Goal: Task Accomplishment & Management: Manage account settings

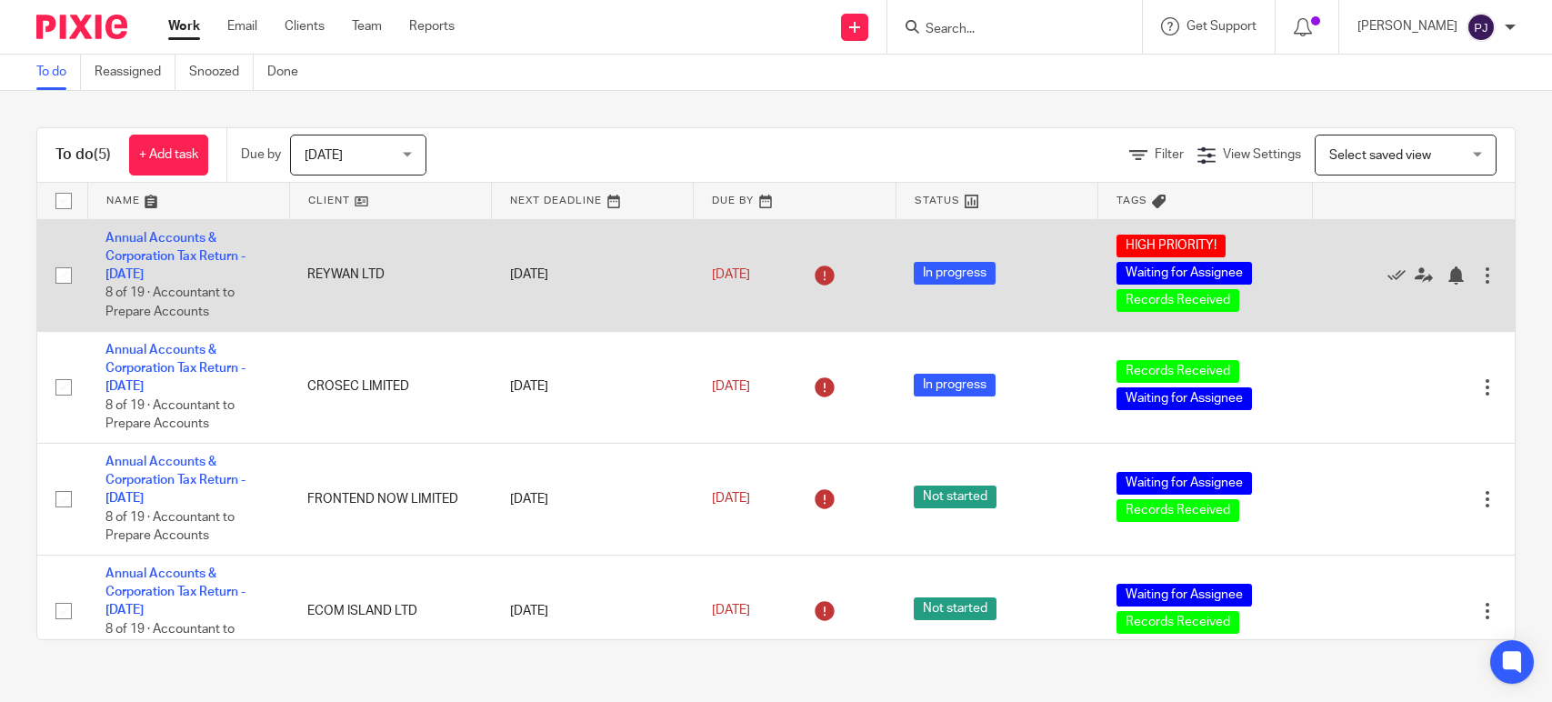
drag, startPoint x: 0, startPoint y: 0, endPoint x: 169, endPoint y: 263, distance: 312.5
click at [169, 263] on td "Annual Accounts & Corporation Tax Return - April 30, 2025 8 of 19 · Accountant …" at bounding box center [188, 275] width 202 height 112
click at [167, 260] on link "Annual Accounts & Corporation Tax Return - [DATE]" at bounding box center [175, 257] width 140 height 50
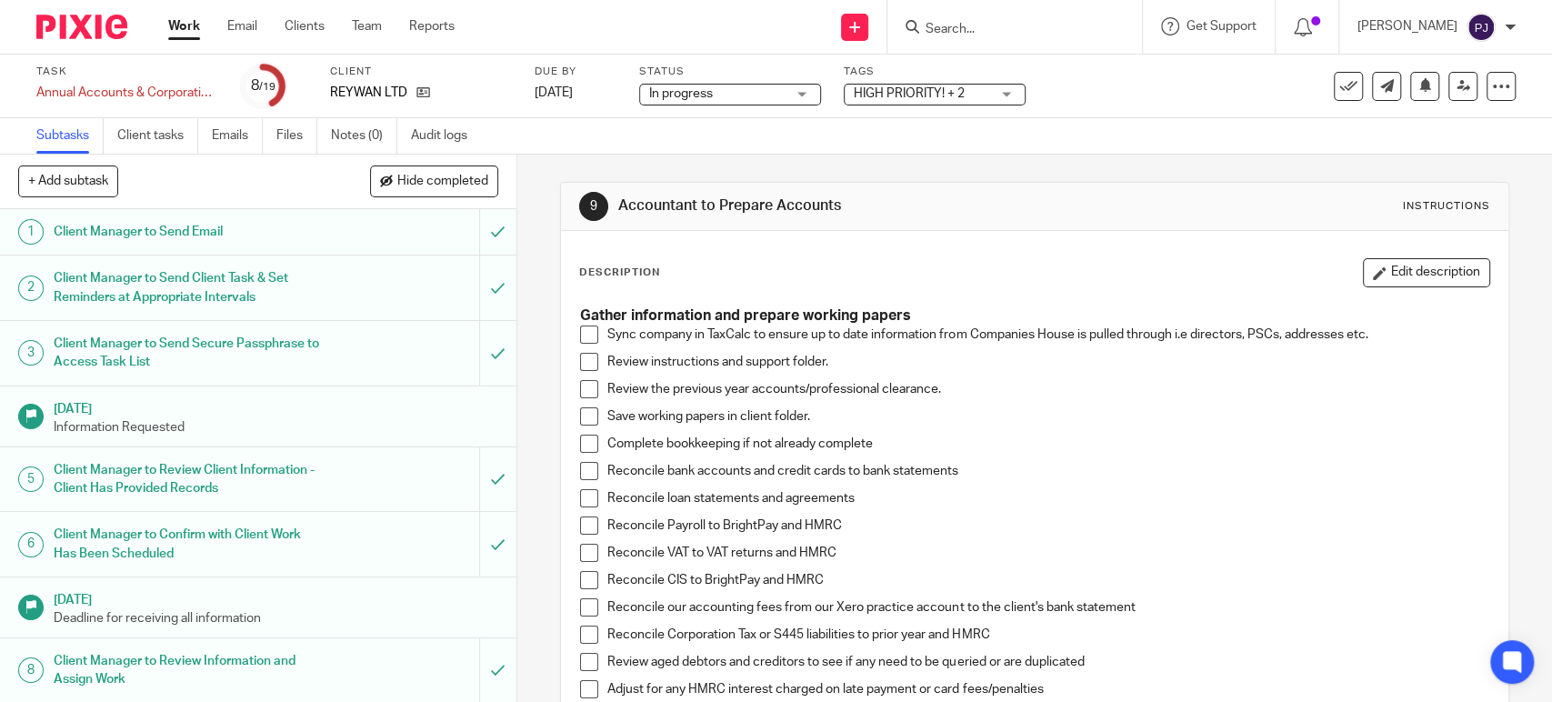
click at [586, 336] on span at bounding box center [589, 335] width 18 height 18
click at [580, 365] on span at bounding box center [589, 362] width 18 height 18
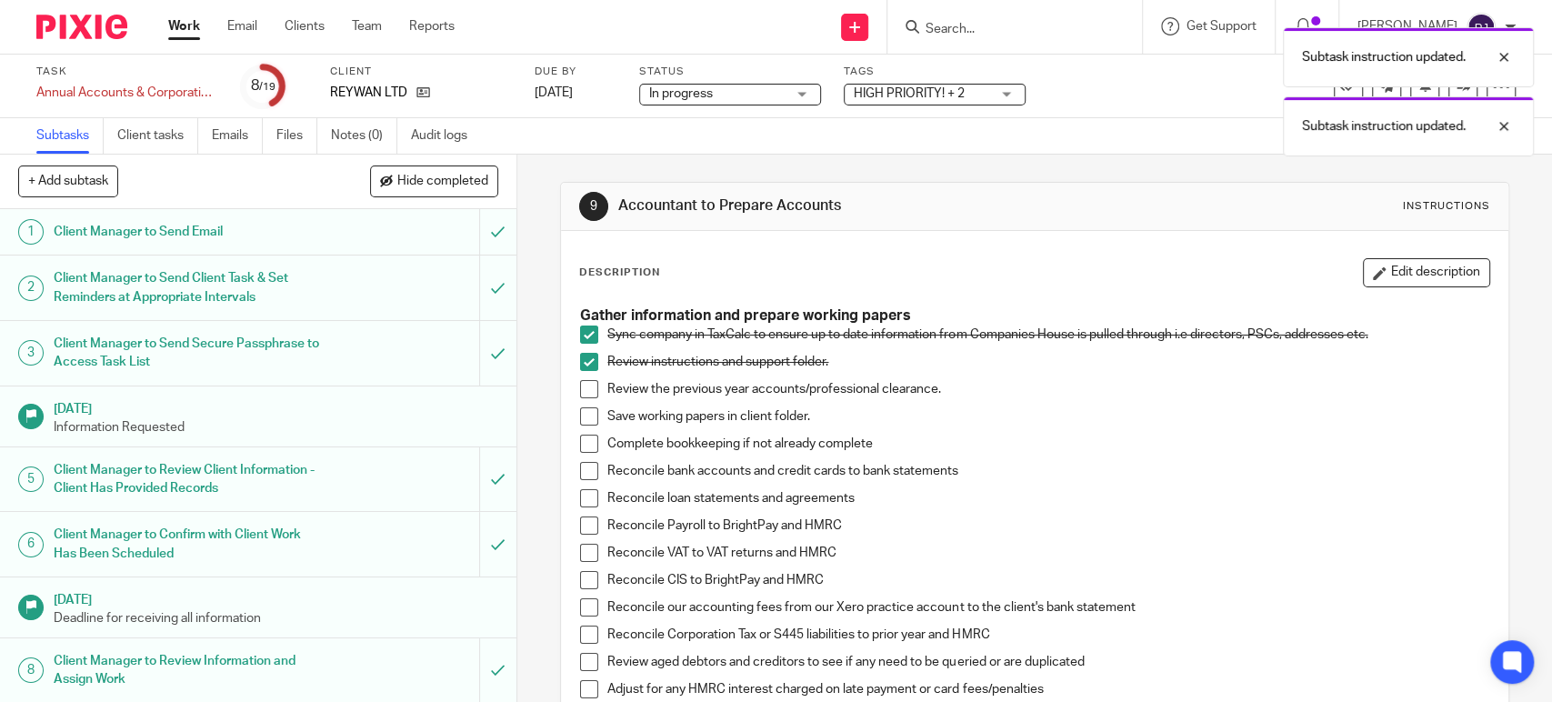
click at [586, 391] on span at bounding box center [589, 389] width 18 height 18
click at [582, 418] on span at bounding box center [589, 416] width 18 height 18
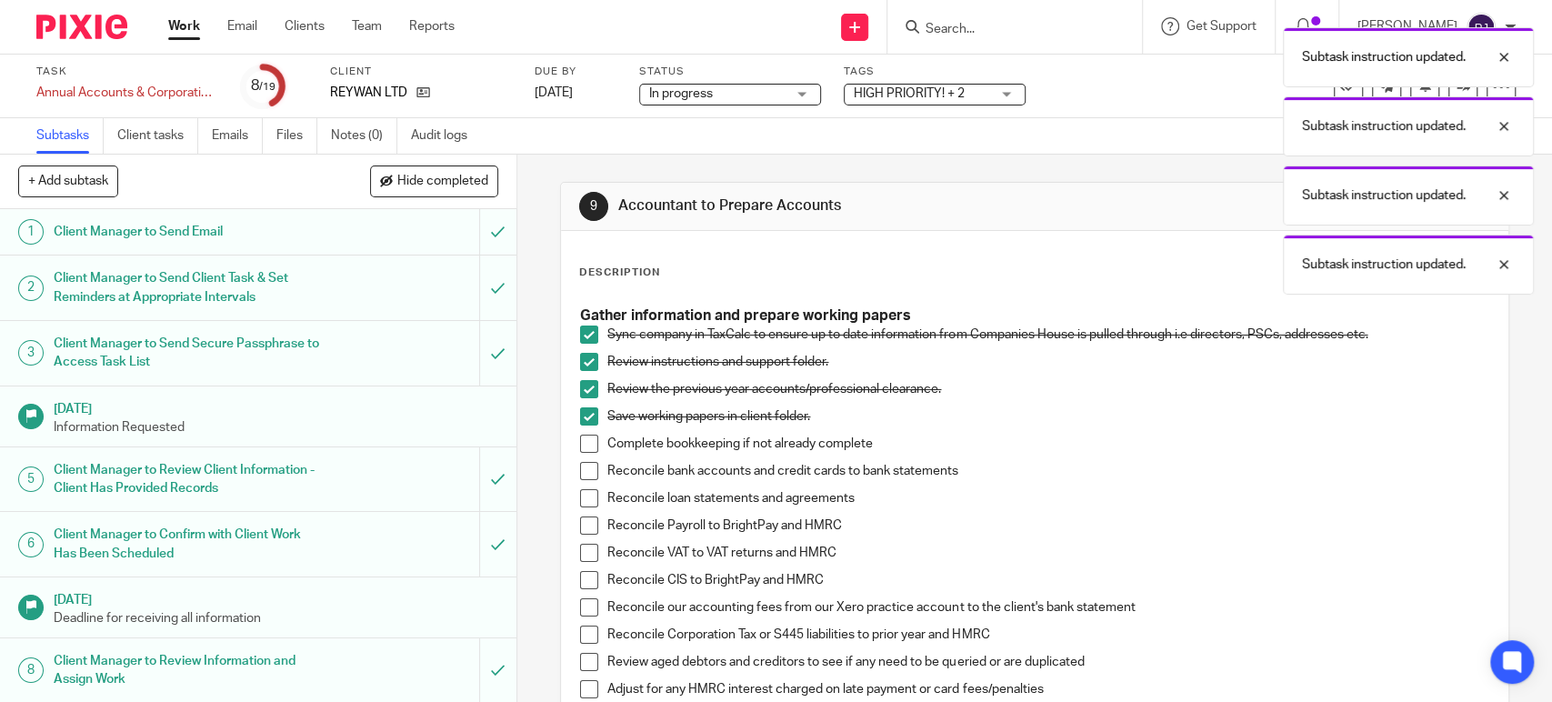
click at [582, 451] on span at bounding box center [589, 444] width 18 height 18
click at [580, 472] on span at bounding box center [589, 471] width 18 height 18
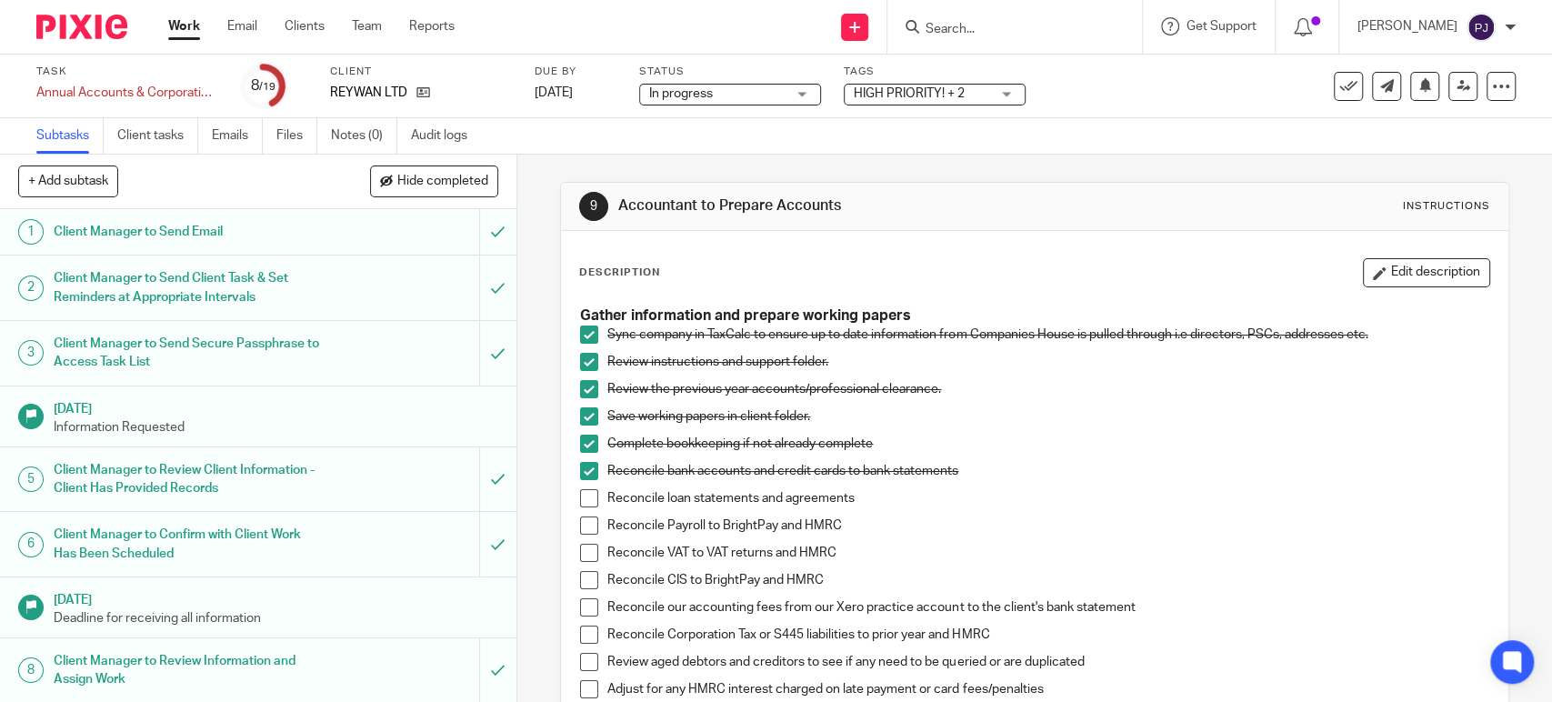
click at [586, 607] on span at bounding box center [589, 607] width 18 height 18
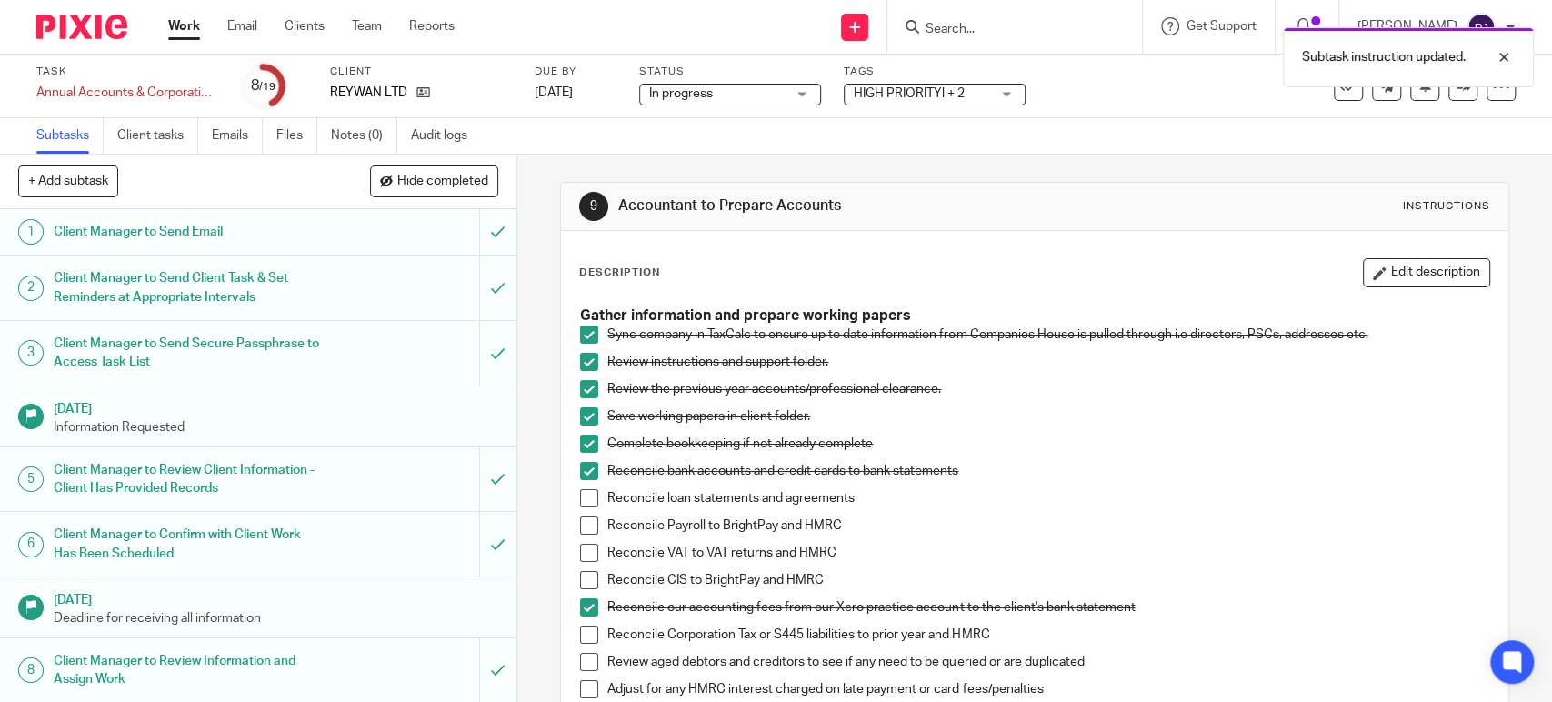
click at [580, 640] on span at bounding box center [589, 635] width 18 height 18
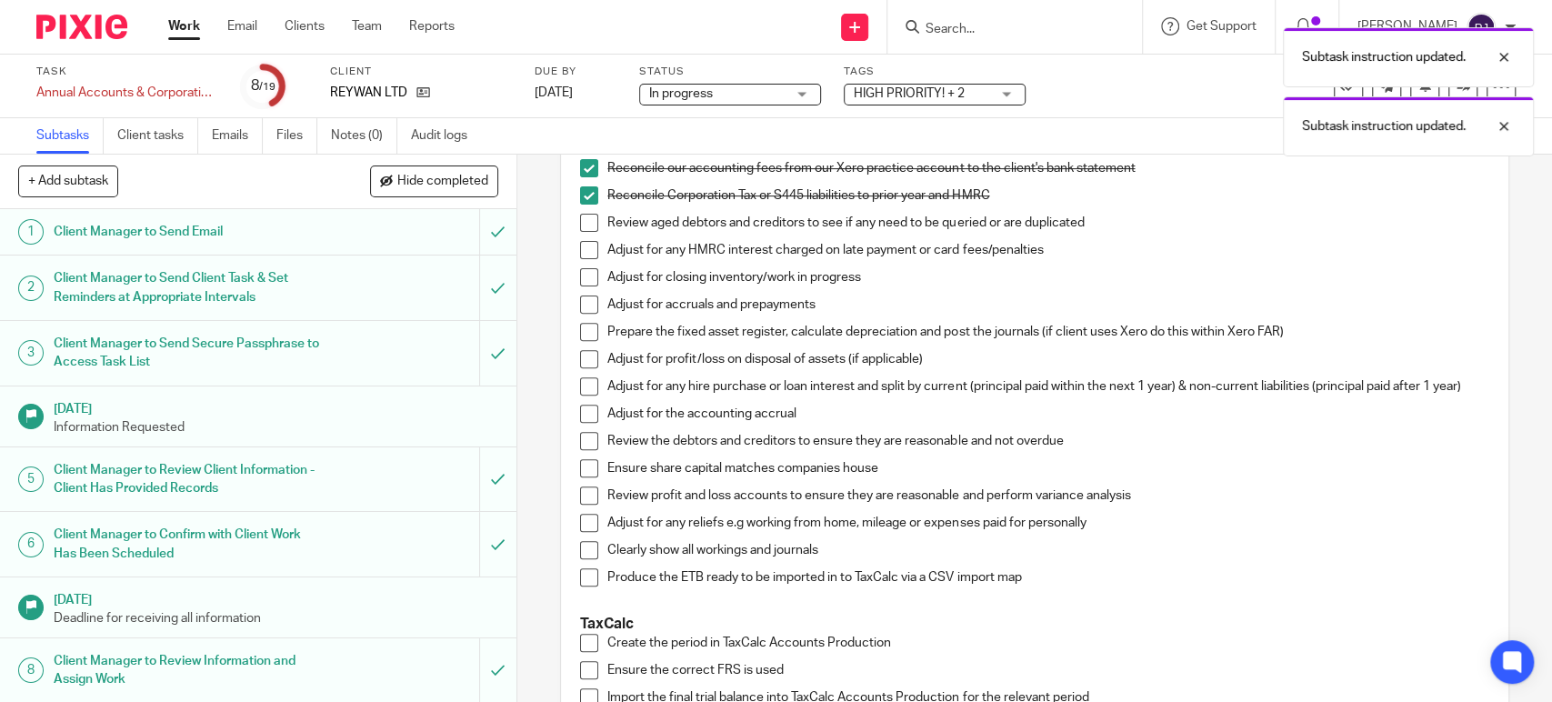
scroll to position [404, 0]
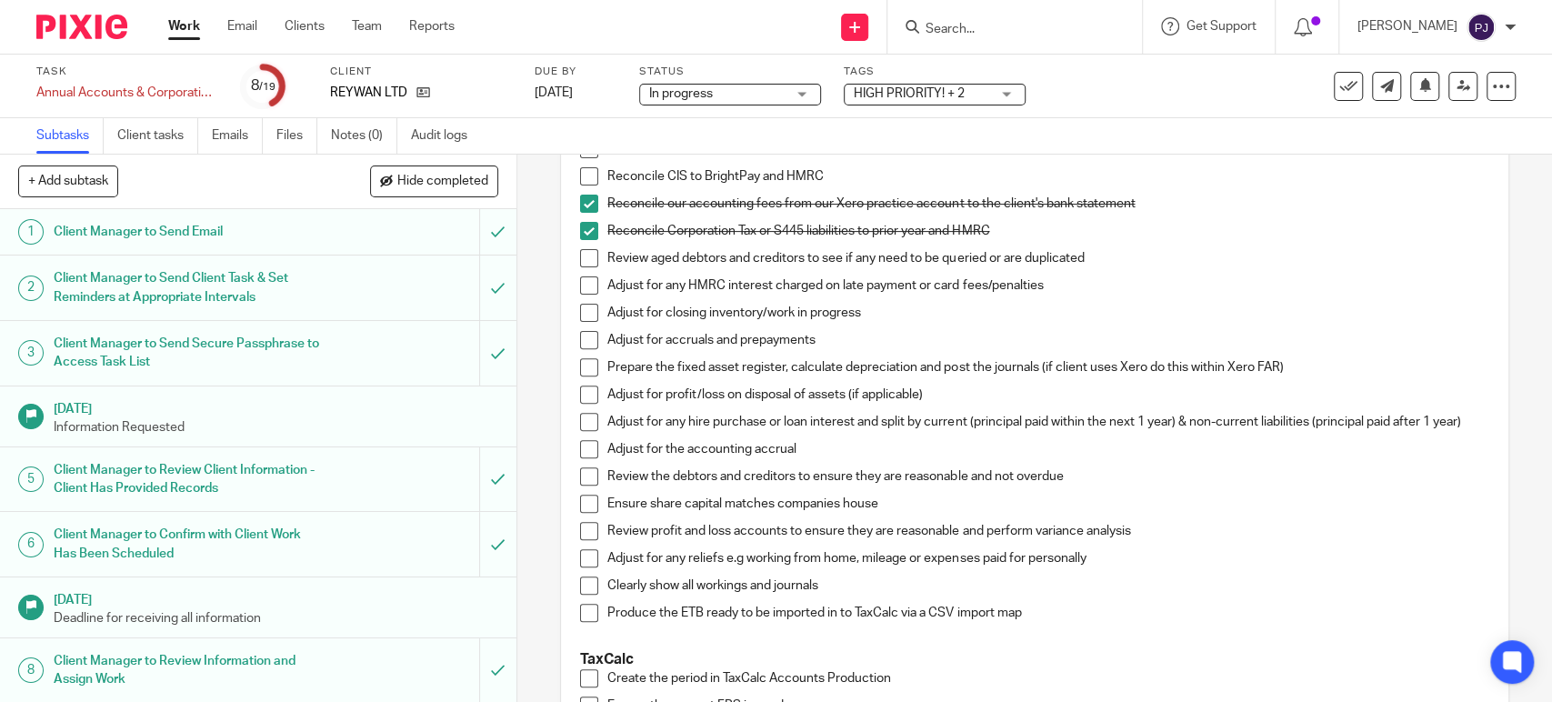
click at [582, 314] on span at bounding box center [589, 313] width 18 height 18
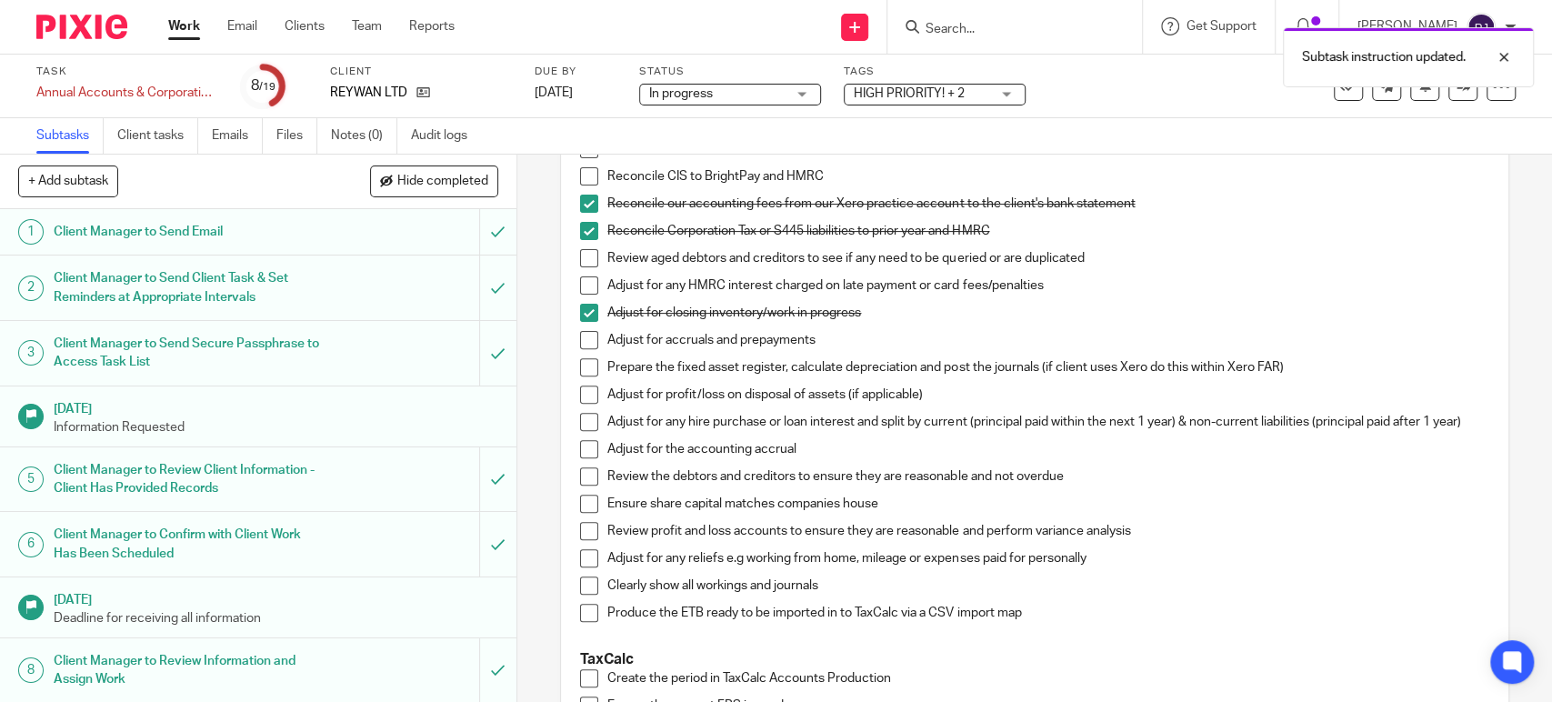
click at [582, 337] on span at bounding box center [589, 340] width 18 height 18
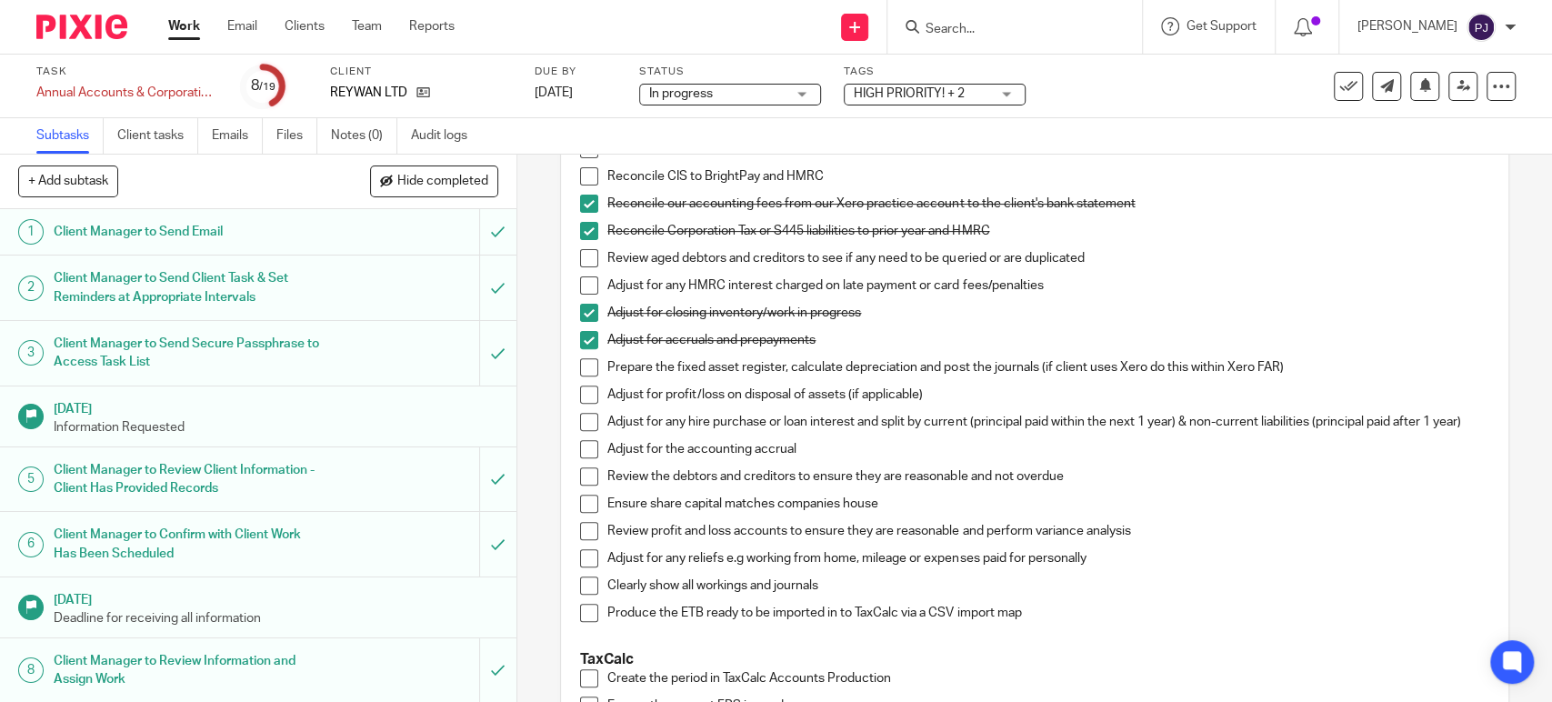
click at [580, 456] on span at bounding box center [589, 449] width 18 height 18
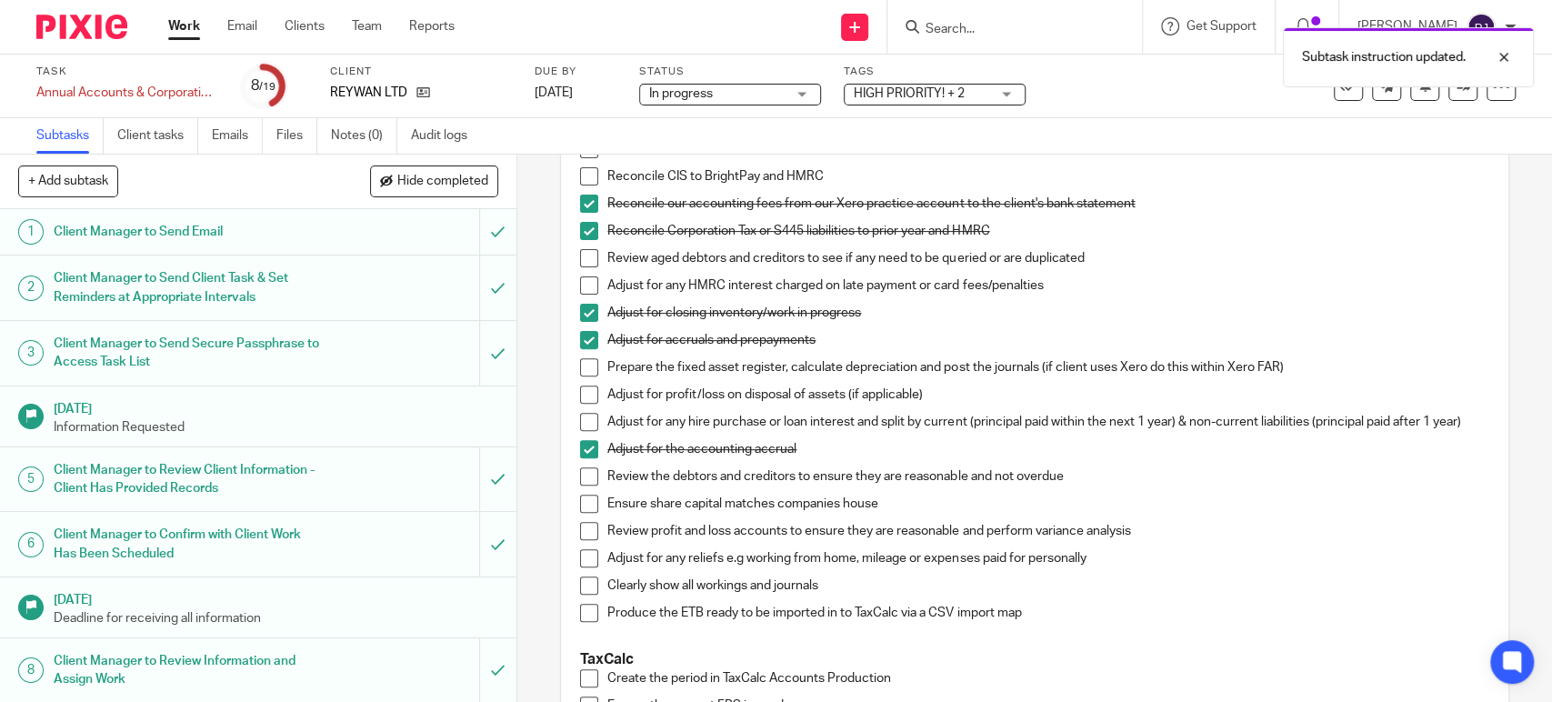
click at [582, 512] on span at bounding box center [589, 504] width 18 height 18
click at [586, 536] on span at bounding box center [589, 531] width 18 height 18
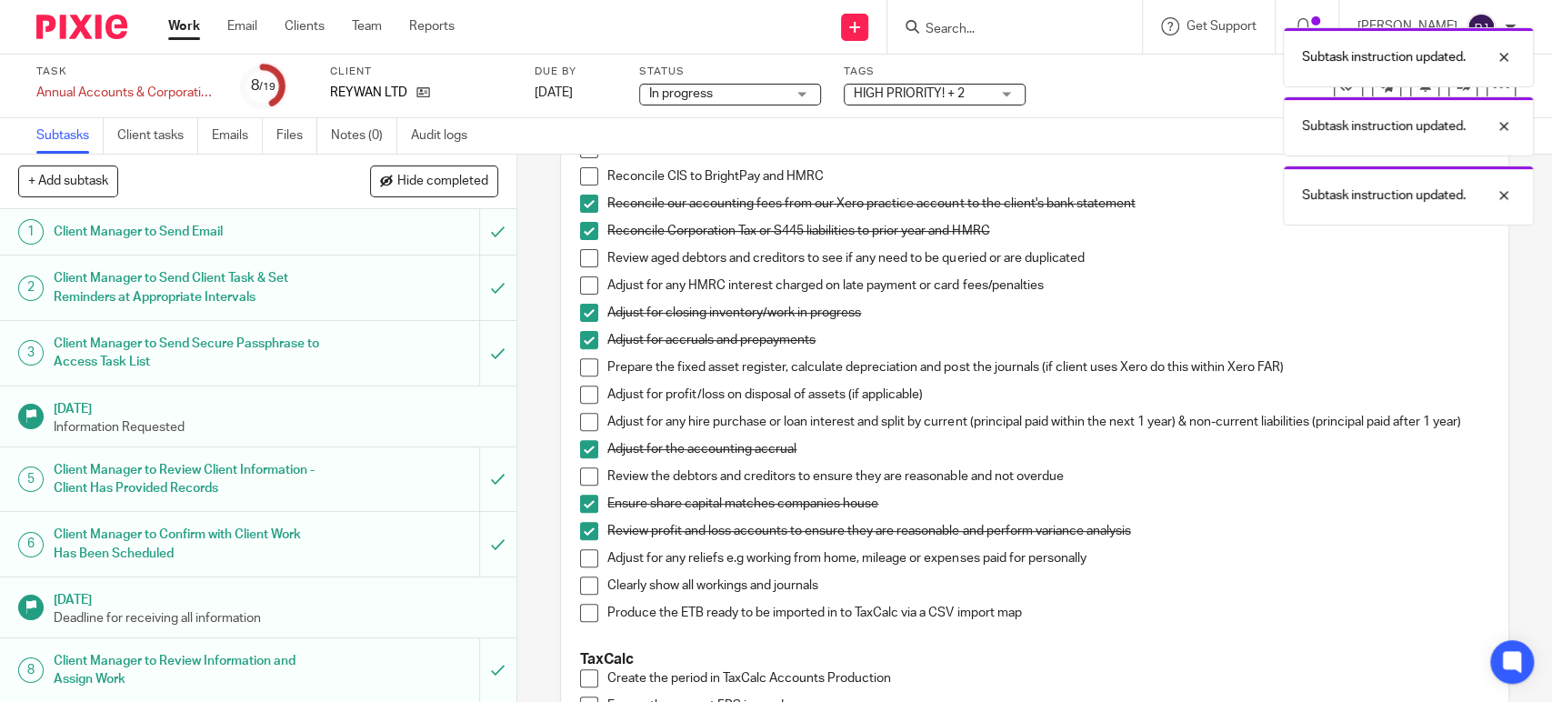
click at [585, 567] on span at bounding box center [589, 558] width 18 height 18
click at [580, 595] on span at bounding box center [589, 585] width 18 height 18
click at [580, 631] on li "Produce the ETB ready to be imported in to TaxCalc via a CSV import map" at bounding box center [1034, 617] width 908 height 27
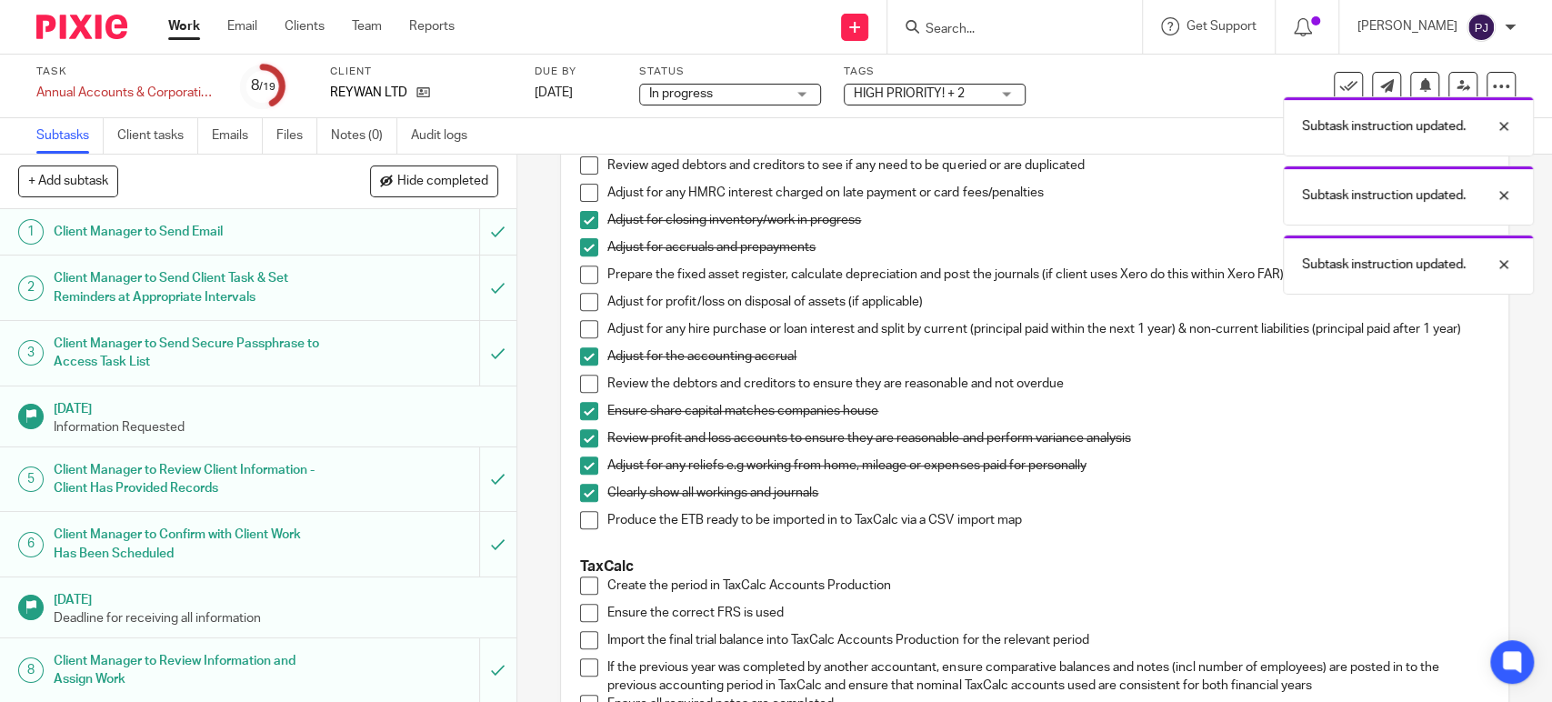
scroll to position [706, 0]
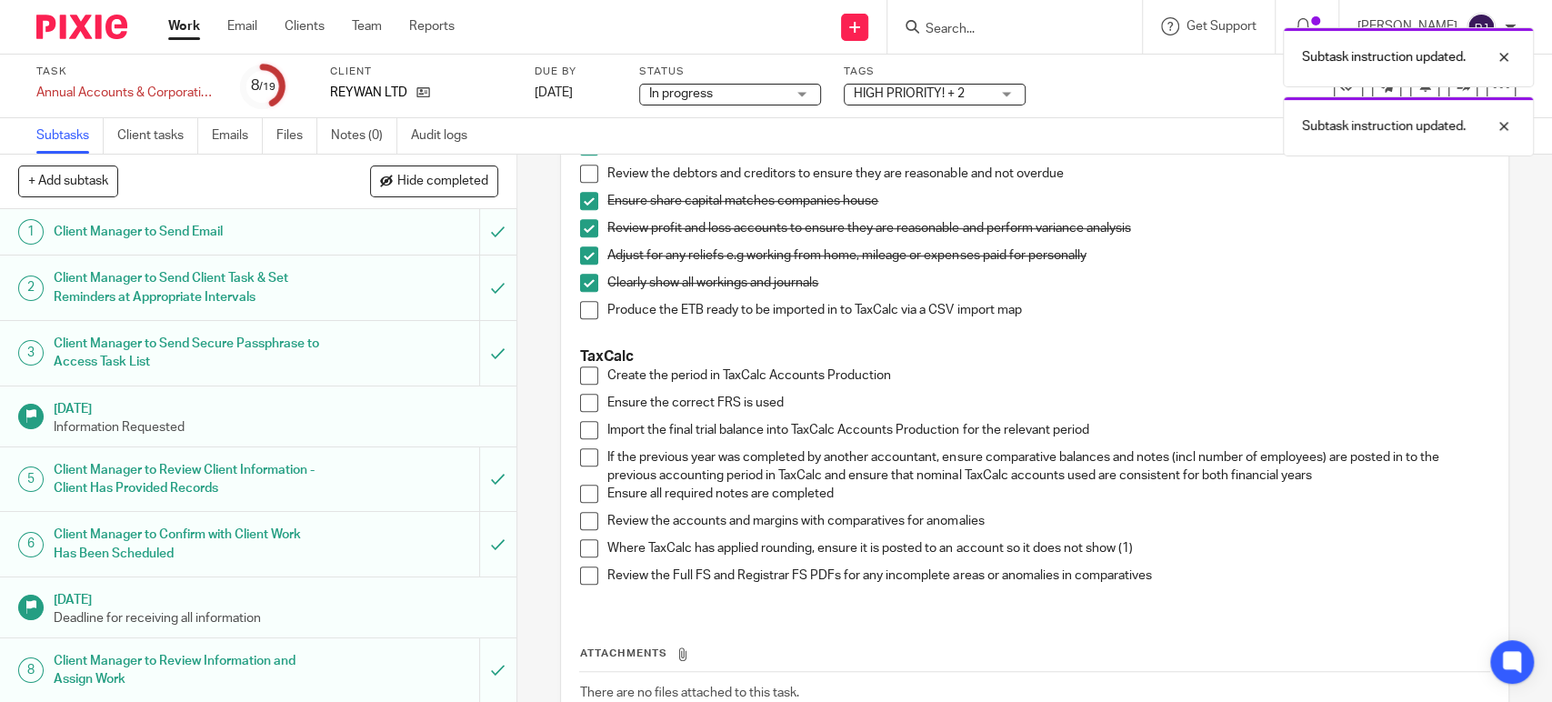
click at [580, 313] on span at bounding box center [589, 310] width 18 height 18
click at [584, 385] on span at bounding box center [589, 375] width 18 height 18
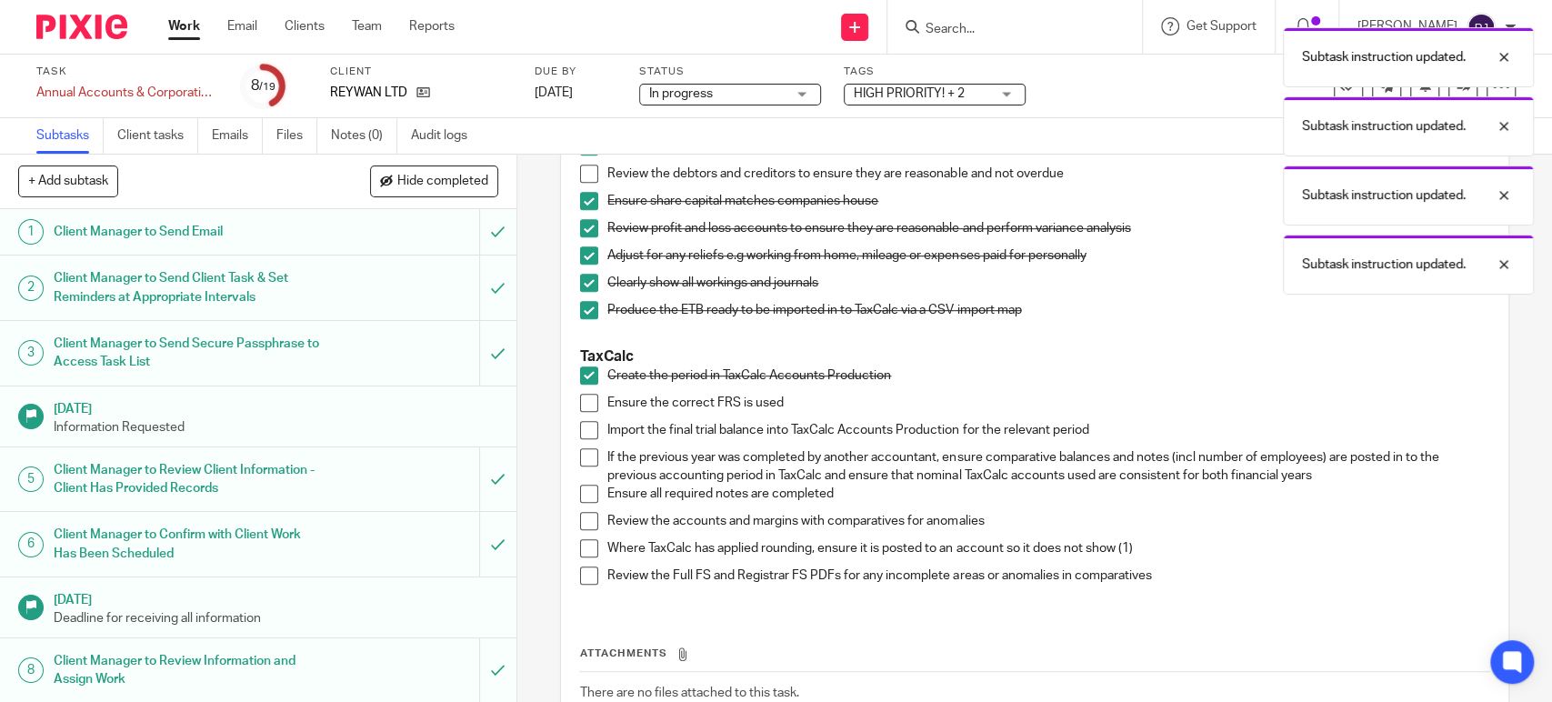
click at [585, 412] on span at bounding box center [589, 403] width 18 height 18
click at [582, 438] on span at bounding box center [589, 430] width 18 height 18
click at [582, 530] on span at bounding box center [589, 521] width 18 height 18
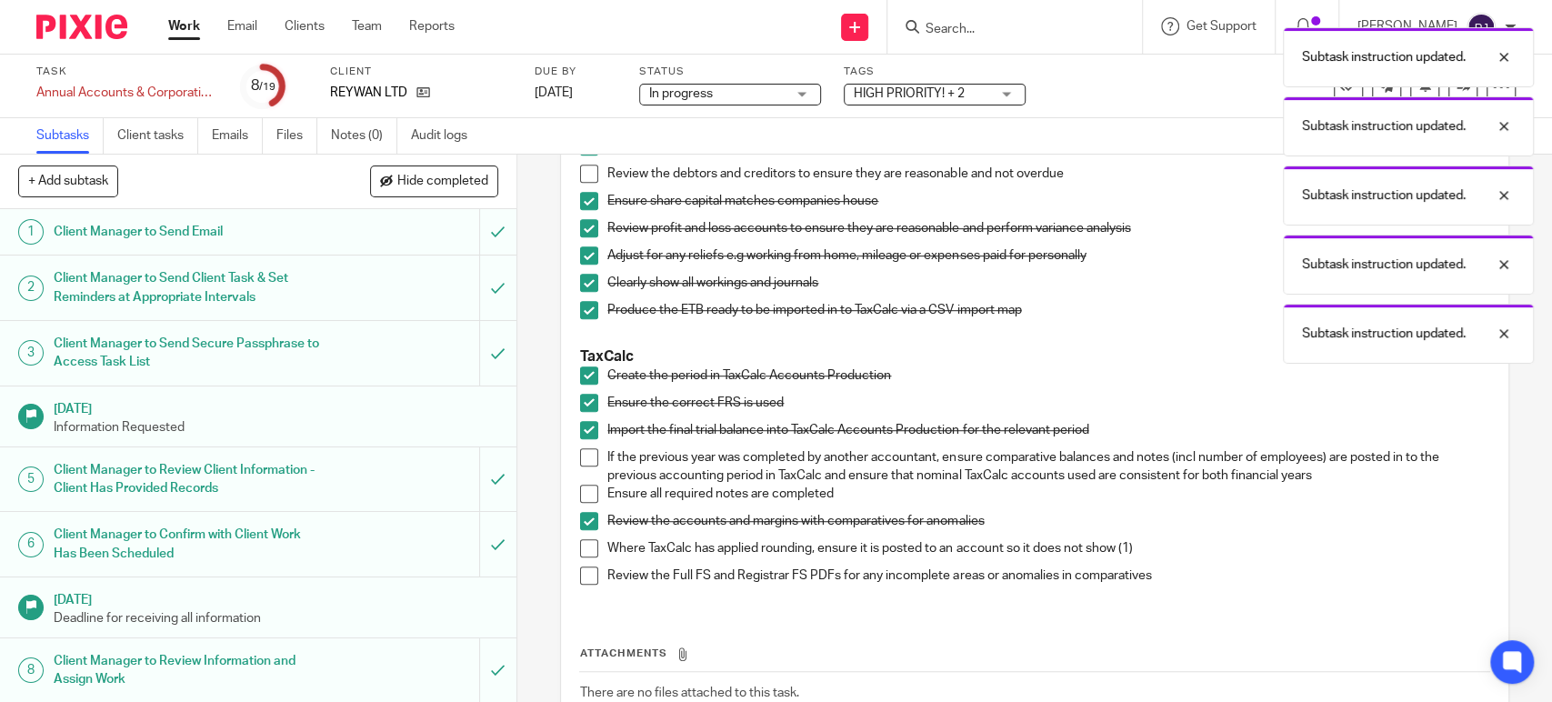
click at [583, 555] on span at bounding box center [589, 548] width 18 height 18
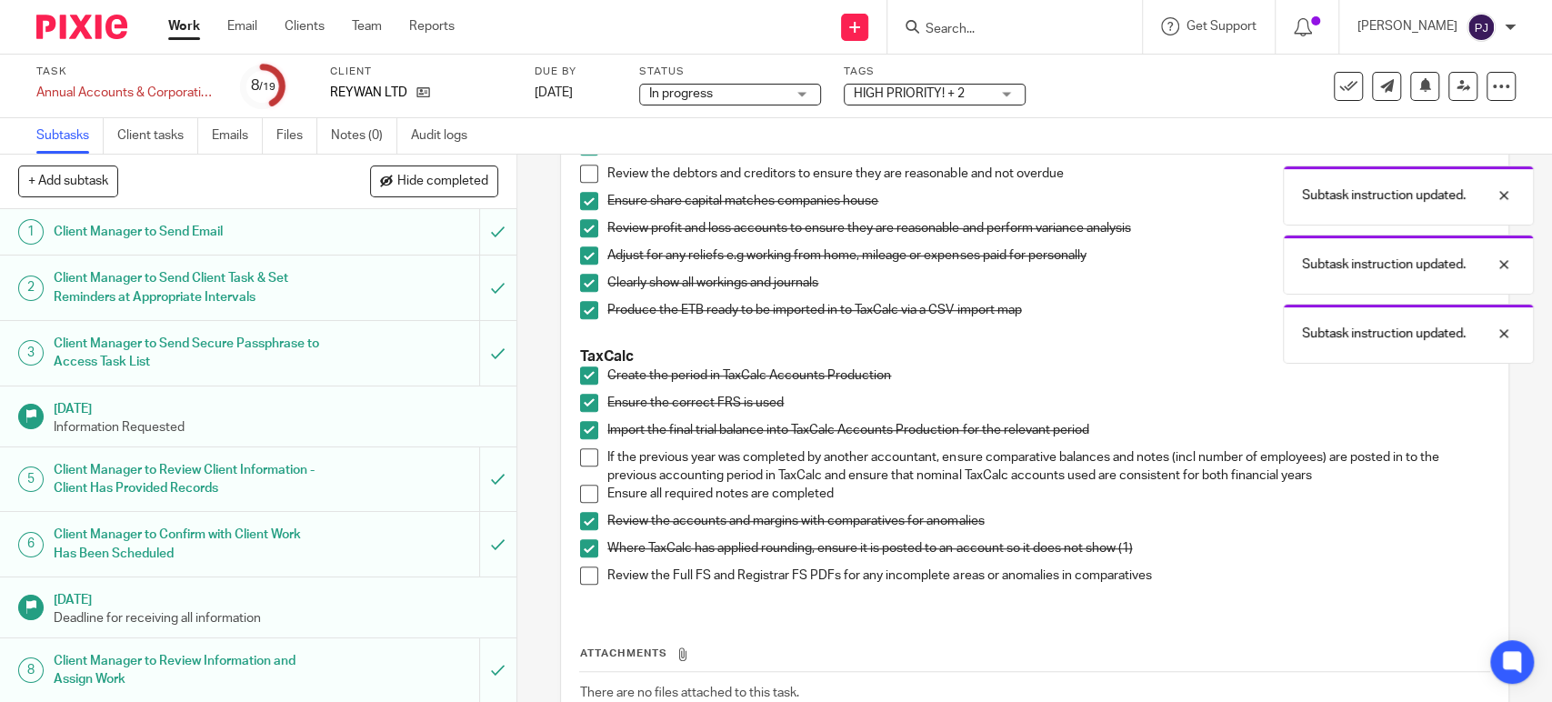
click at [583, 580] on span at bounding box center [589, 575] width 18 height 18
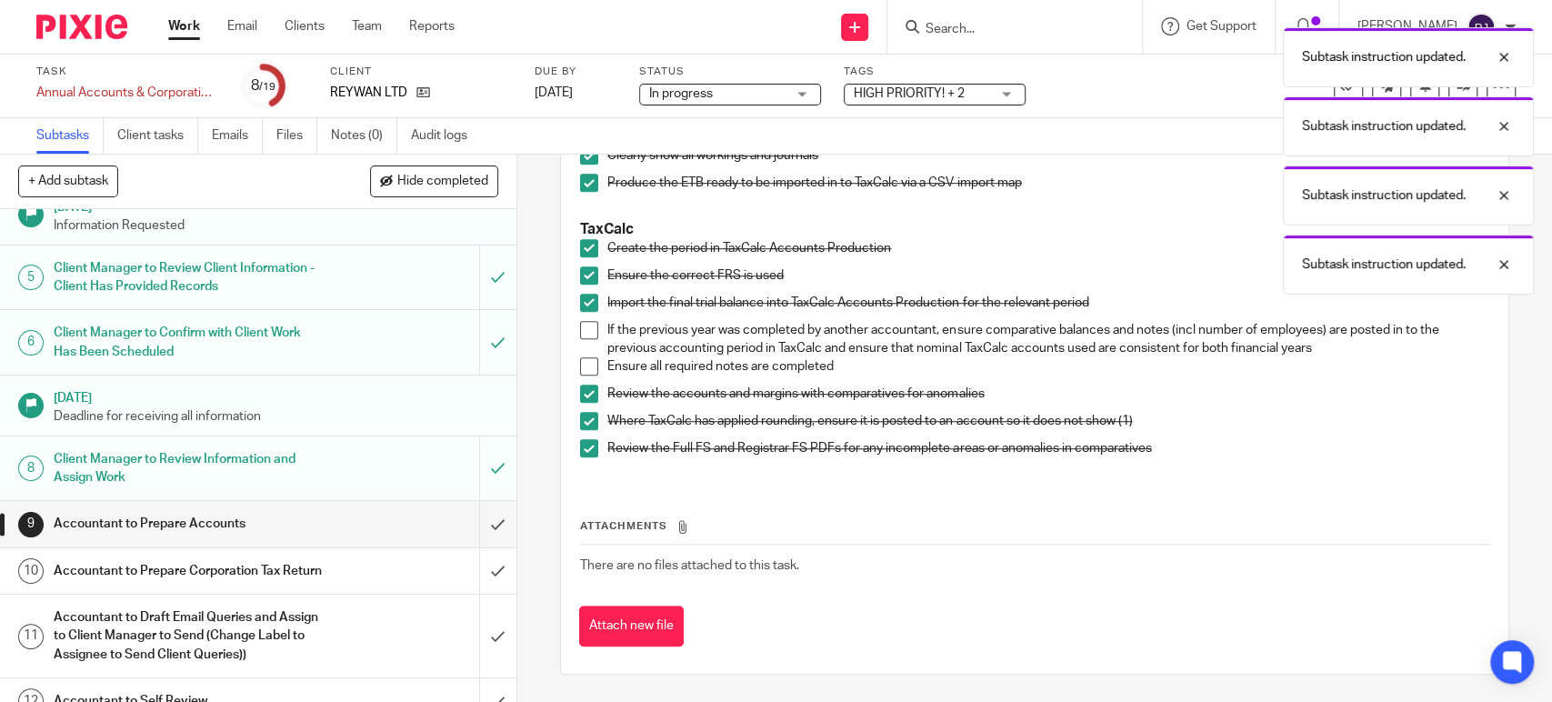
scroll to position [303, 0]
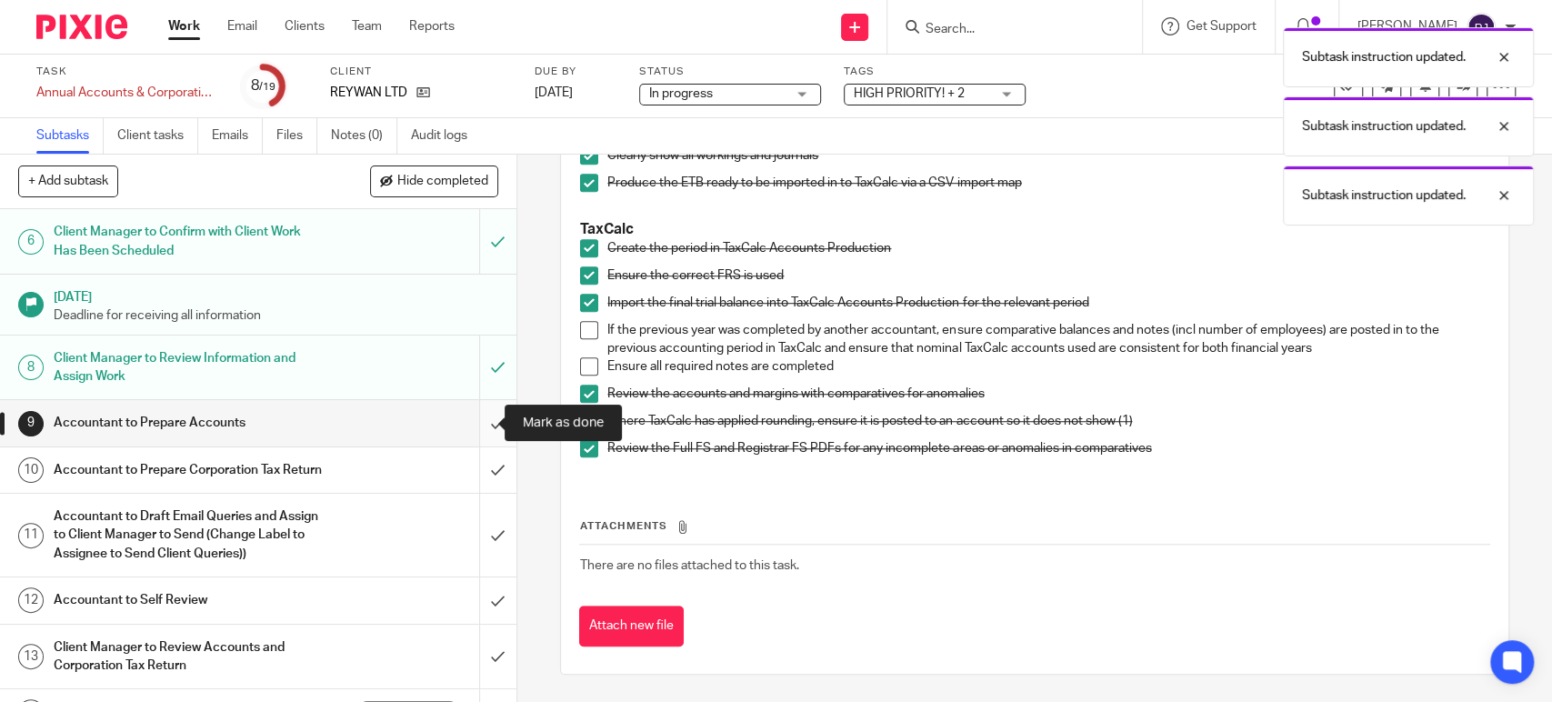
click at [480, 417] on input "submit" at bounding box center [258, 422] width 516 height 45
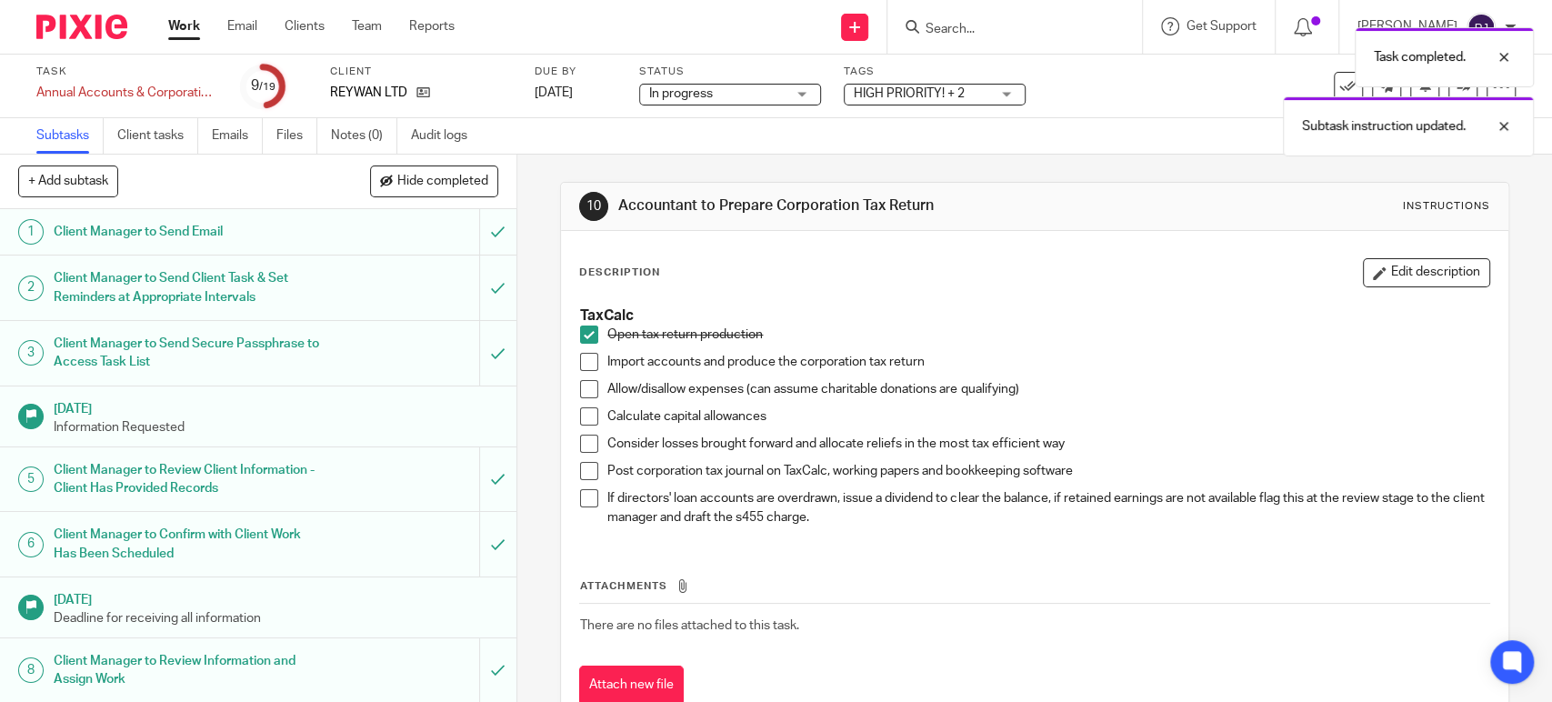
click at [580, 361] on span at bounding box center [589, 362] width 18 height 18
click at [581, 387] on span at bounding box center [589, 389] width 18 height 18
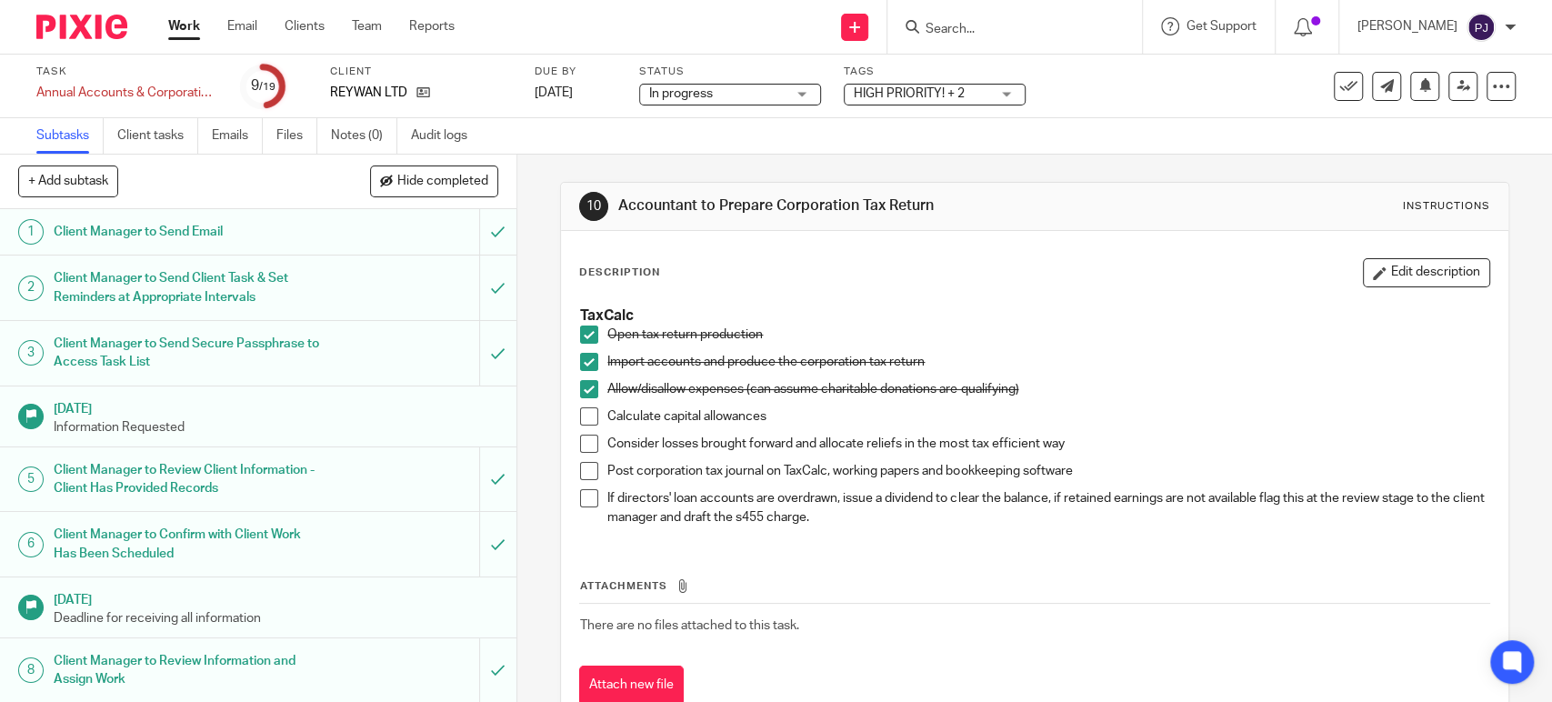
click at [581, 387] on span at bounding box center [589, 389] width 18 height 18
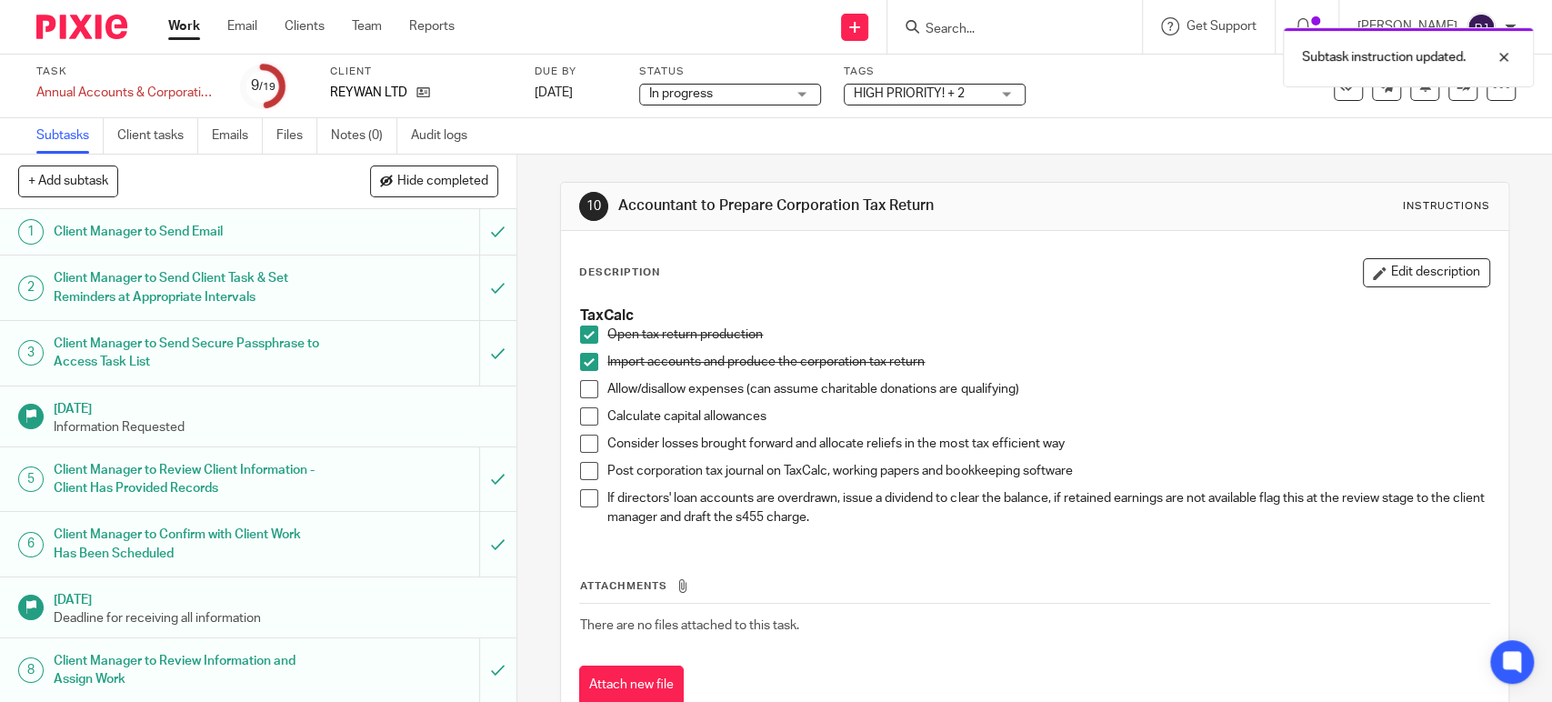
click at [587, 446] on span at bounding box center [589, 444] width 18 height 18
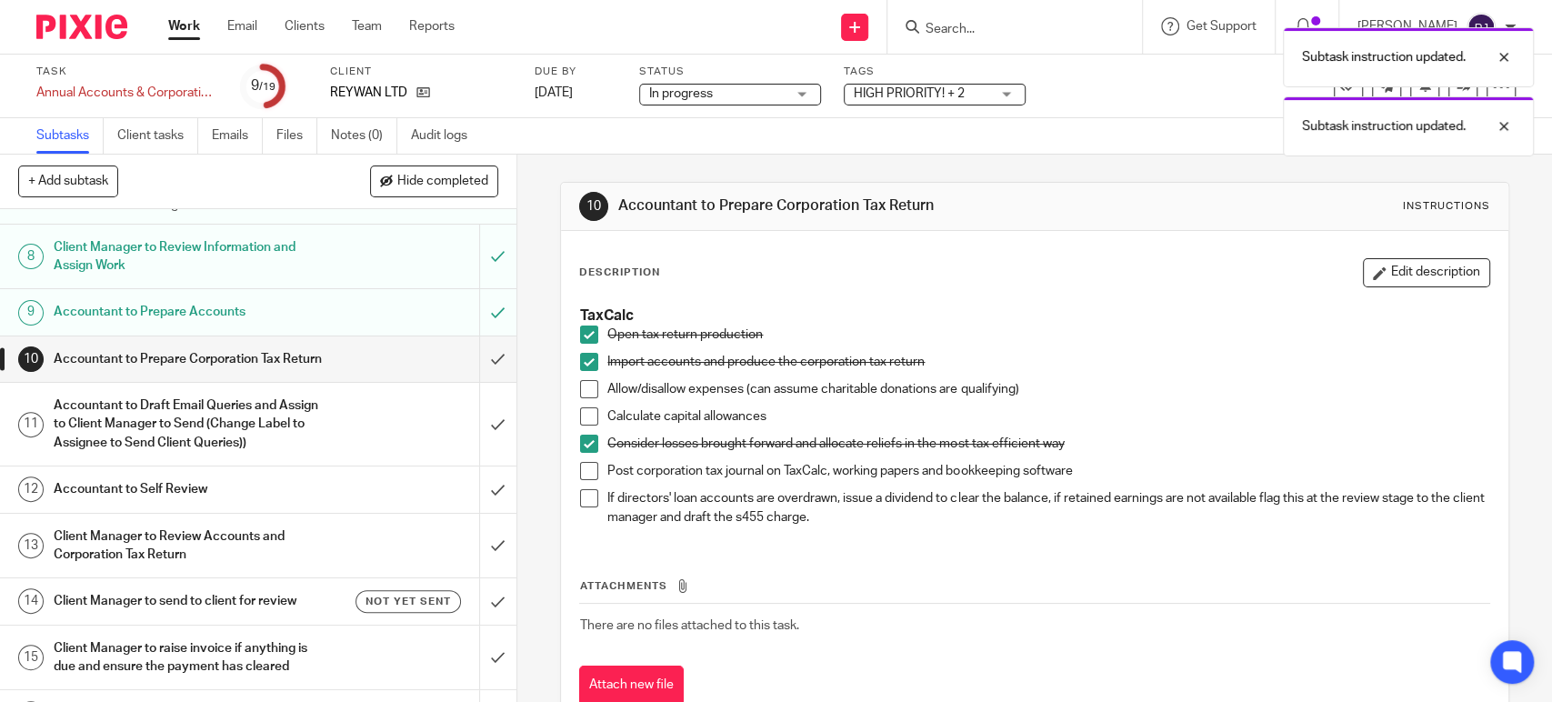
scroll to position [404, 0]
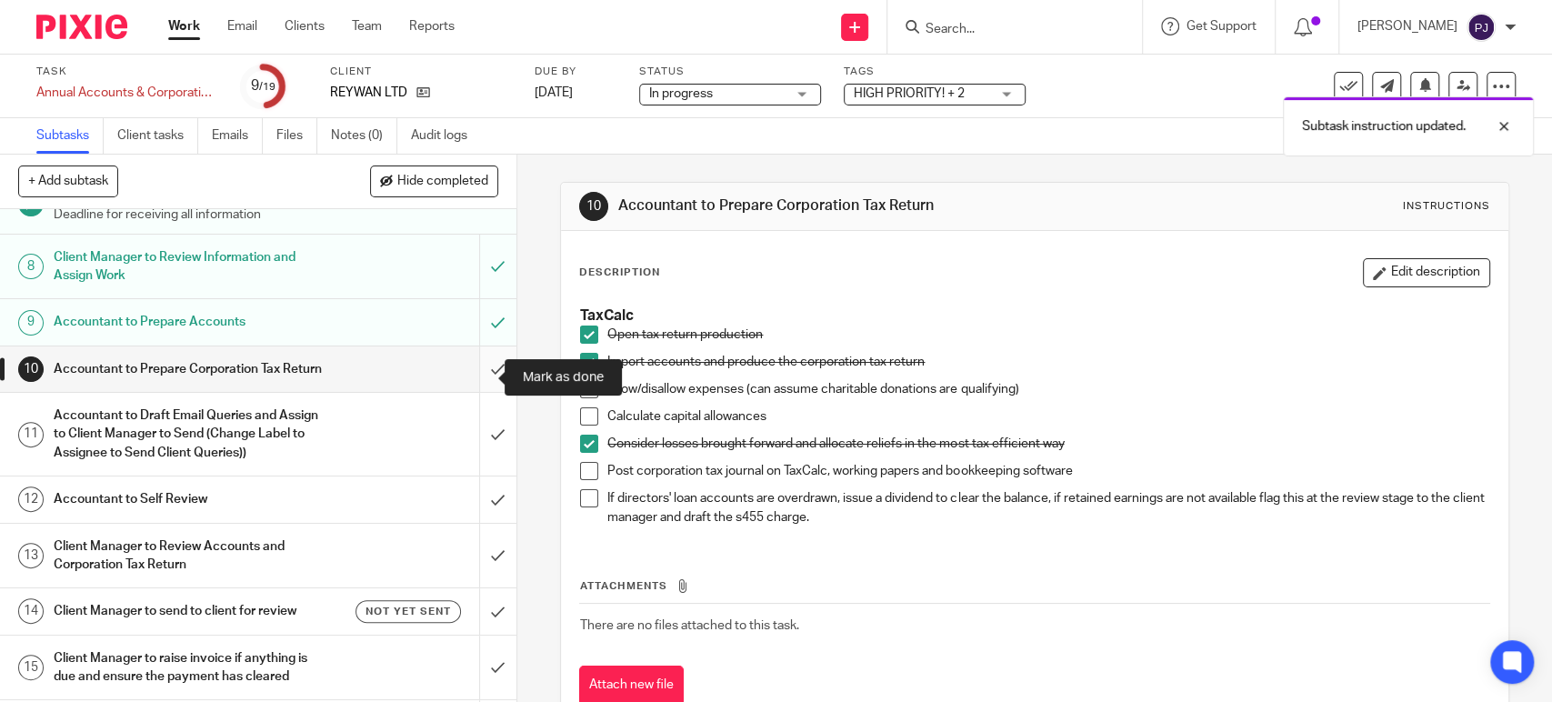
click at [478, 372] on input "submit" at bounding box center [258, 368] width 516 height 45
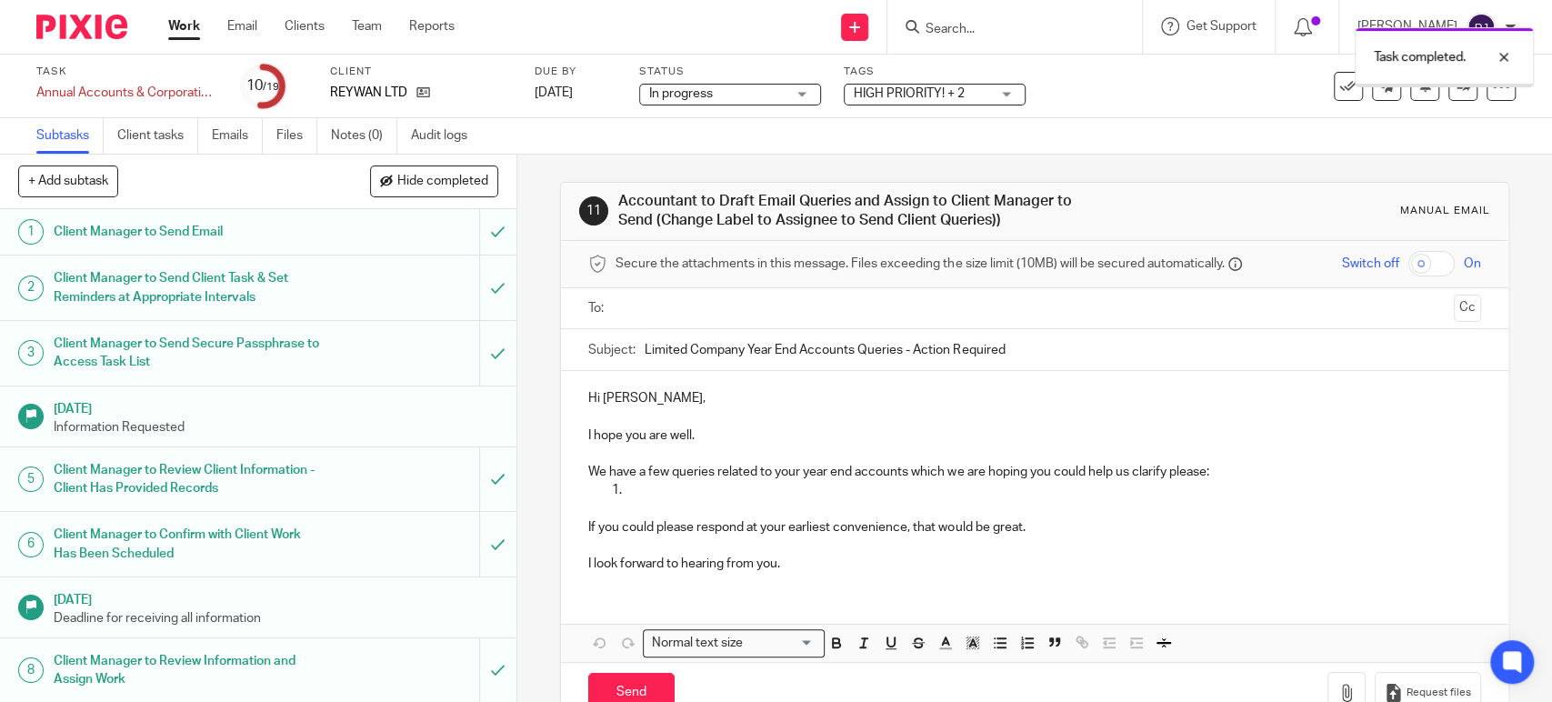
scroll to position [505, 0]
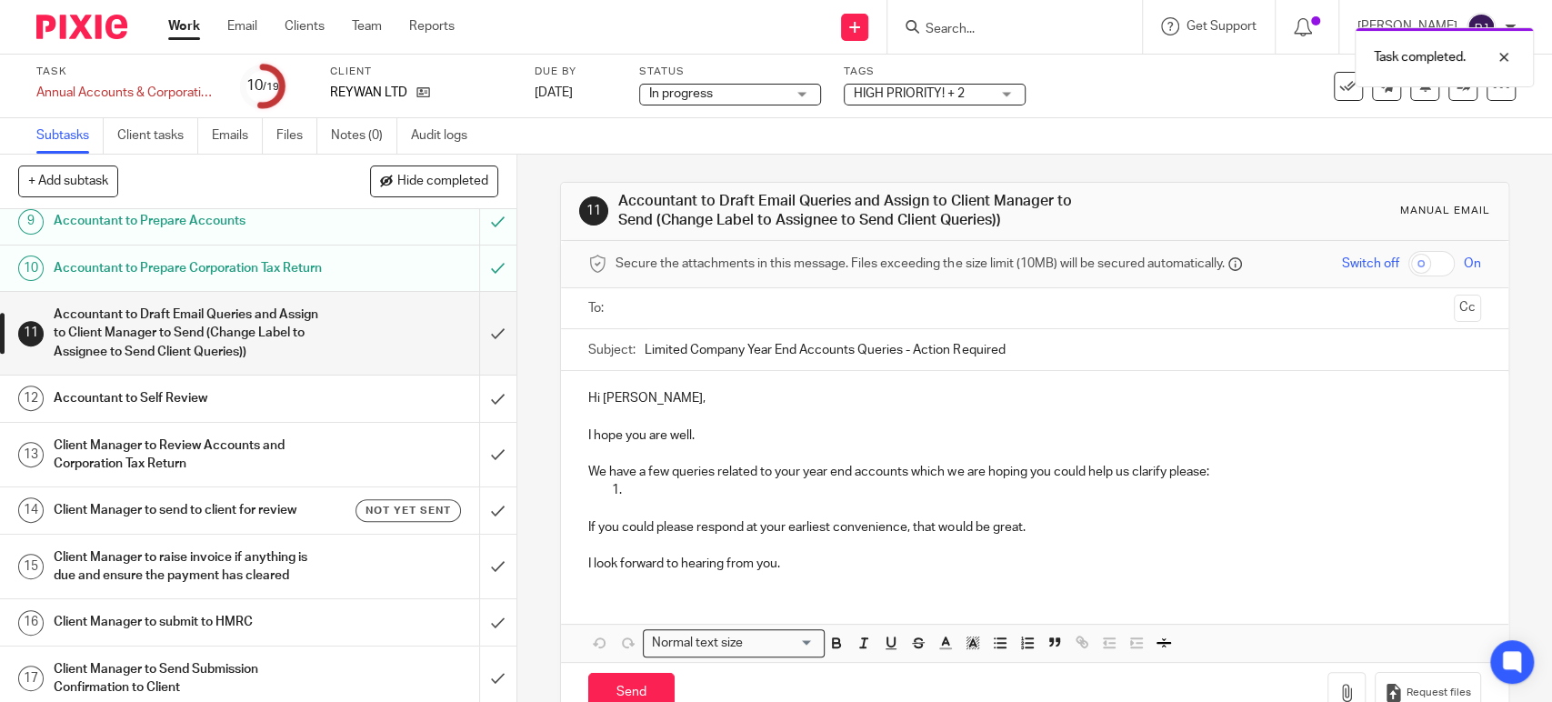
click at [237, 412] on h1 "Accountant to Self Review" at bounding box center [190, 398] width 272 height 27
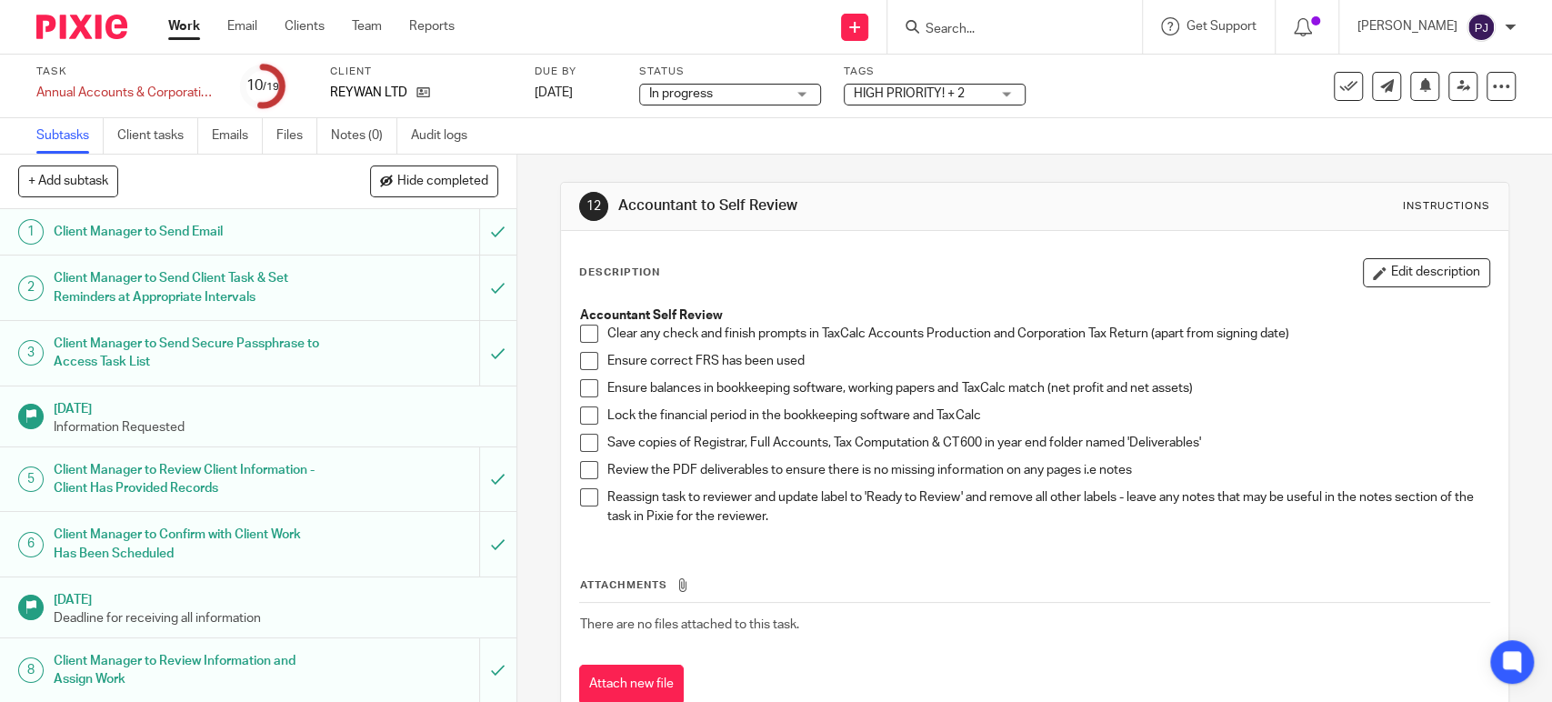
click at [586, 333] on span at bounding box center [589, 334] width 18 height 18
click at [584, 360] on span at bounding box center [589, 361] width 18 height 18
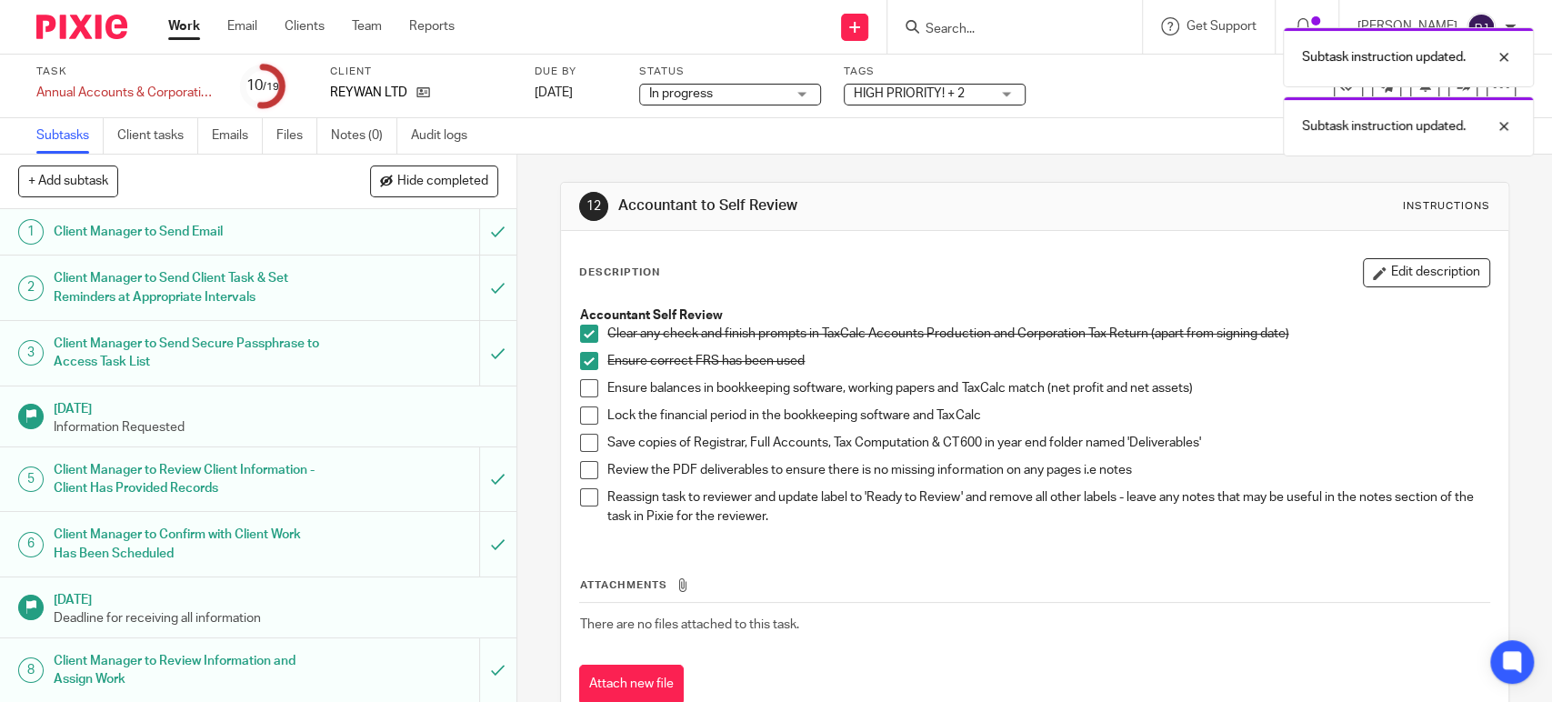
click at [582, 386] on span at bounding box center [589, 388] width 18 height 18
click at [580, 441] on span at bounding box center [589, 443] width 18 height 18
click at [581, 463] on span at bounding box center [589, 470] width 18 height 18
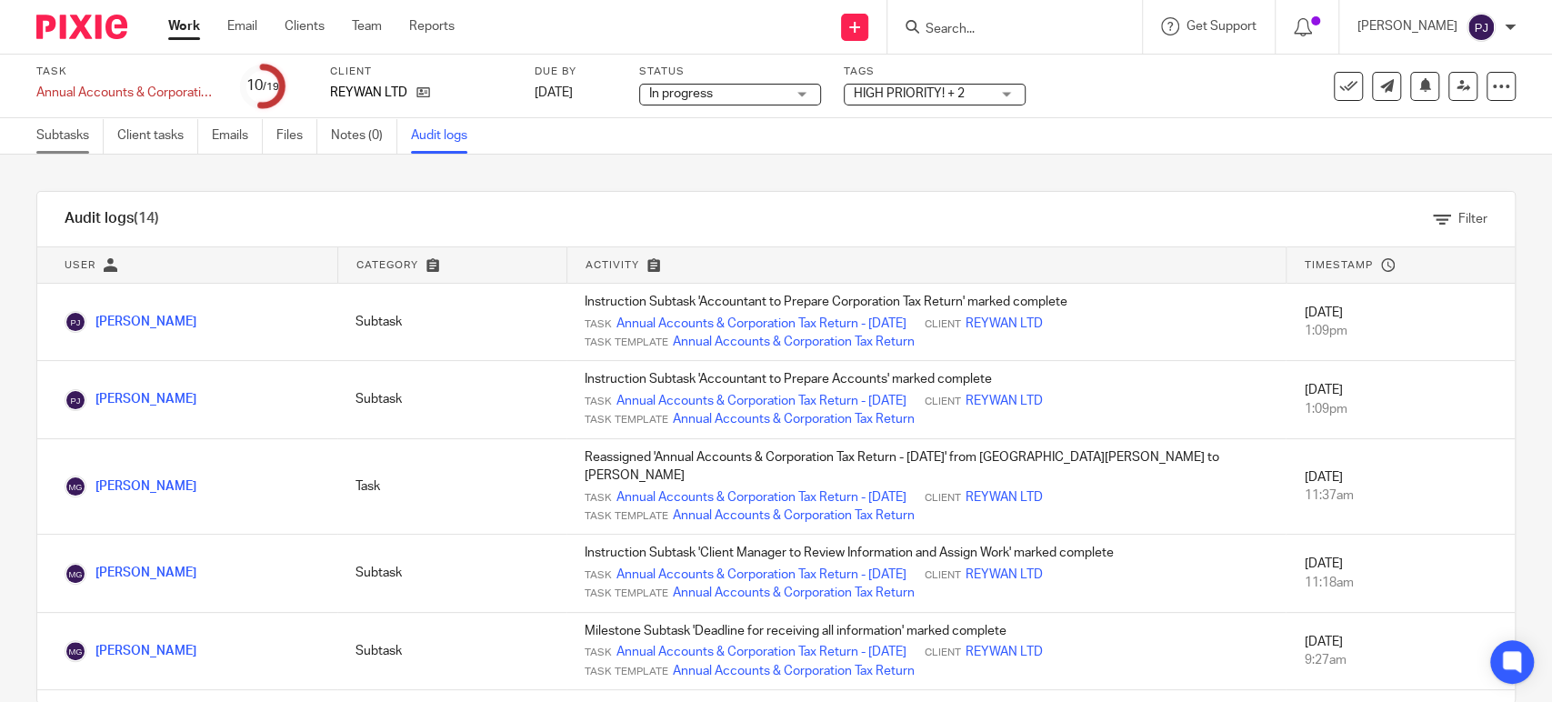
click at [80, 136] on link "Subtasks" at bounding box center [69, 135] width 67 height 35
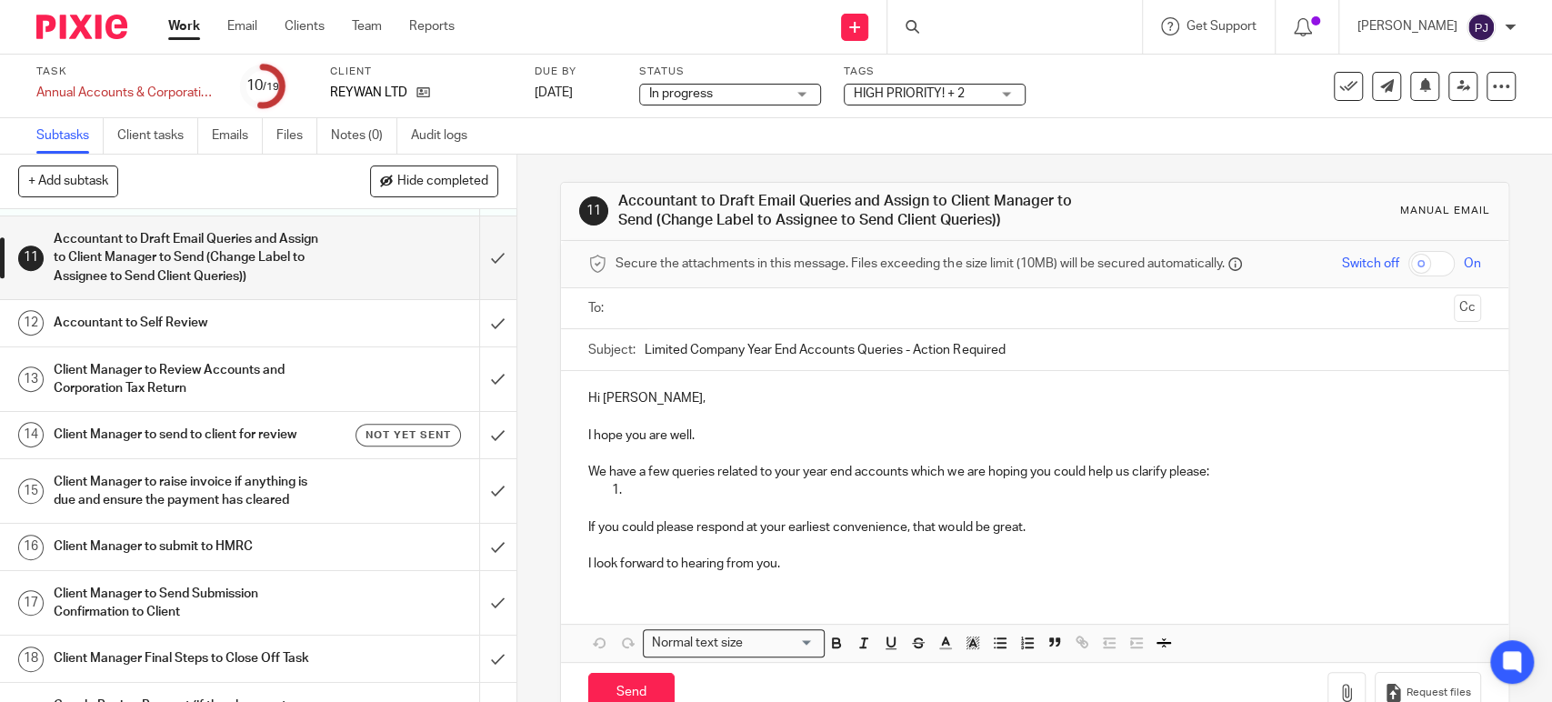
scroll to position [606, 0]
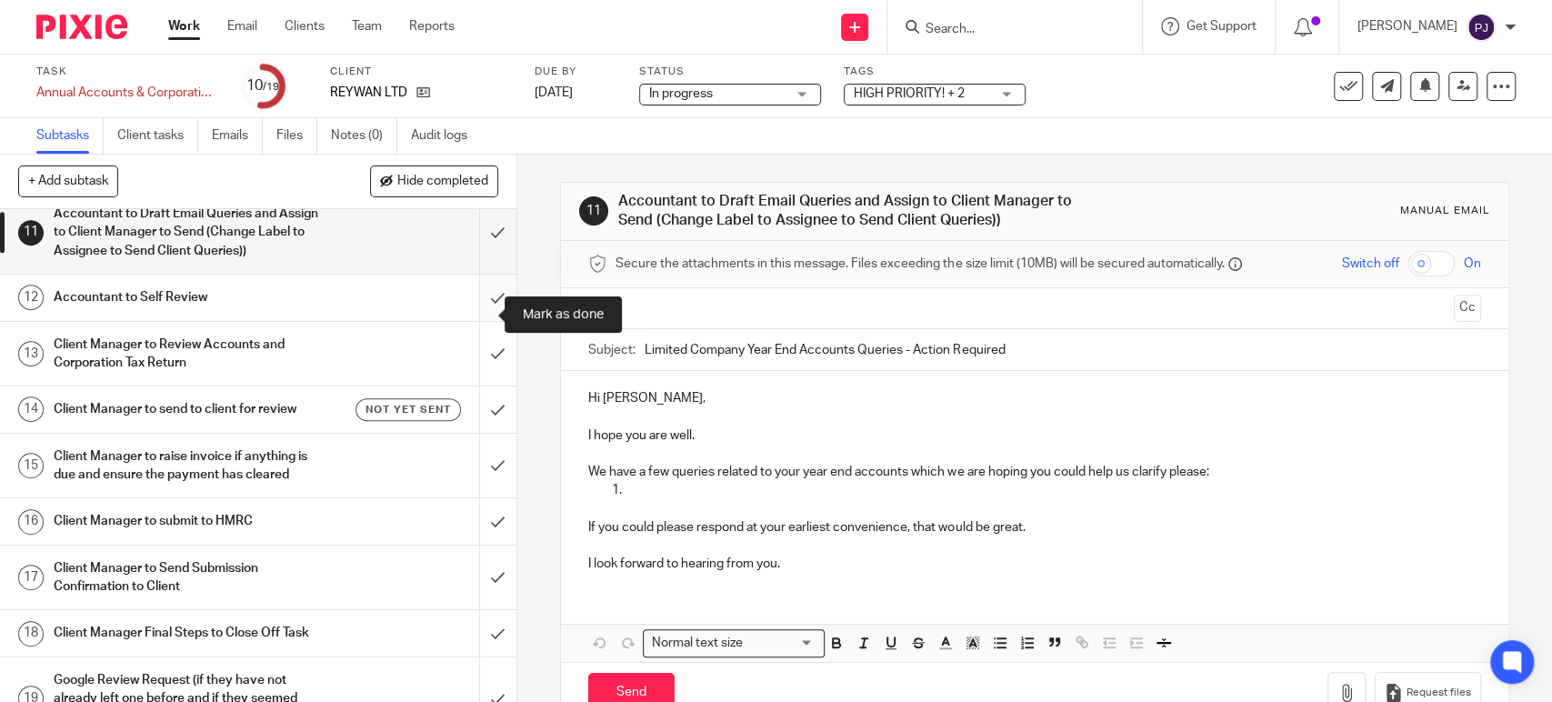
click at [475, 318] on input "submit" at bounding box center [258, 297] width 516 height 45
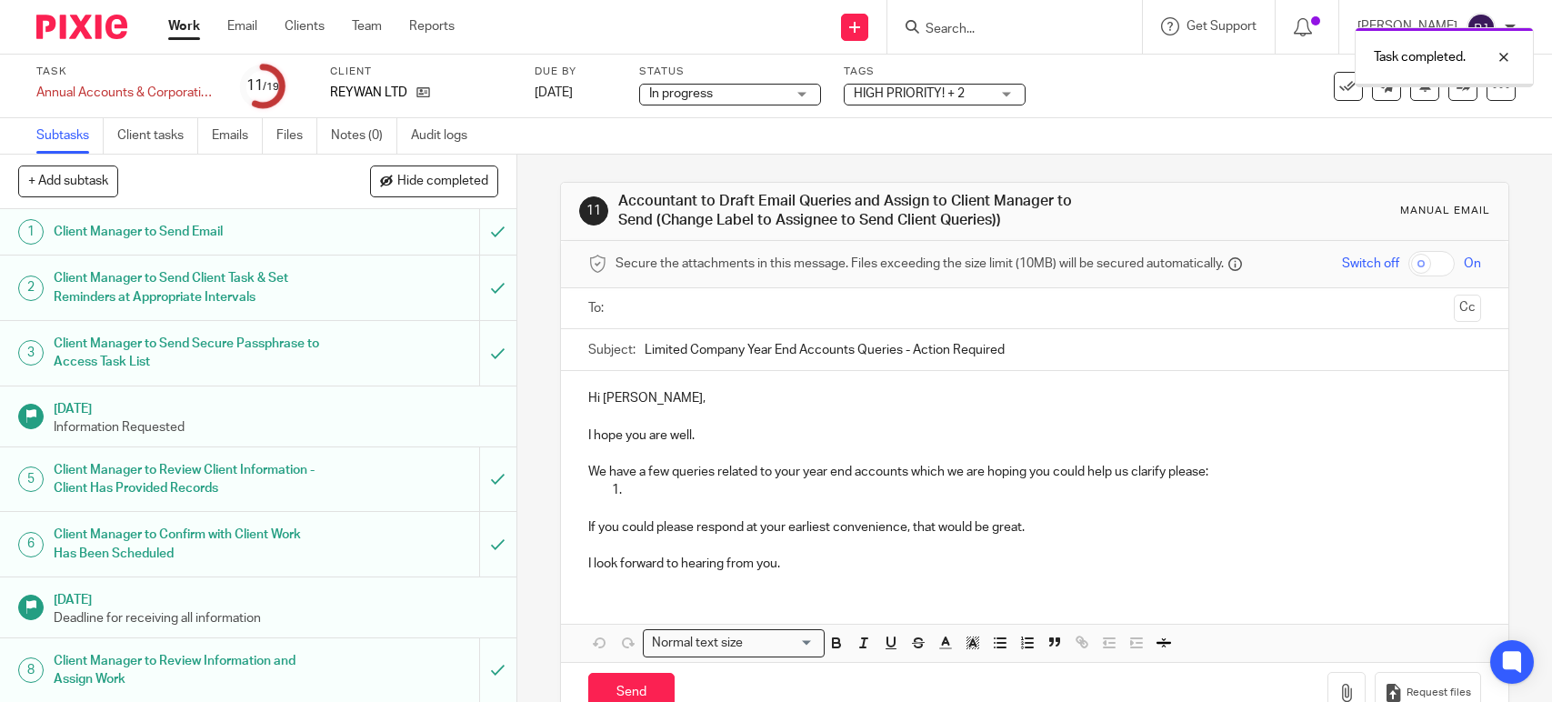
click at [864, 99] on span "HIGH PRIORITY! + 2" at bounding box center [909, 93] width 111 height 13
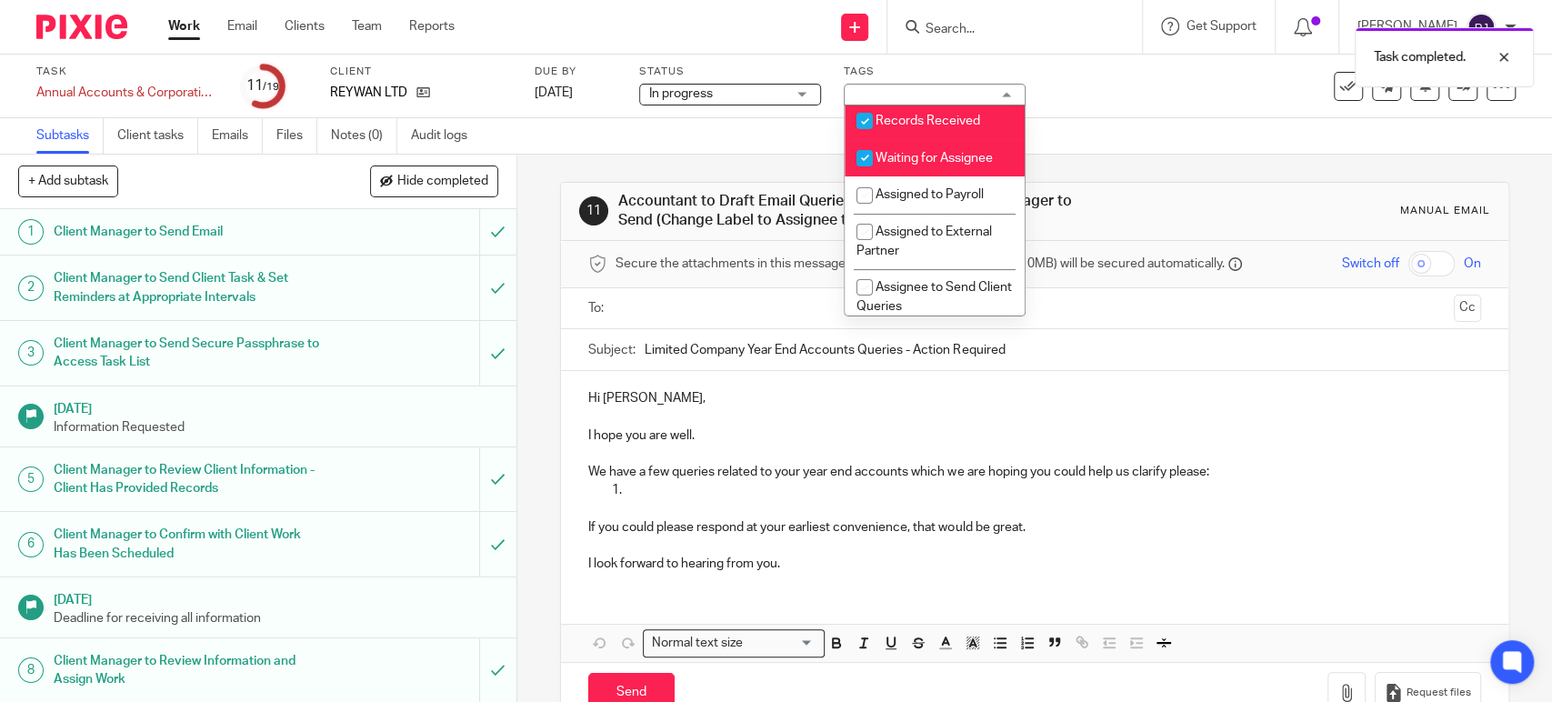
scroll to position [303, 0]
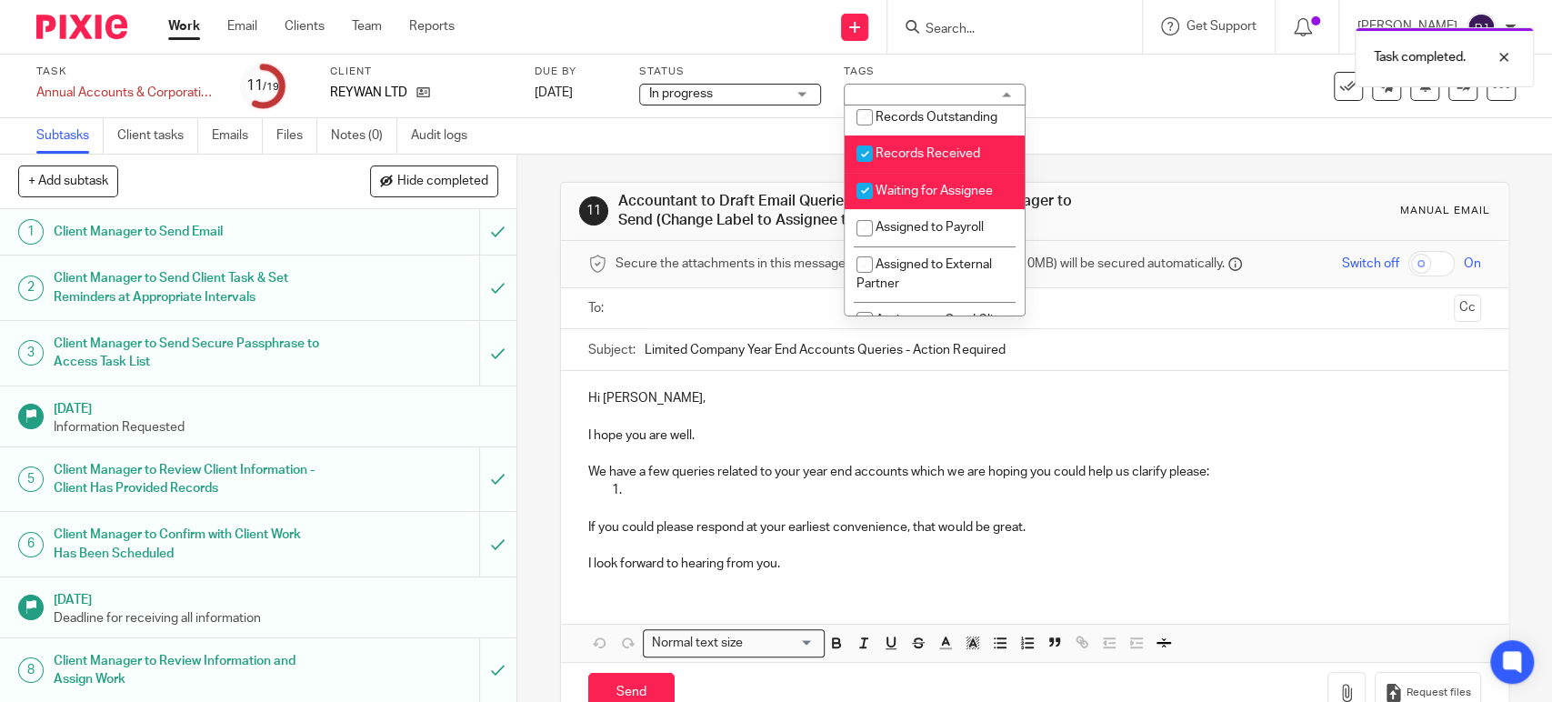
click at [898, 173] on li "Records Received" at bounding box center [935, 153] width 180 height 37
checkbox input "false"
click at [902, 197] on span "Waiting for Assignee" at bounding box center [934, 191] width 117 height 13
checkbox input "false"
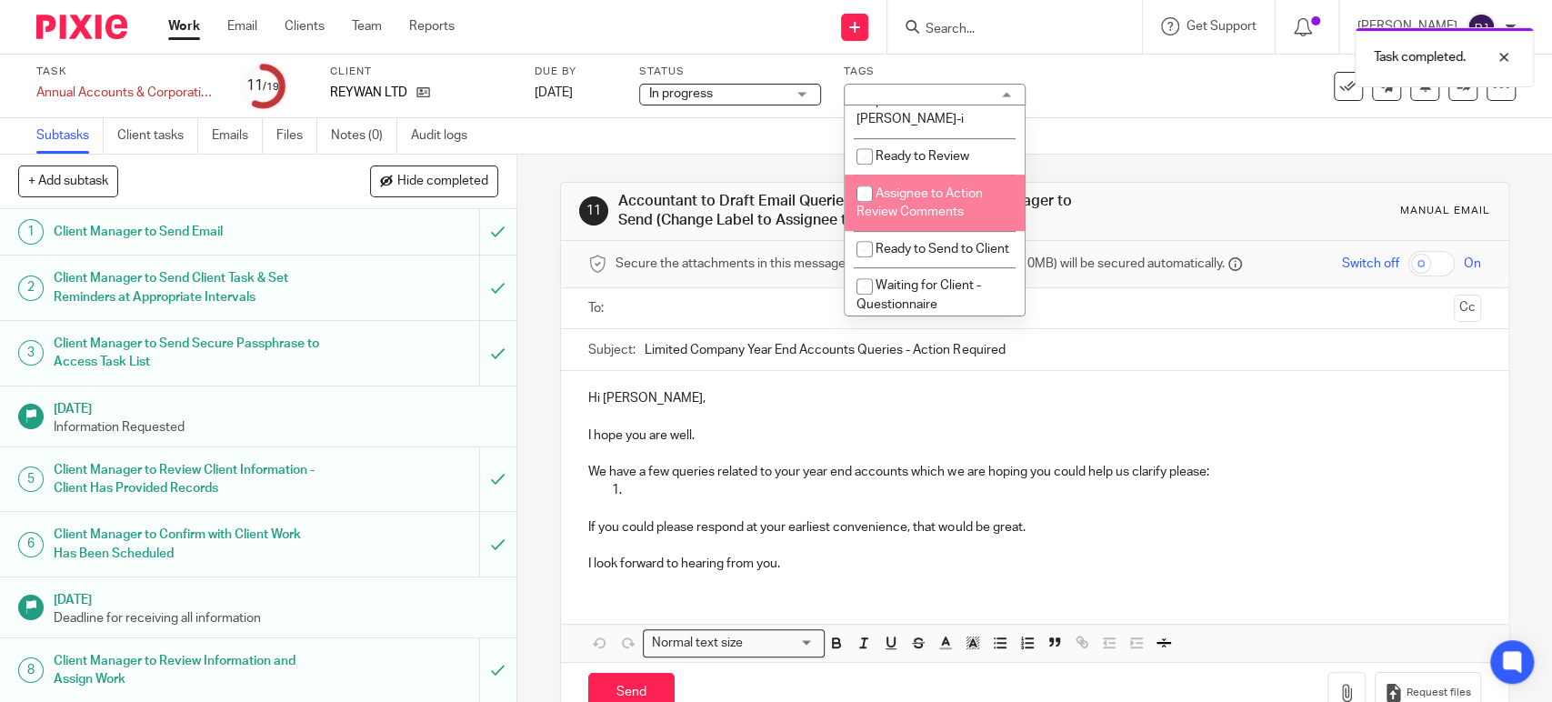
scroll to position [606, 0]
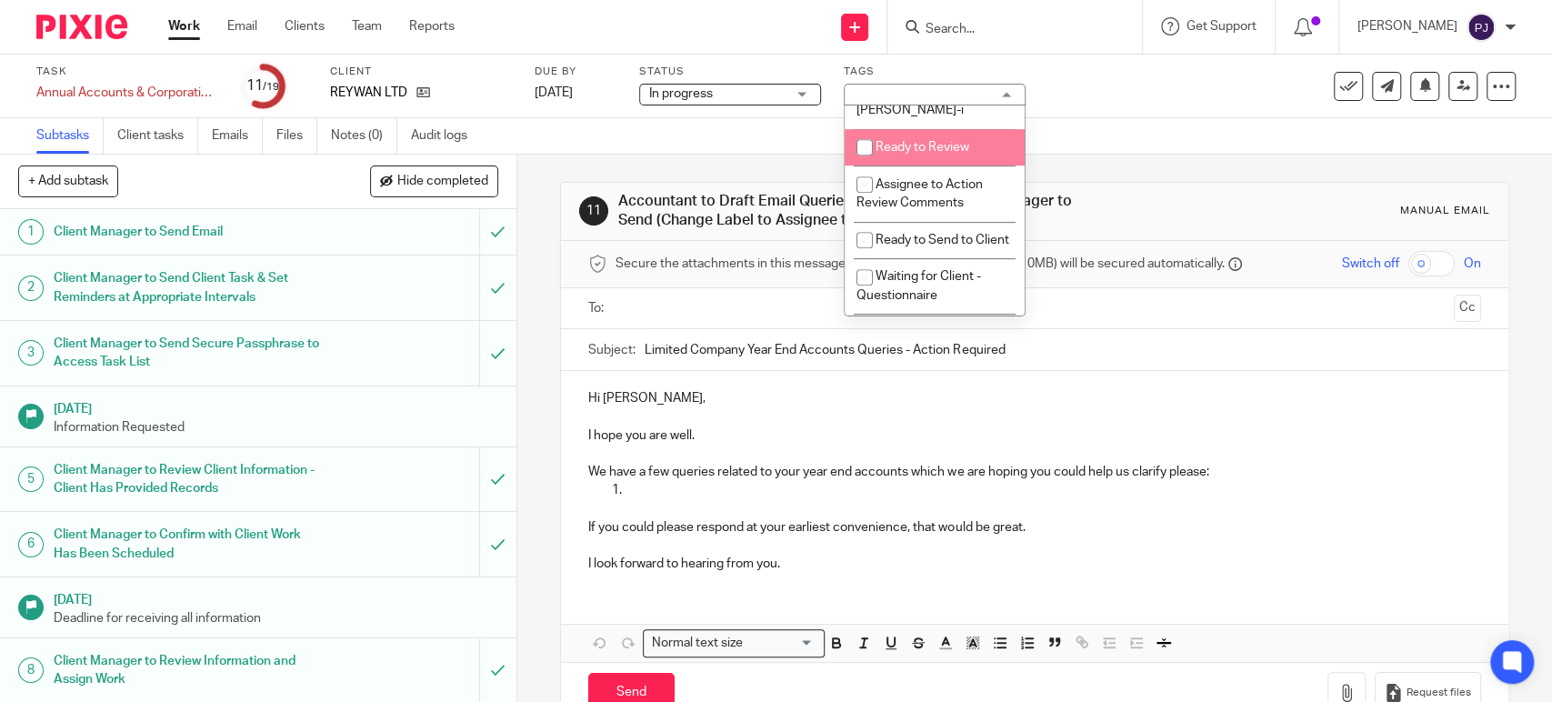
click at [892, 154] on span "Ready to Review" at bounding box center [923, 147] width 94 height 13
checkbox input "true"
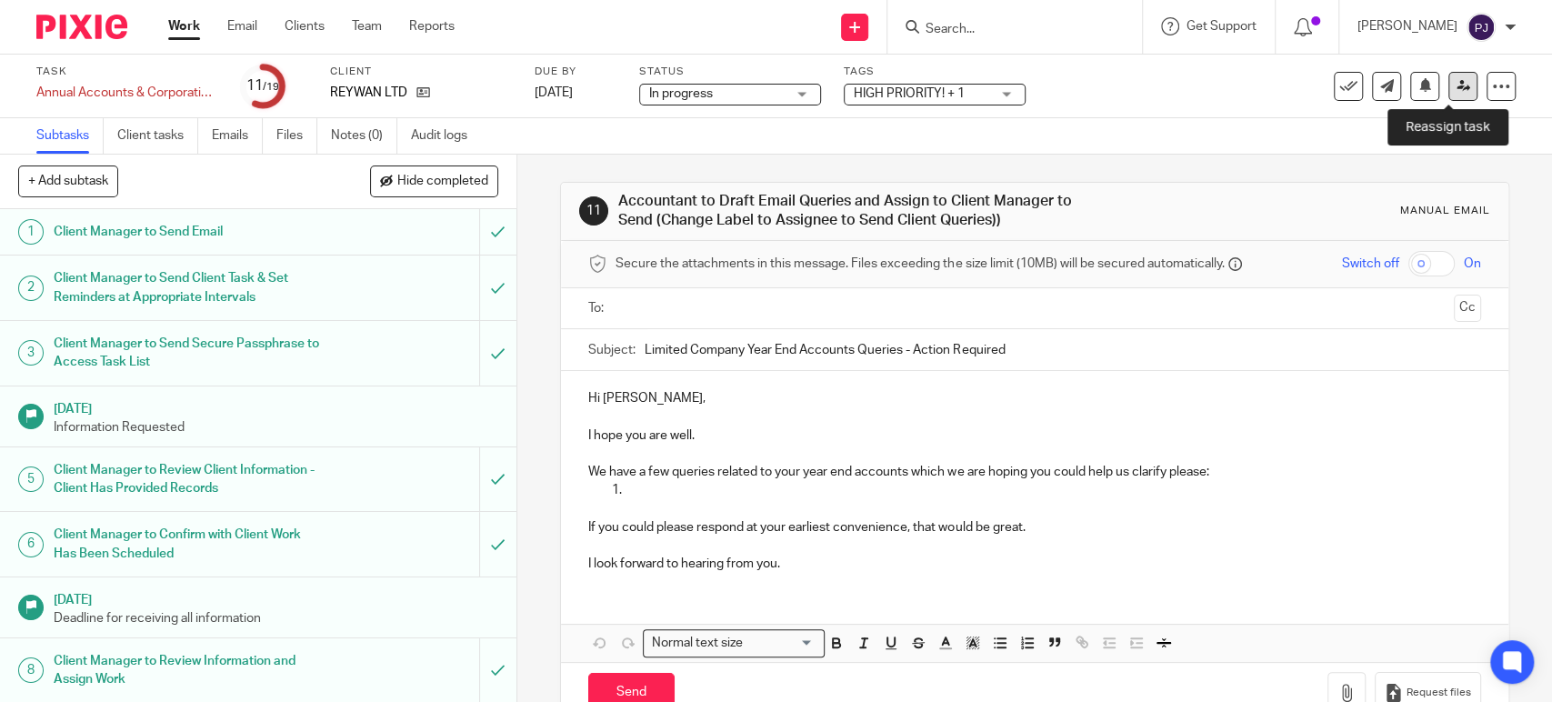
click at [1448, 91] on link at bounding box center [1462, 86] width 29 height 29
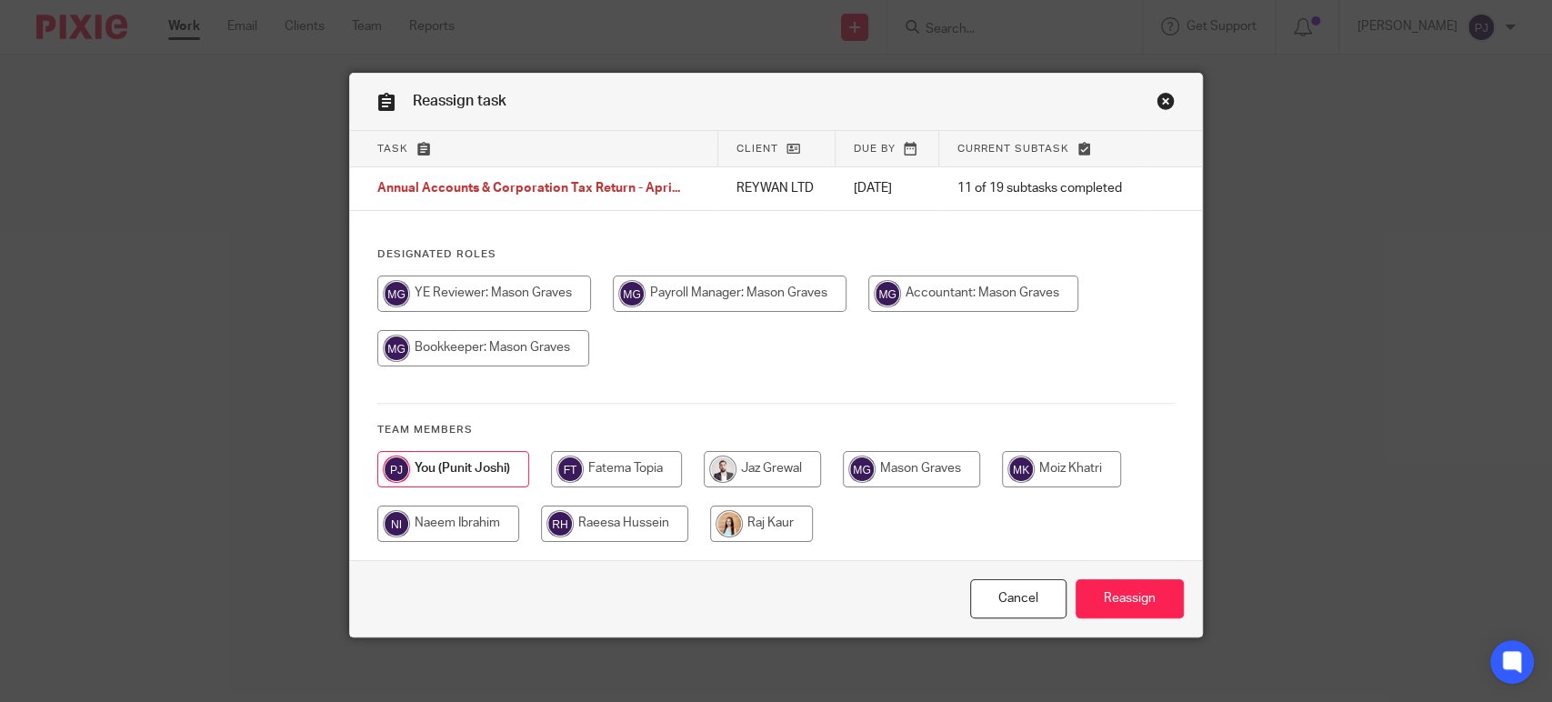
click at [452, 531] on input "radio" at bounding box center [448, 524] width 142 height 36
radio input "true"
click at [996, 589] on link "Cancel" at bounding box center [1018, 598] width 96 height 39
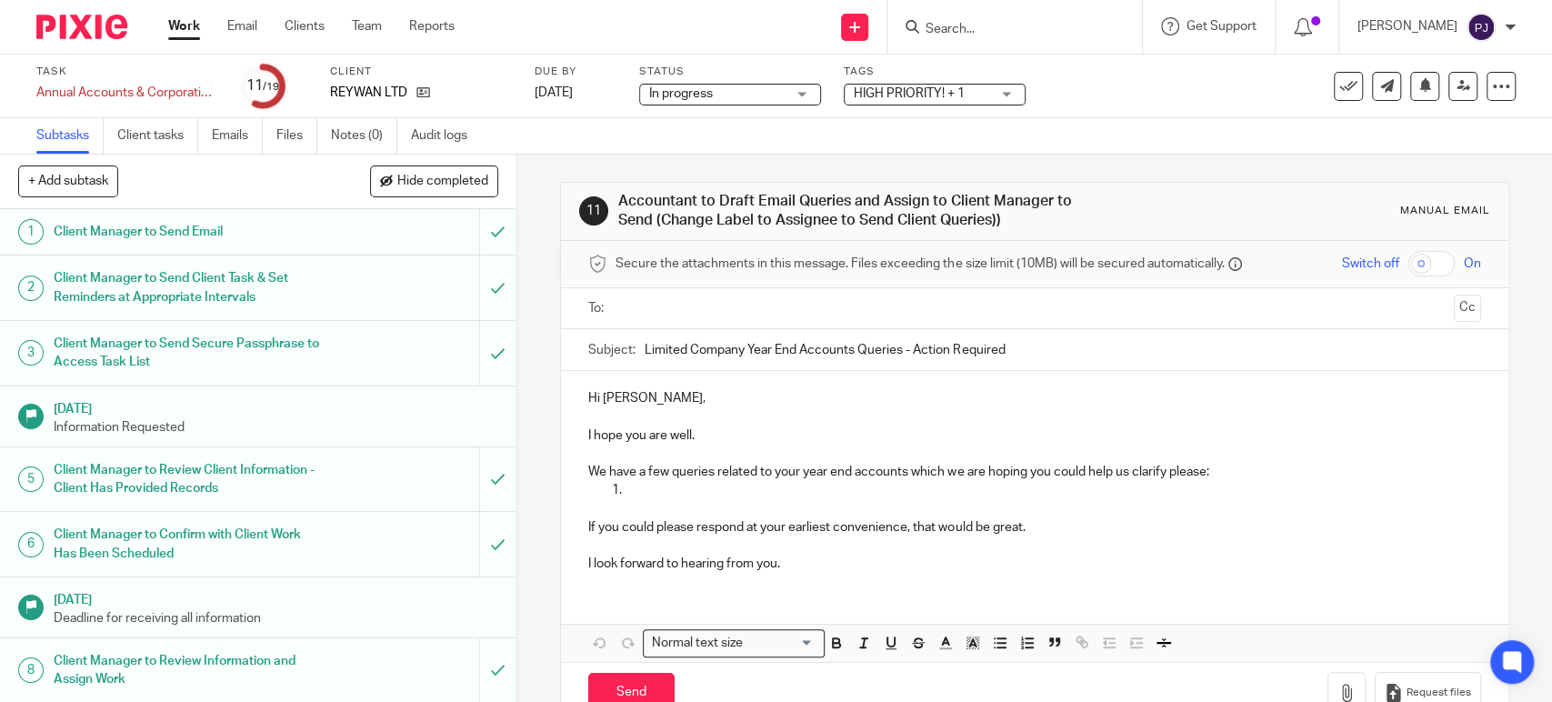
click at [437, 134] on link "Audit logs" at bounding box center [446, 135] width 70 height 35
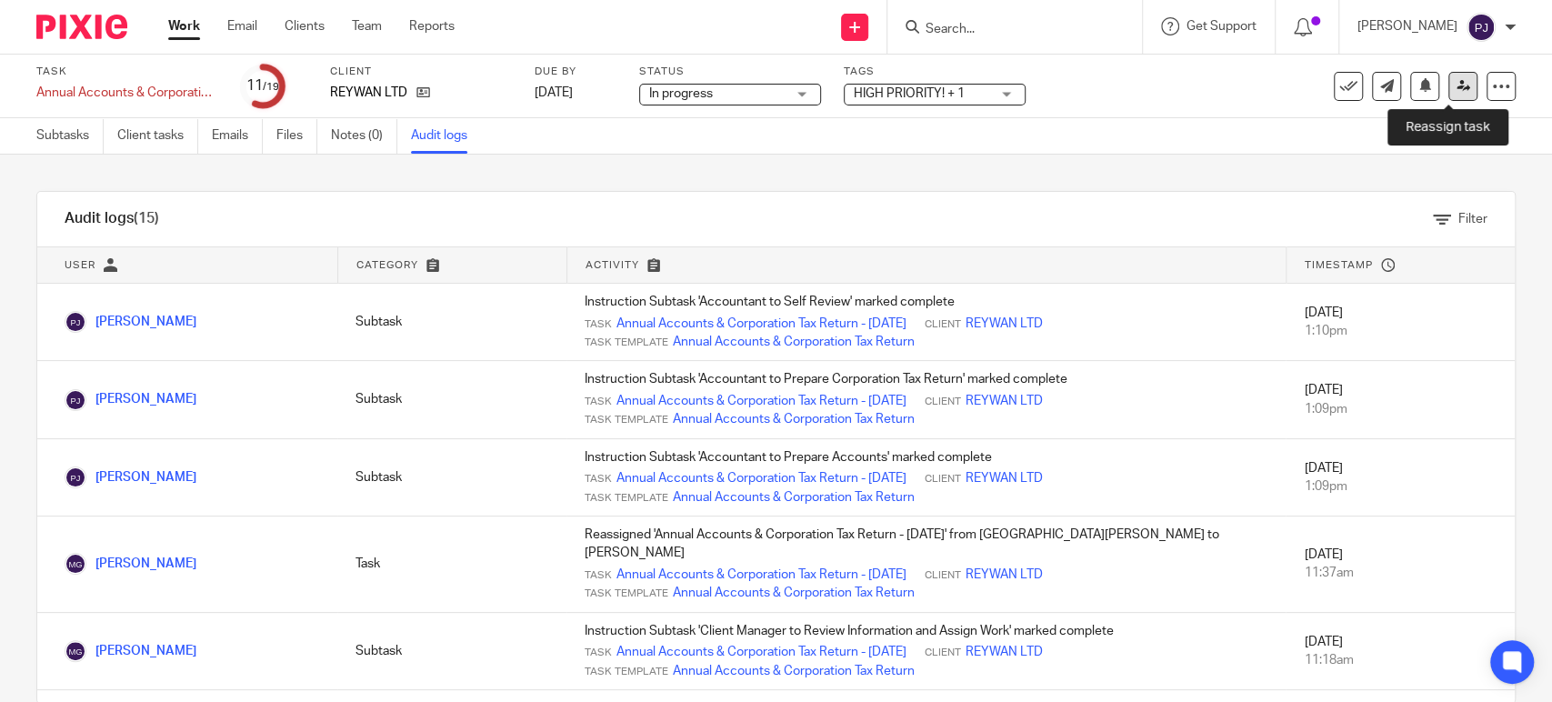
click at [1457, 87] on icon at bounding box center [1464, 86] width 14 height 14
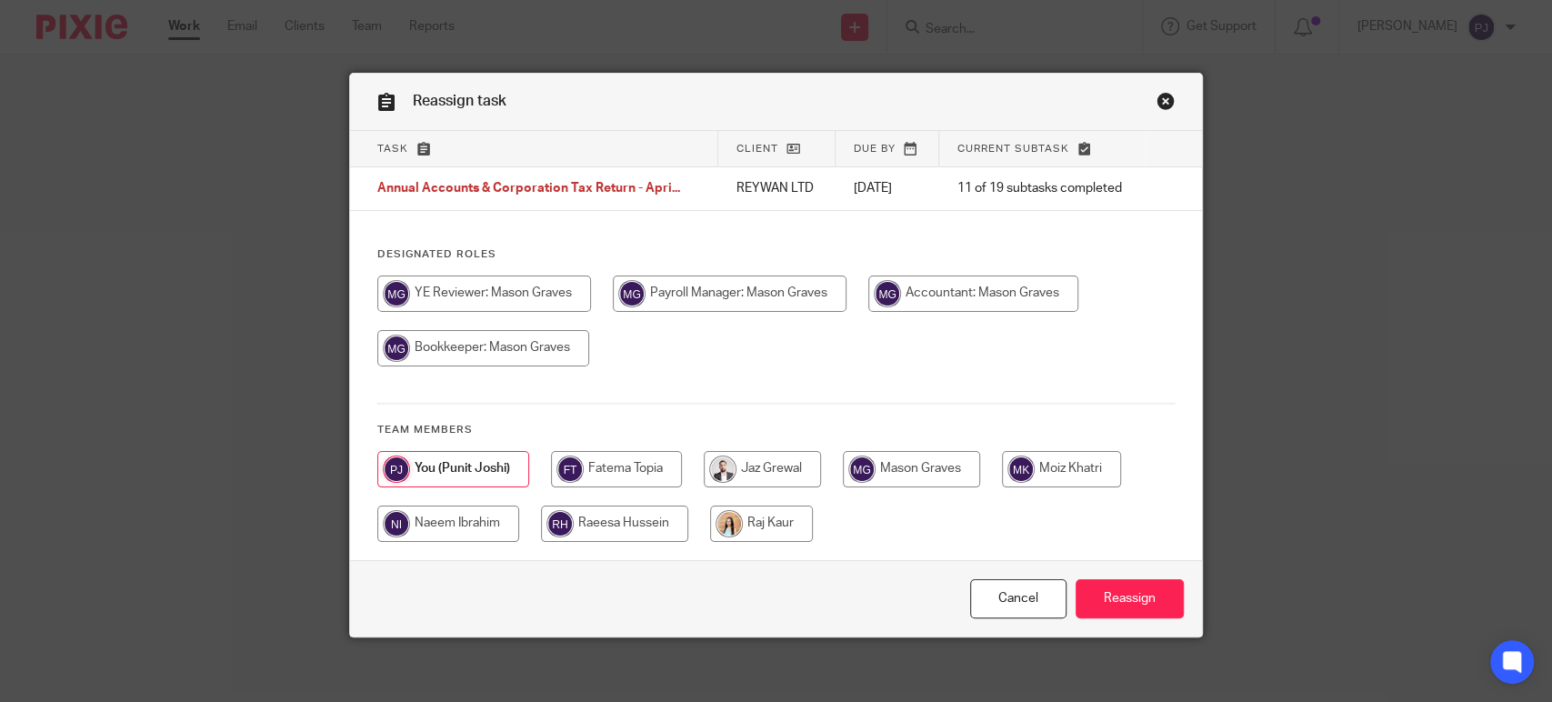
click at [887, 470] on input "radio" at bounding box center [911, 469] width 137 height 36
radio input "true"
click at [1135, 598] on input "Reassign" at bounding box center [1130, 598] width 108 height 39
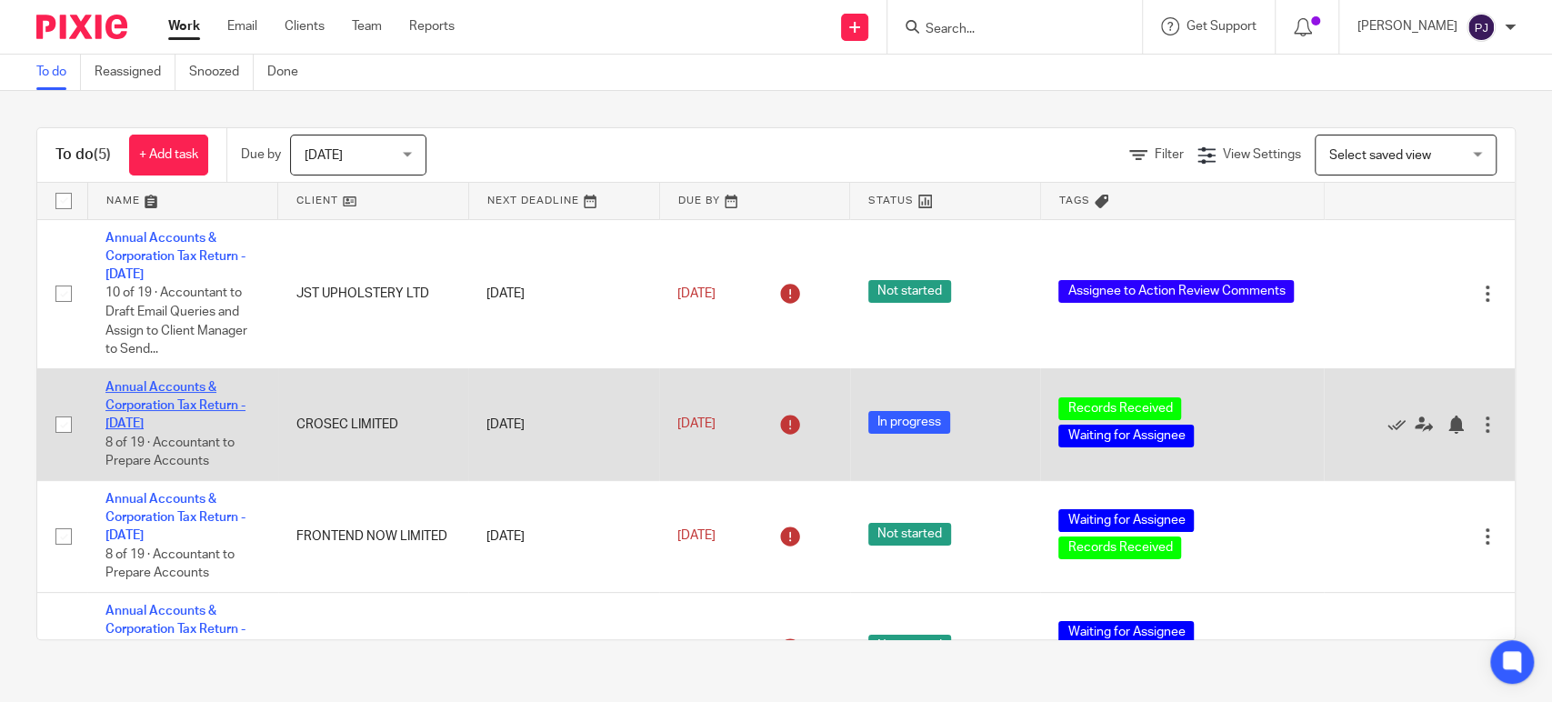
click at [146, 404] on link "Annual Accounts & Corporation Tax Return - [DATE]" at bounding box center [175, 406] width 140 height 50
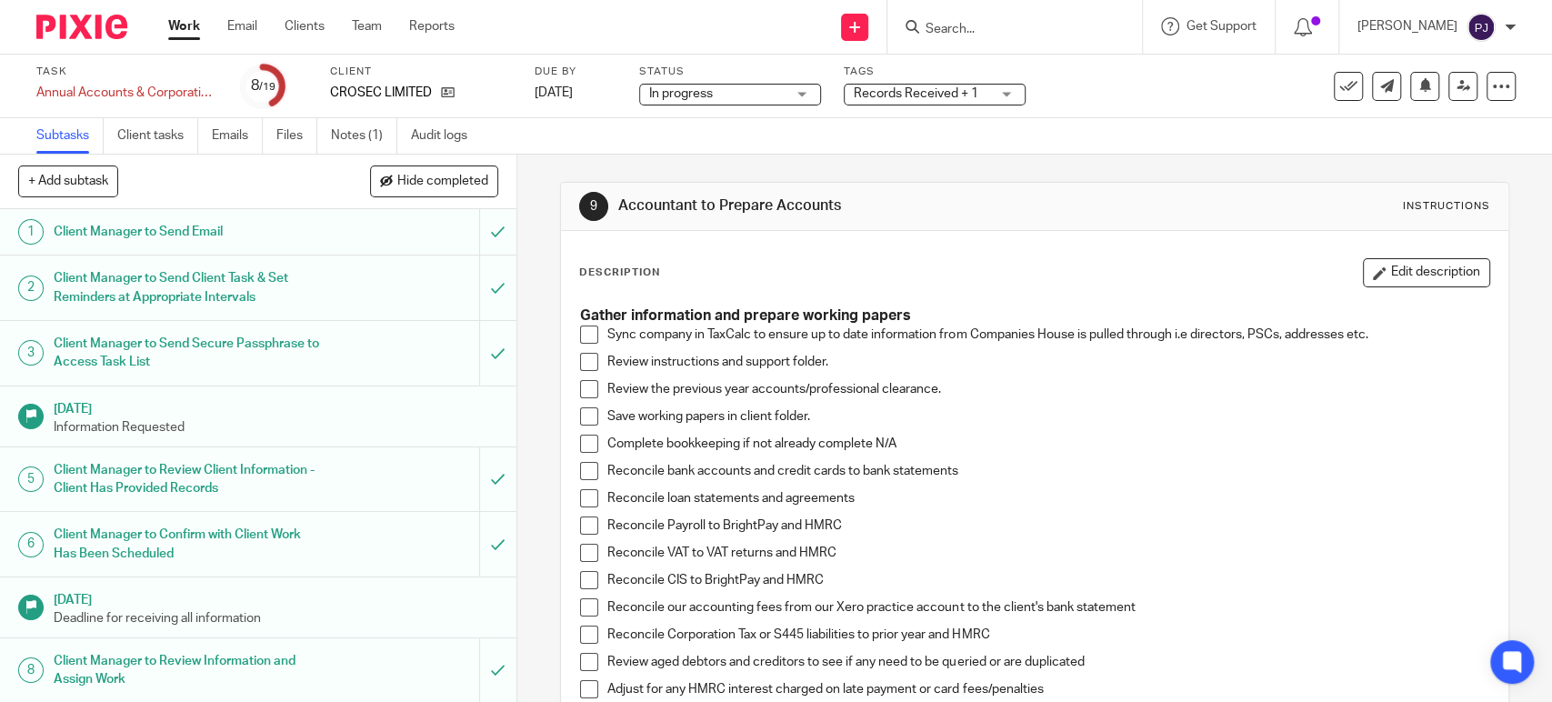
click at [587, 329] on span at bounding box center [589, 335] width 18 height 18
drag, startPoint x: 586, startPoint y: 361, endPoint x: 580, endPoint y: 375, distance: 15.1
click at [586, 362] on span at bounding box center [589, 362] width 18 height 18
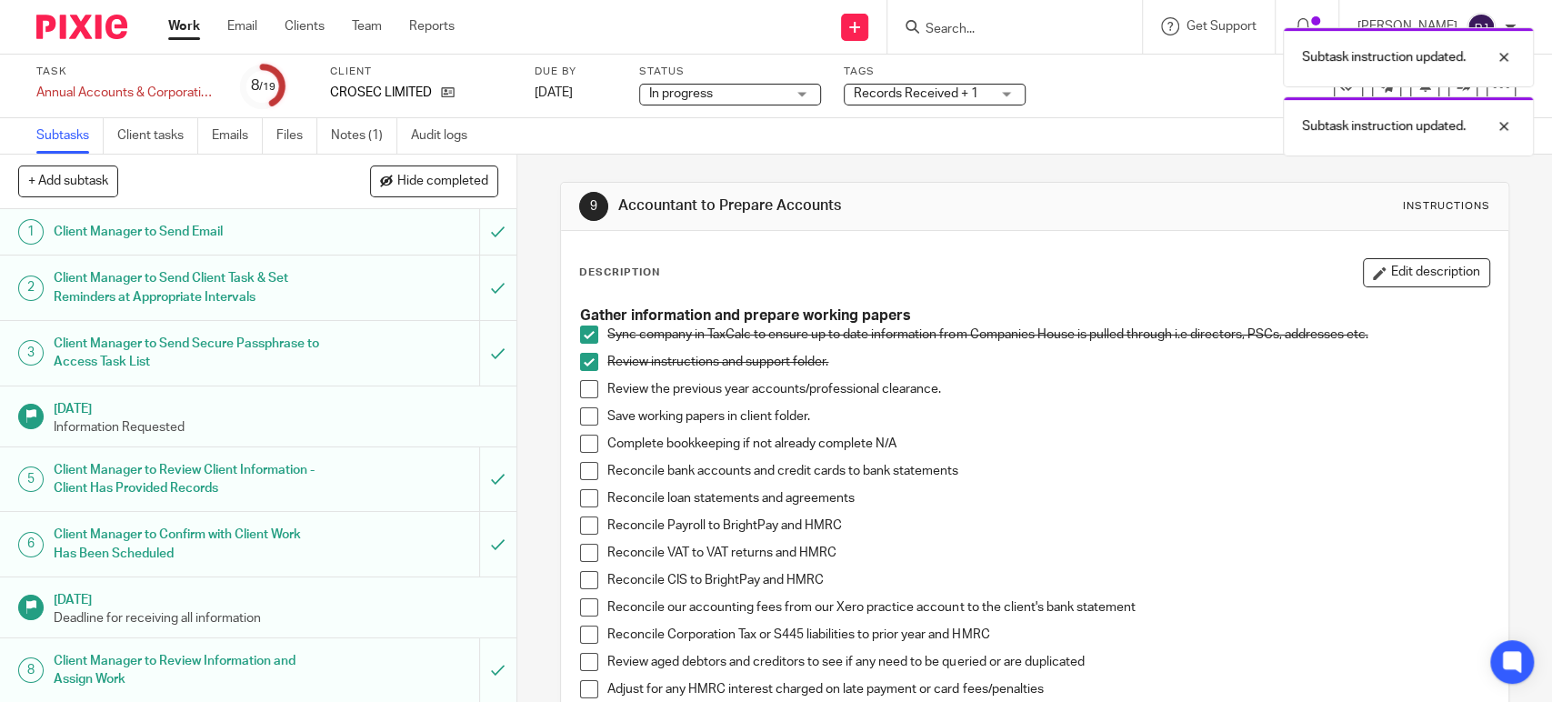
click at [580, 397] on span at bounding box center [589, 389] width 18 height 18
click at [580, 416] on span at bounding box center [589, 416] width 18 height 18
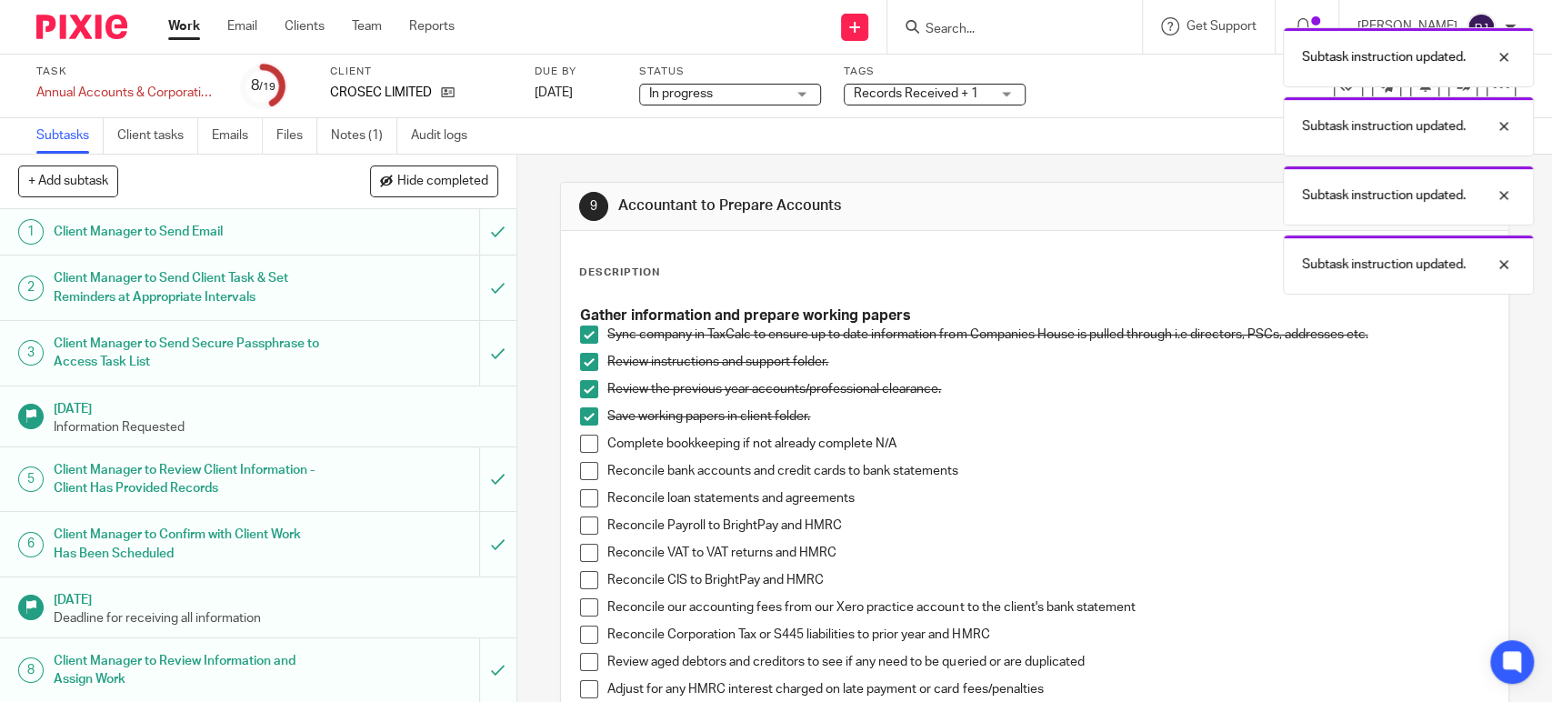
click at [583, 438] on span at bounding box center [589, 444] width 18 height 18
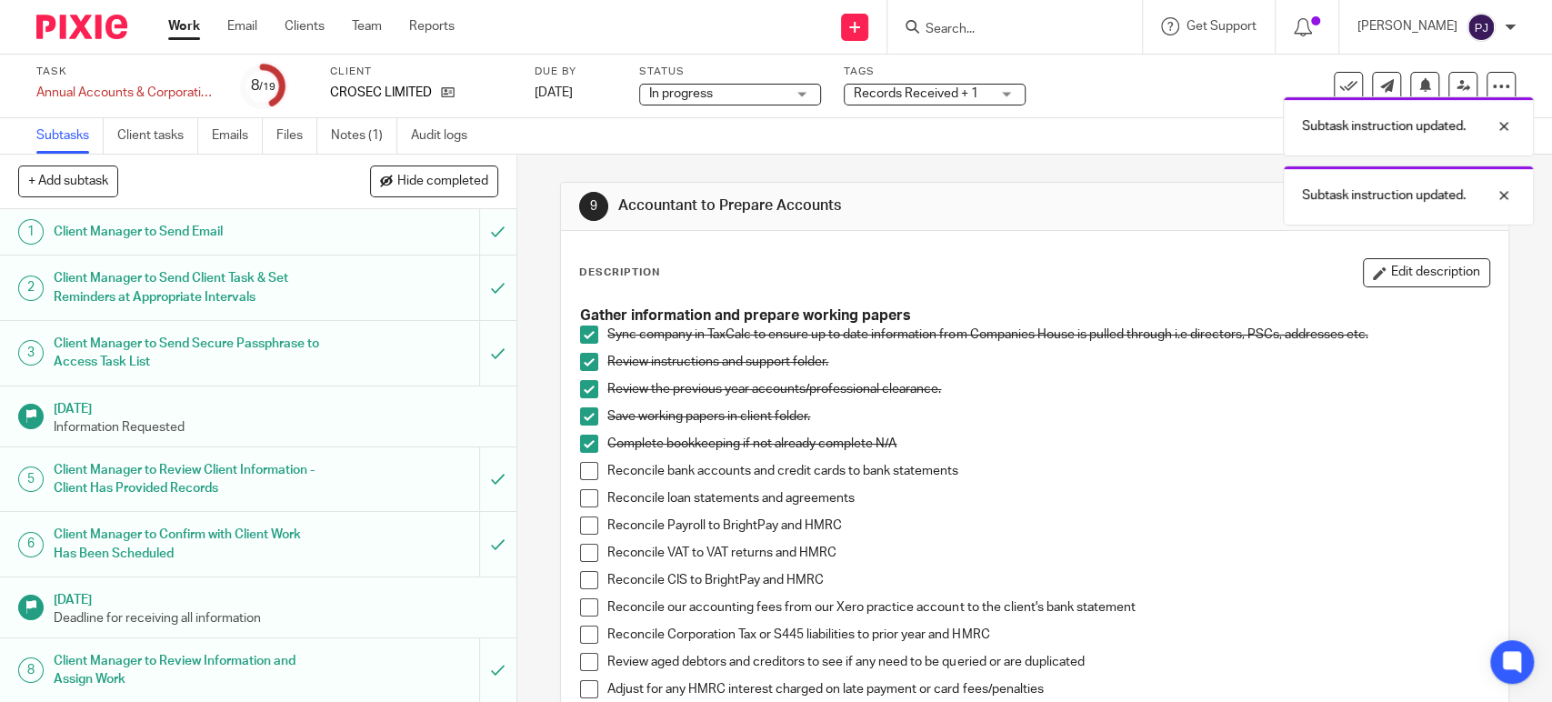
click at [584, 466] on span at bounding box center [589, 471] width 18 height 18
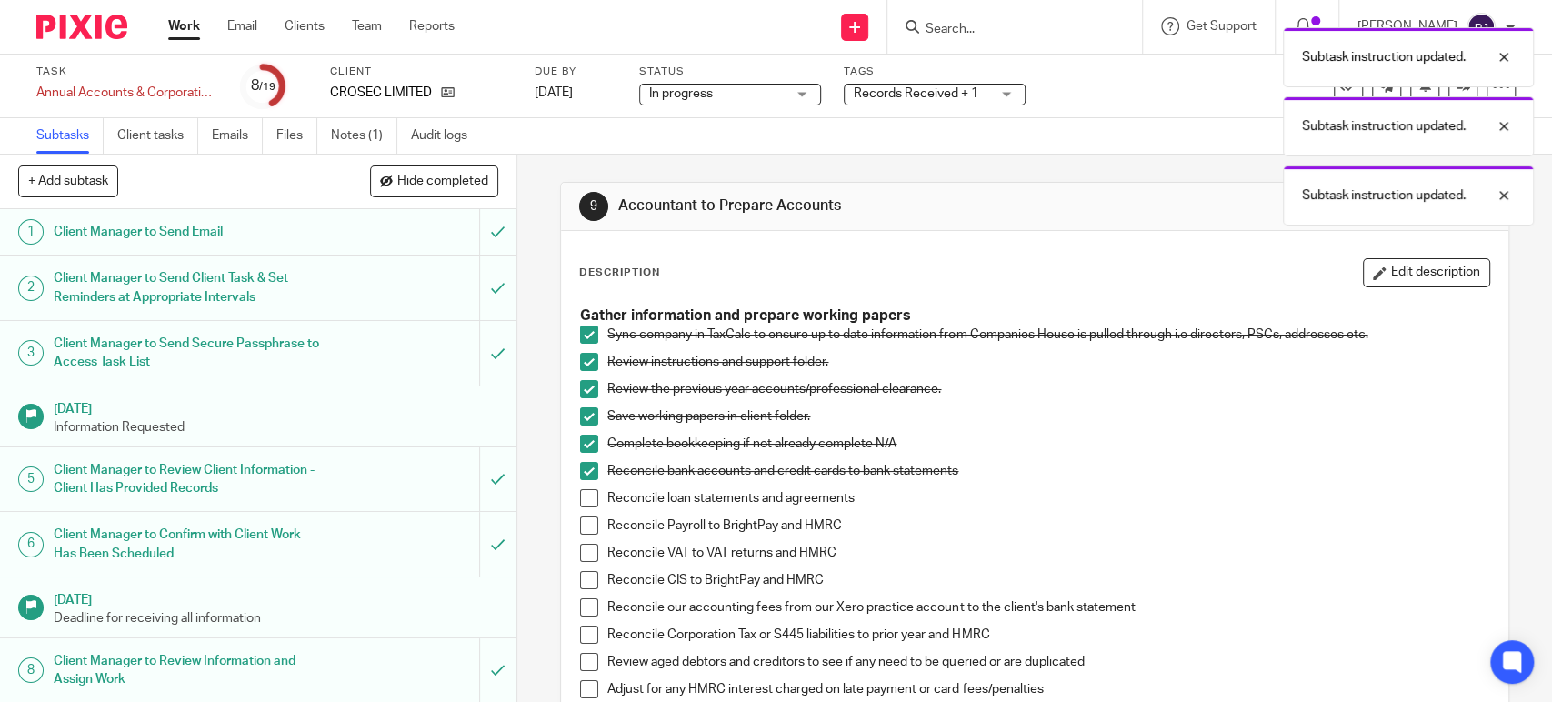
click at [581, 505] on span at bounding box center [589, 498] width 18 height 18
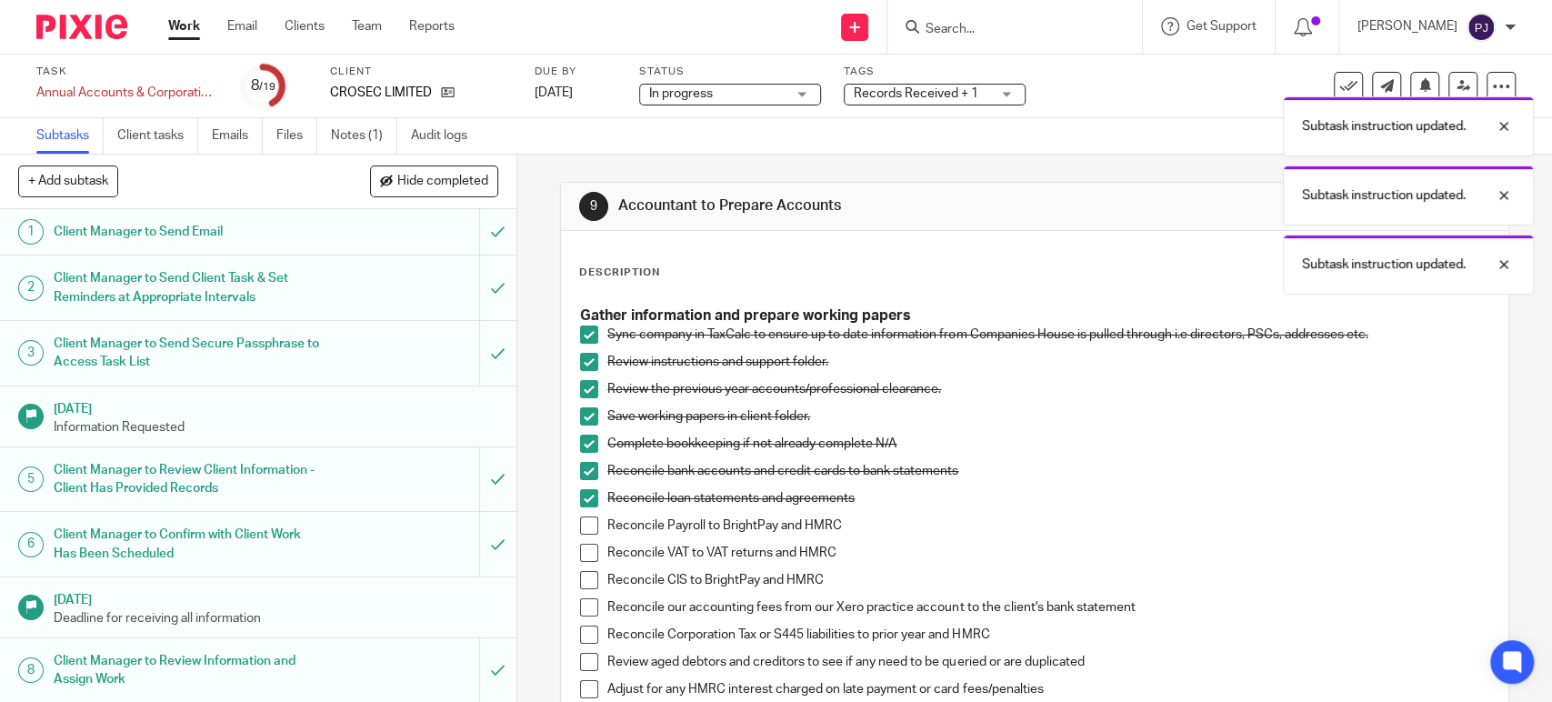
scroll to position [101, 0]
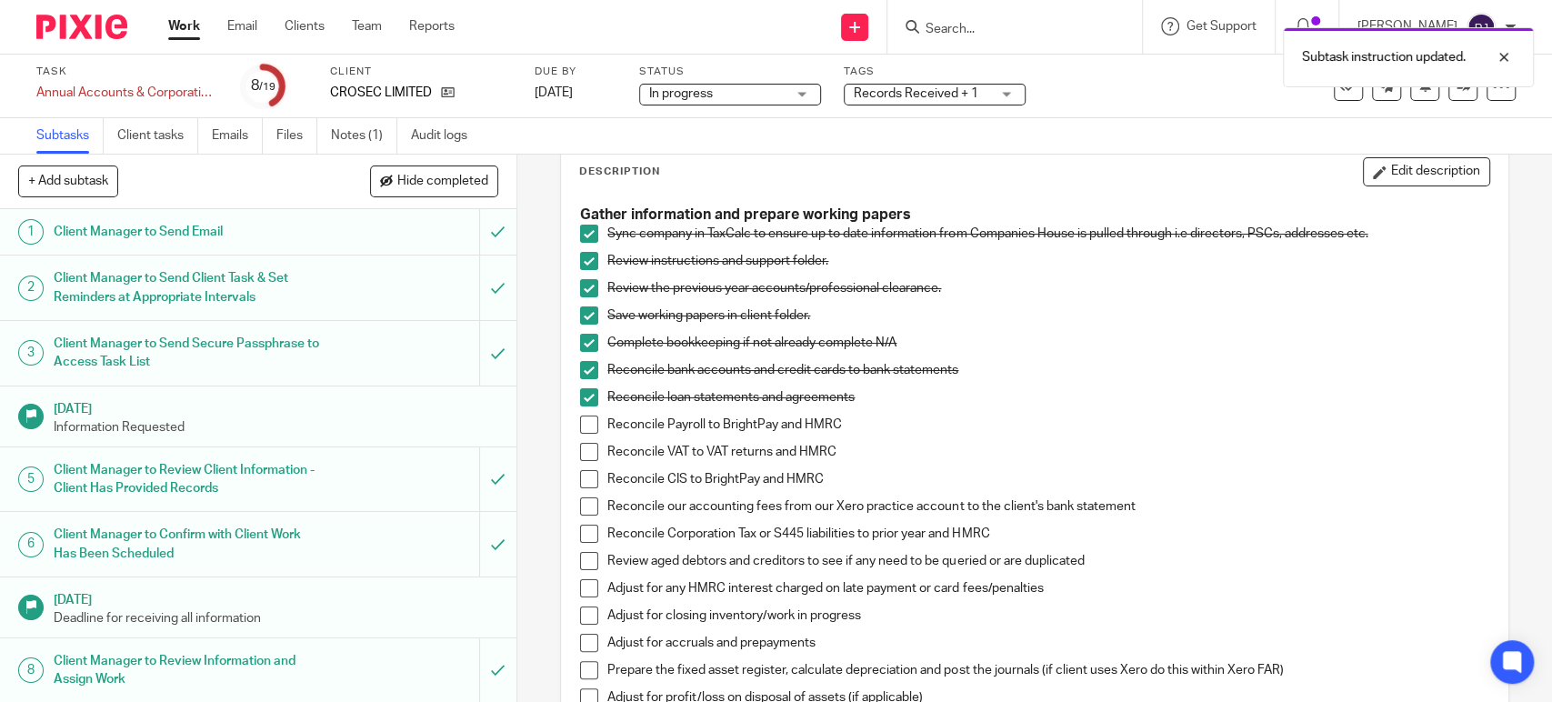
click at [582, 428] on span at bounding box center [589, 425] width 18 height 18
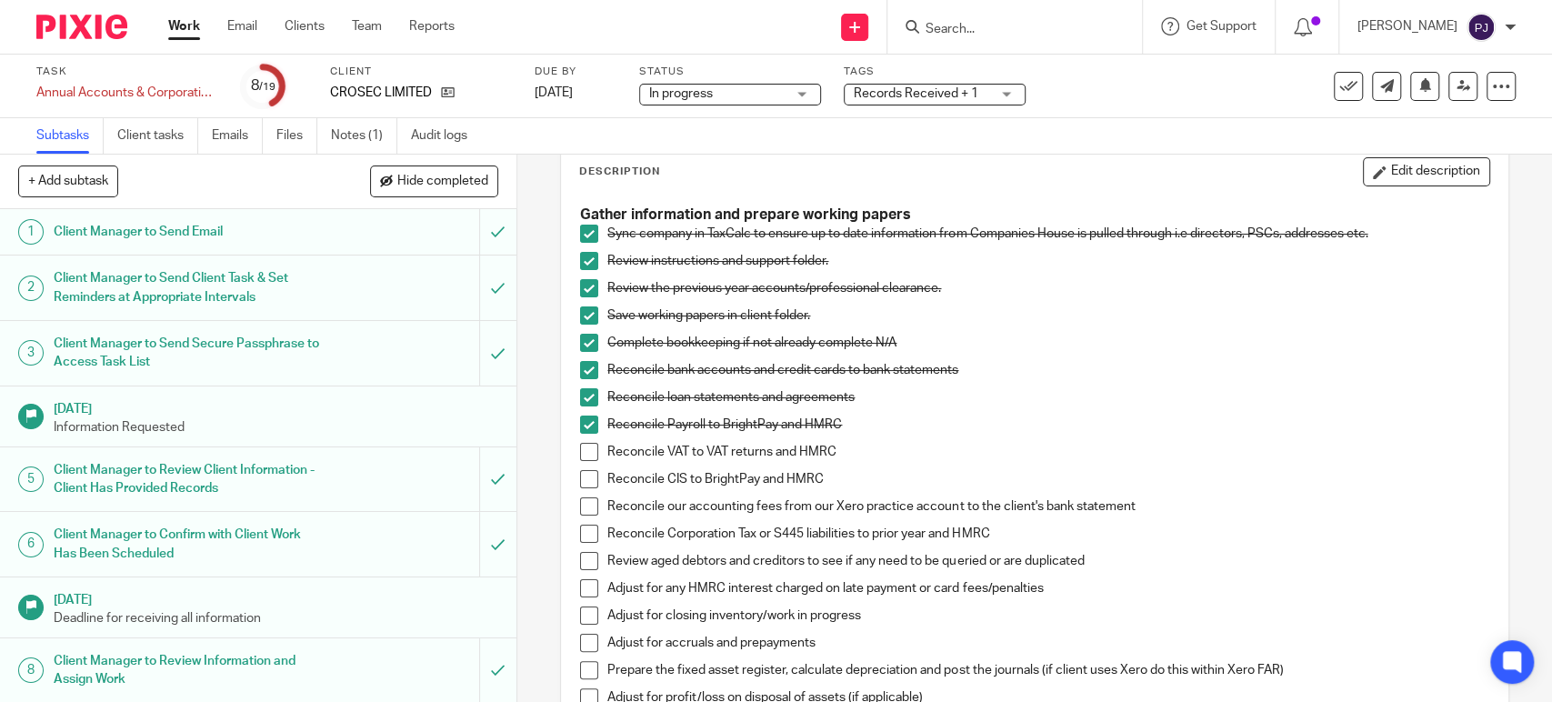
click at [582, 507] on span at bounding box center [589, 506] width 18 height 18
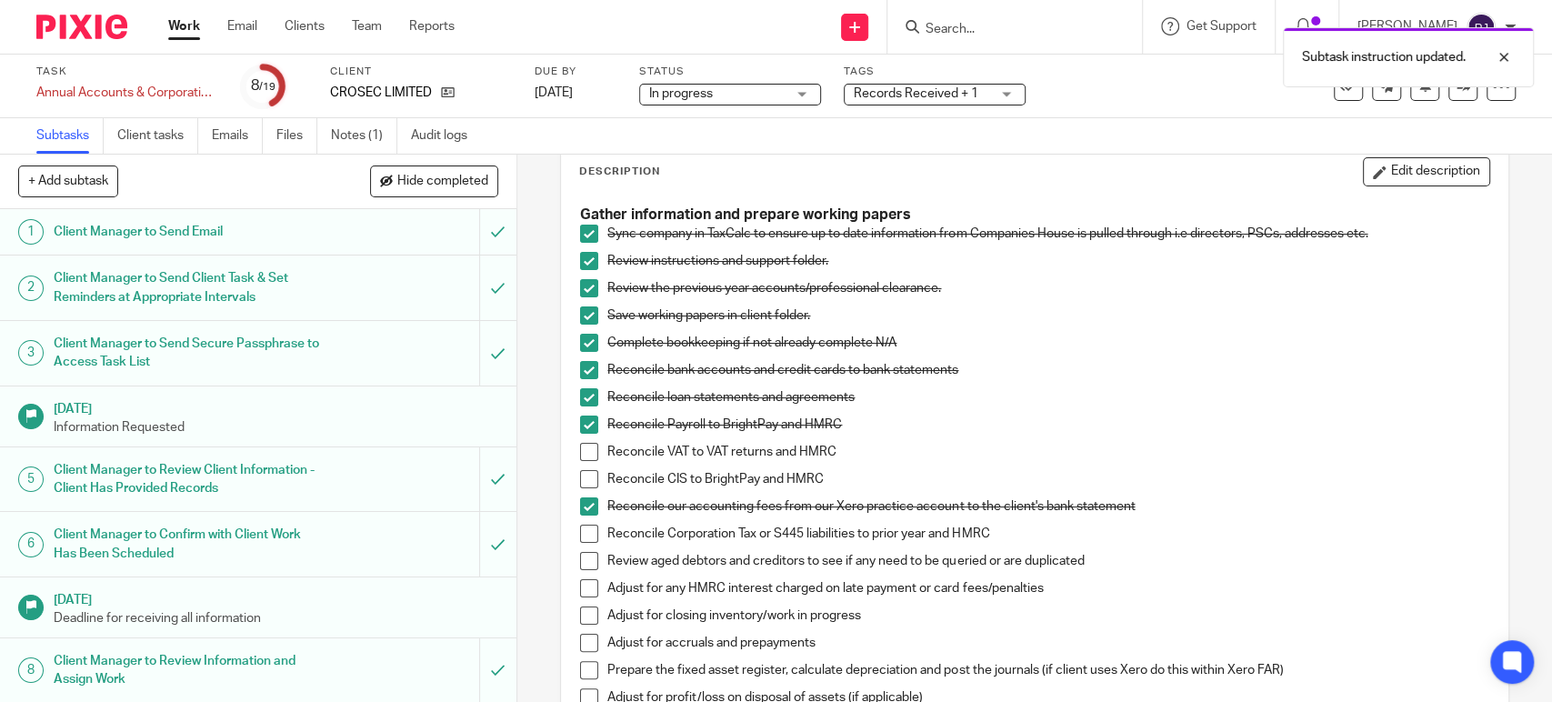
click at [583, 536] on span at bounding box center [589, 534] width 18 height 18
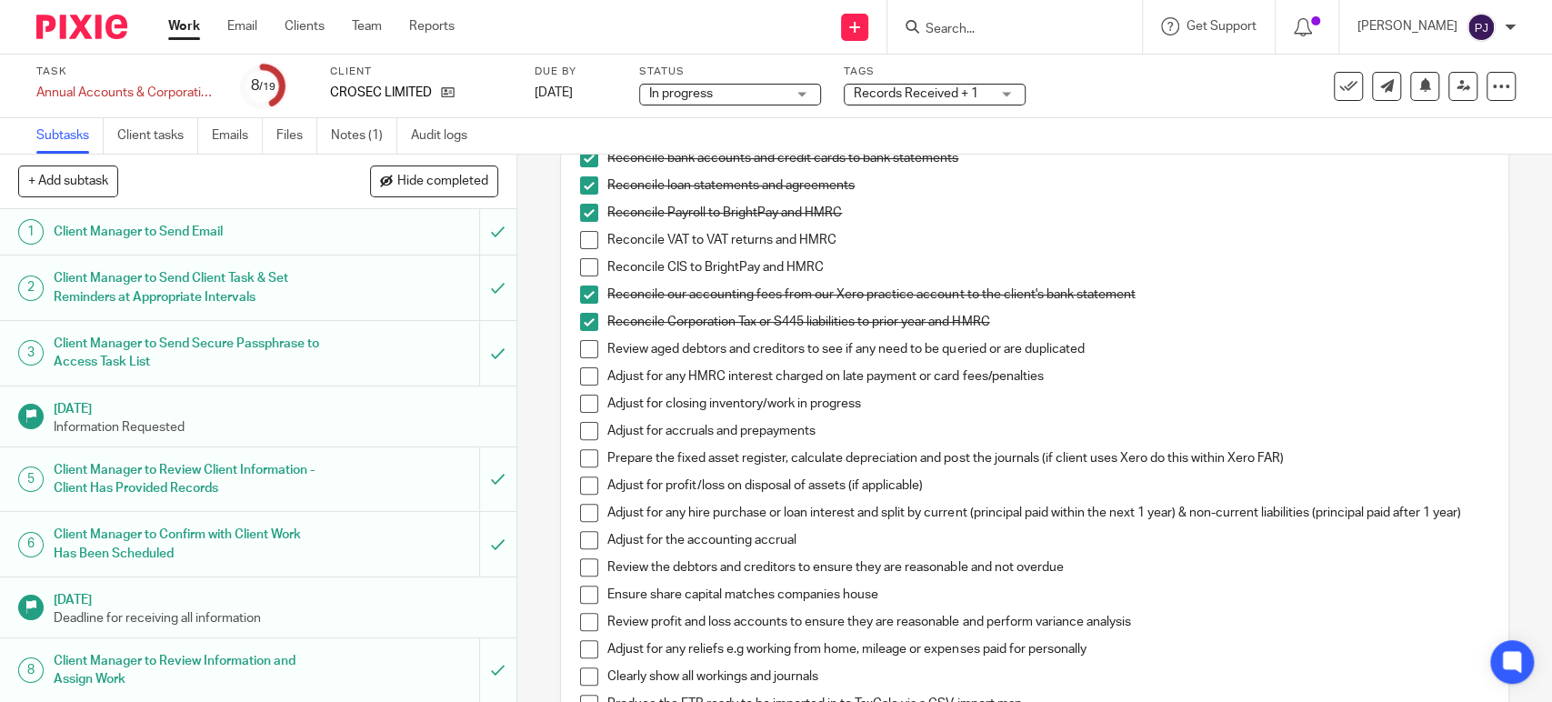
scroll to position [404, 0]
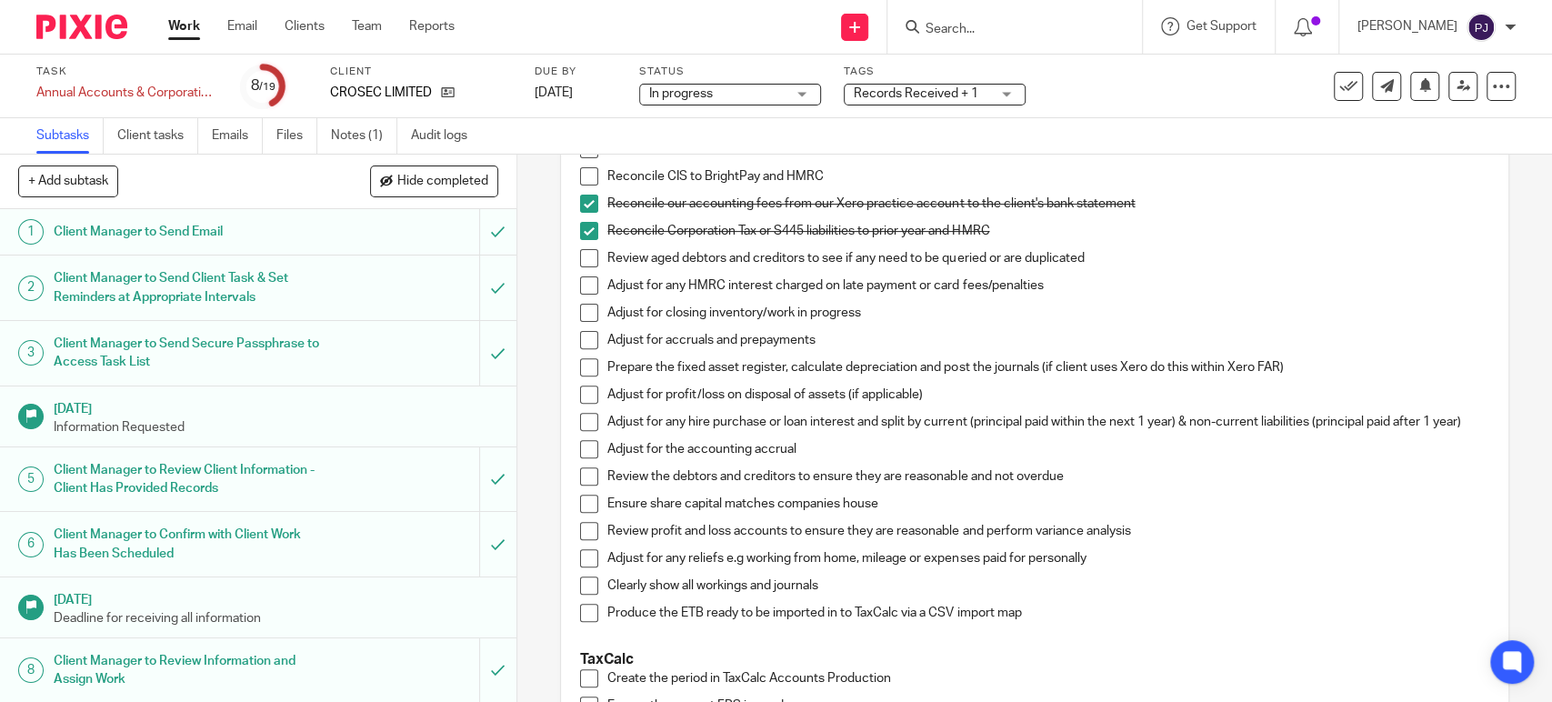
click at [580, 341] on span at bounding box center [589, 340] width 18 height 18
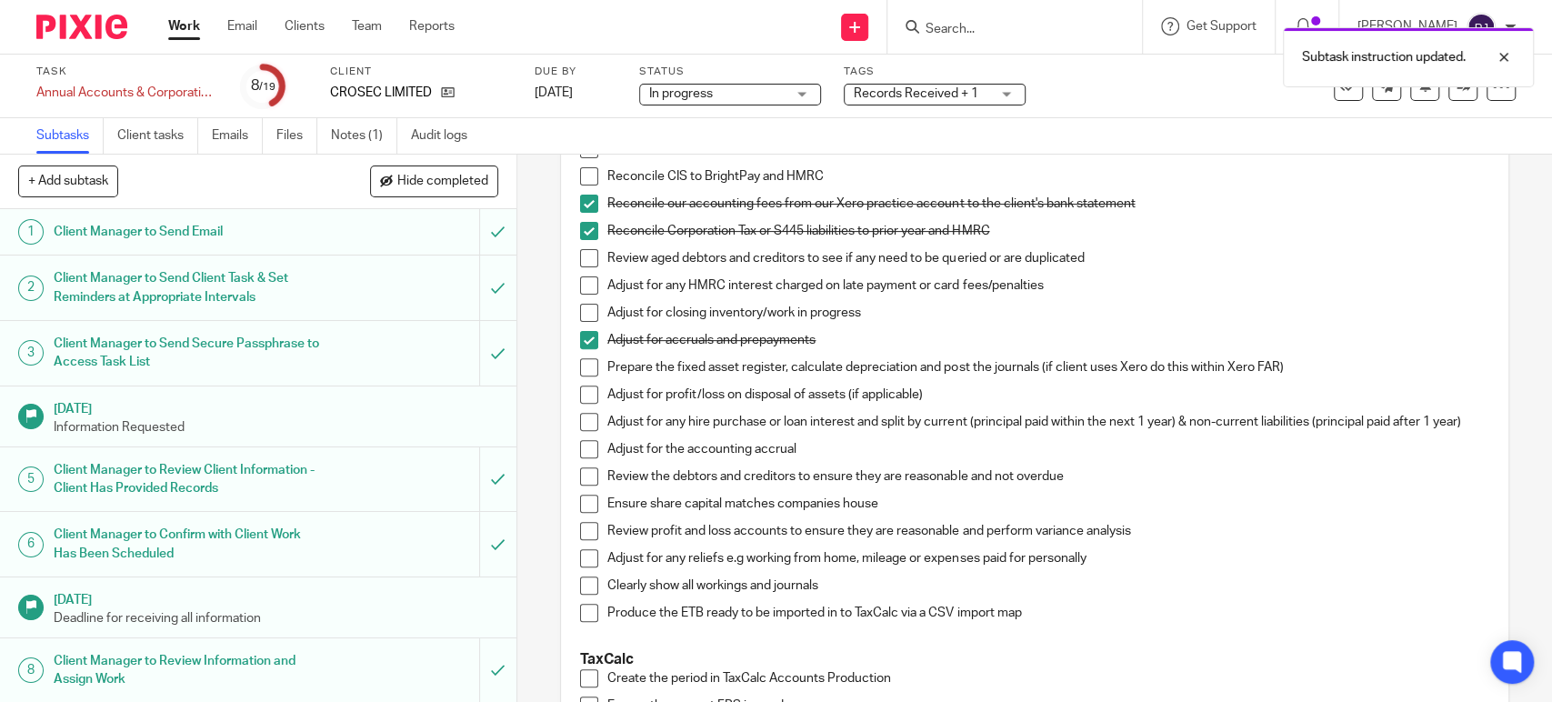
click at [580, 361] on span at bounding box center [589, 367] width 18 height 18
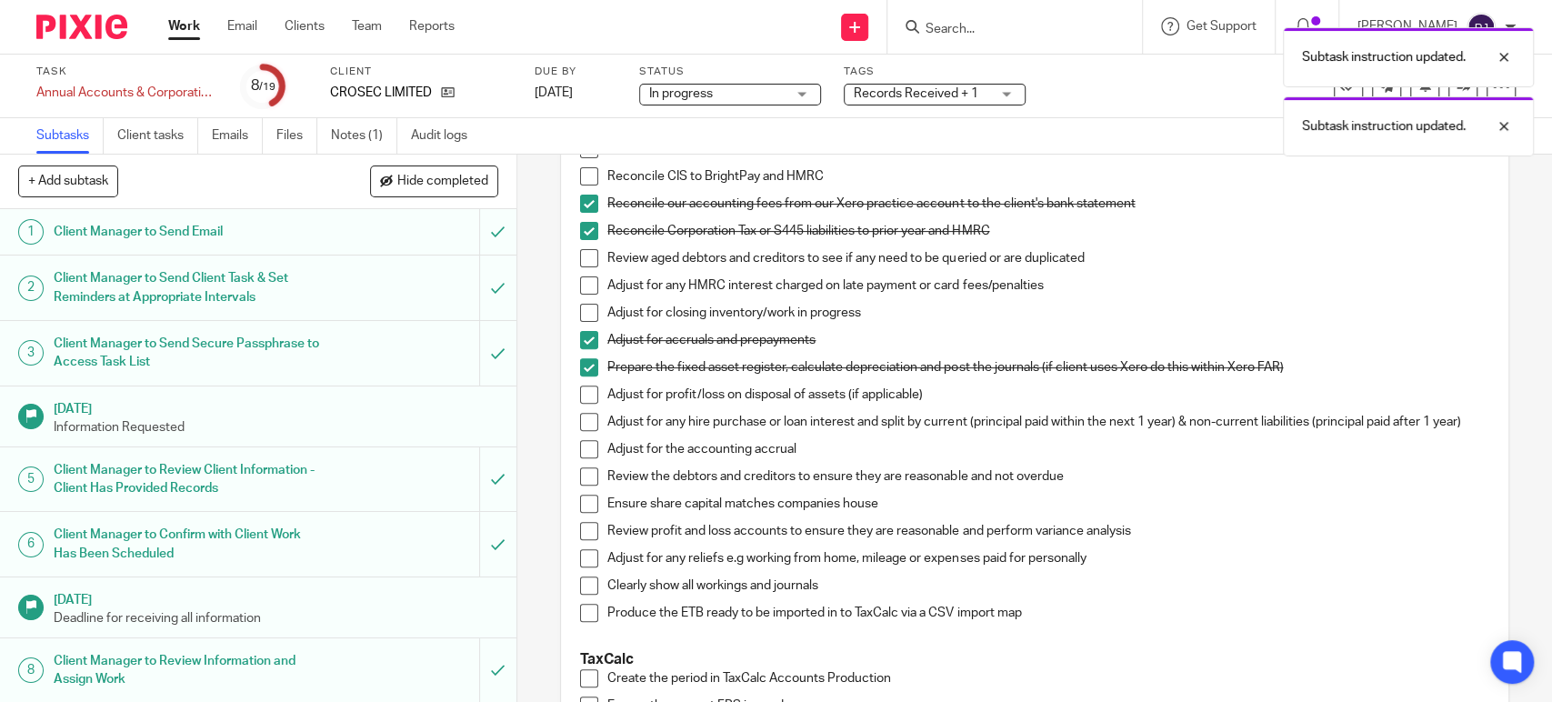
click at [582, 392] on span at bounding box center [589, 395] width 18 height 18
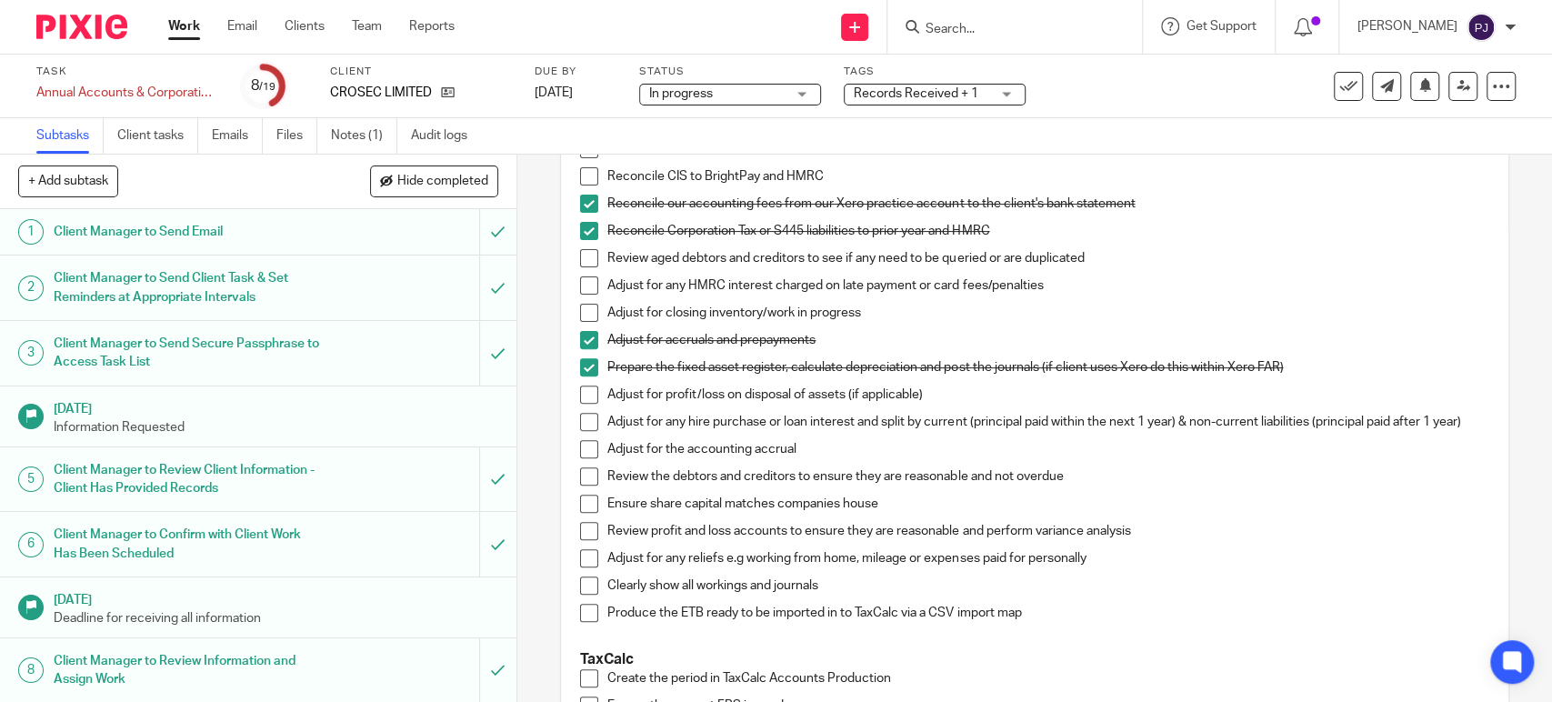
click at [580, 458] on span at bounding box center [589, 449] width 18 height 18
click at [584, 507] on span at bounding box center [589, 504] width 18 height 18
click at [586, 538] on span at bounding box center [589, 531] width 18 height 18
click at [583, 560] on span at bounding box center [589, 558] width 18 height 18
click at [583, 595] on span at bounding box center [589, 585] width 18 height 18
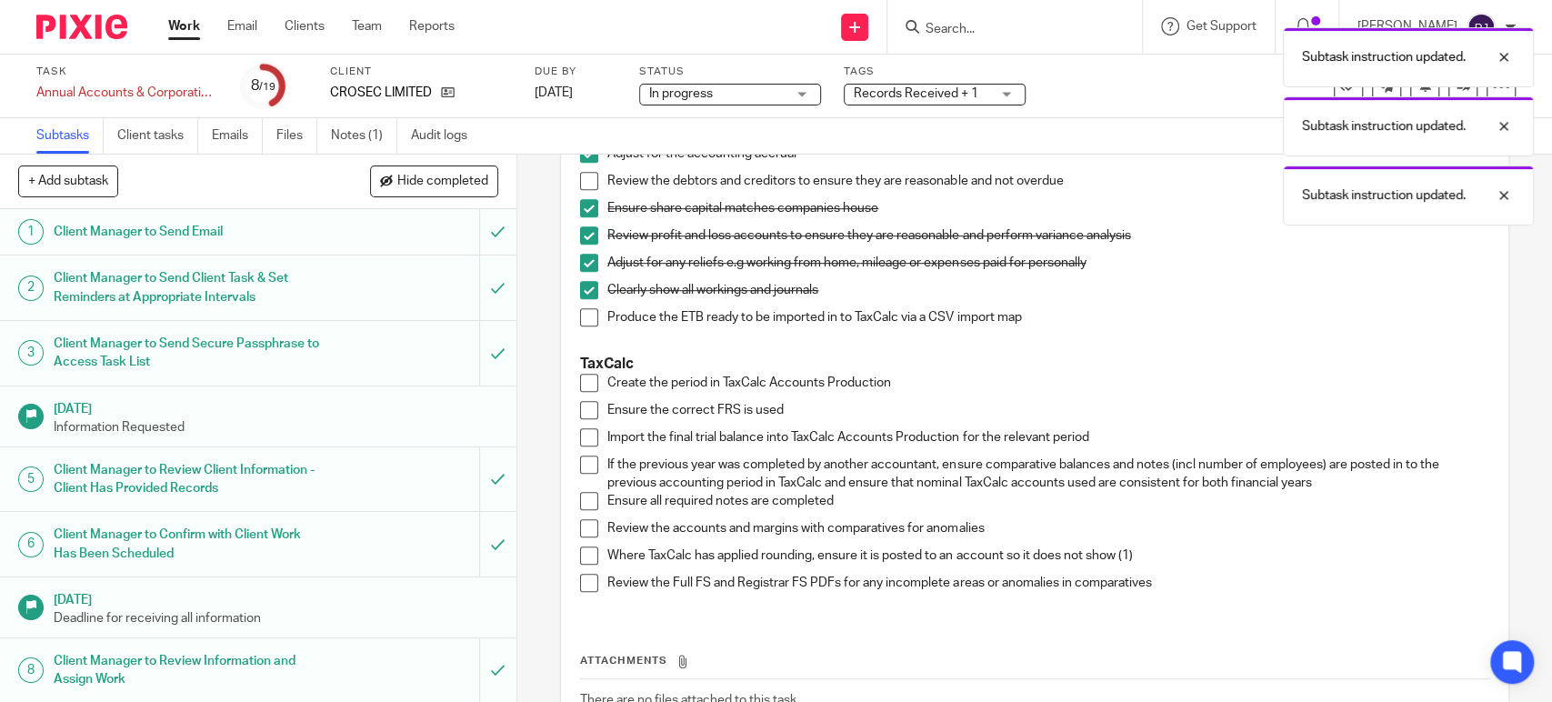
scroll to position [706, 0]
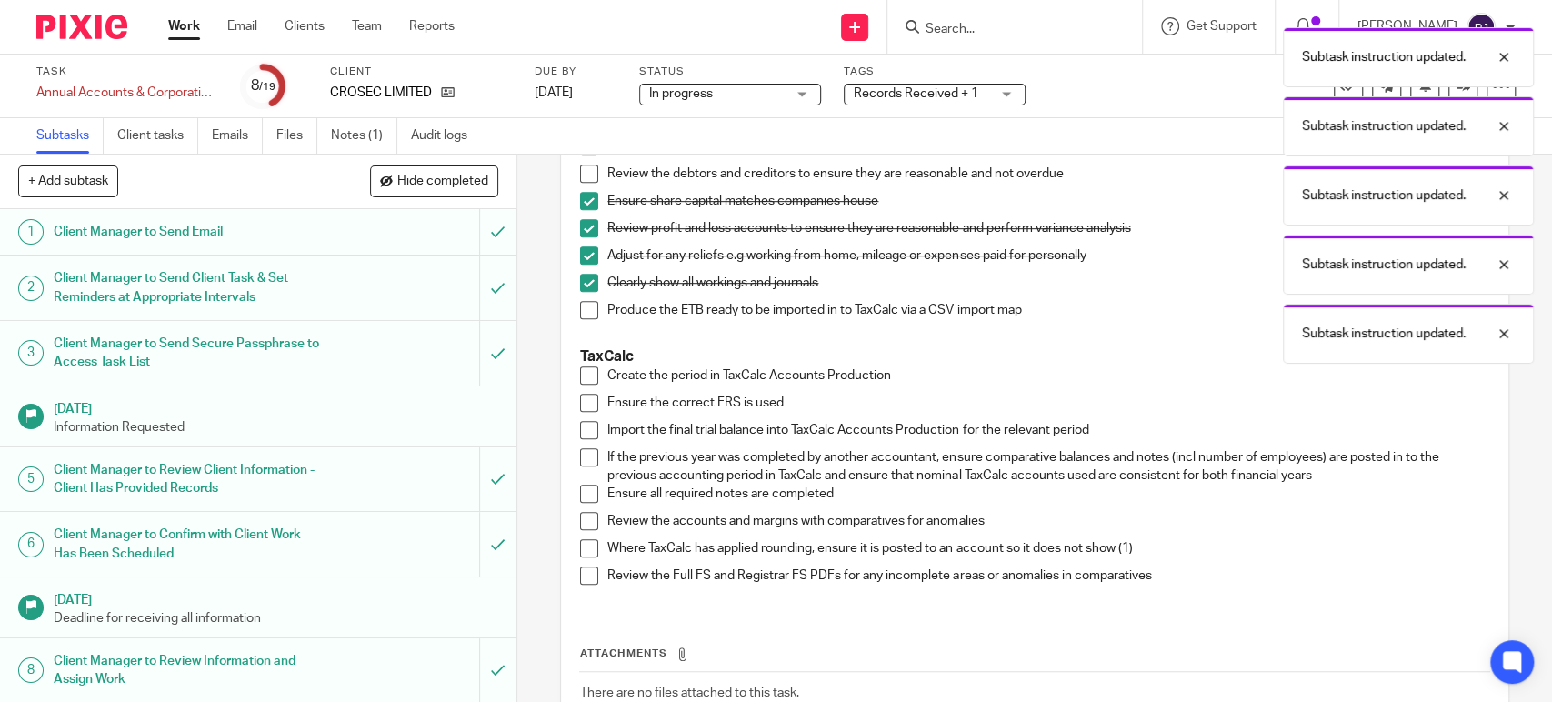
click at [582, 319] on span at bounding box center [589, 310] width 18 height 18
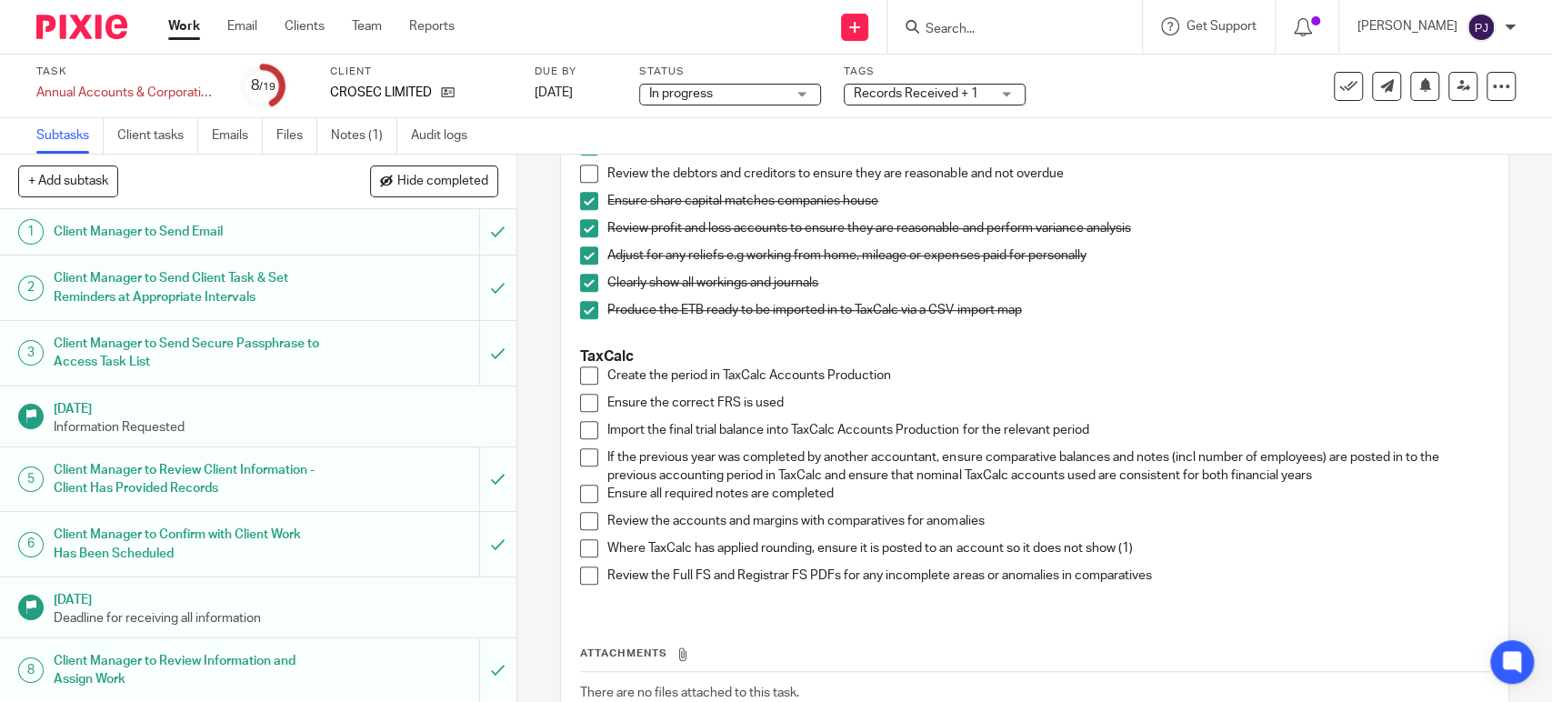
click at [584, 385] on span at bounding box center [589, 375] width 18 height 18
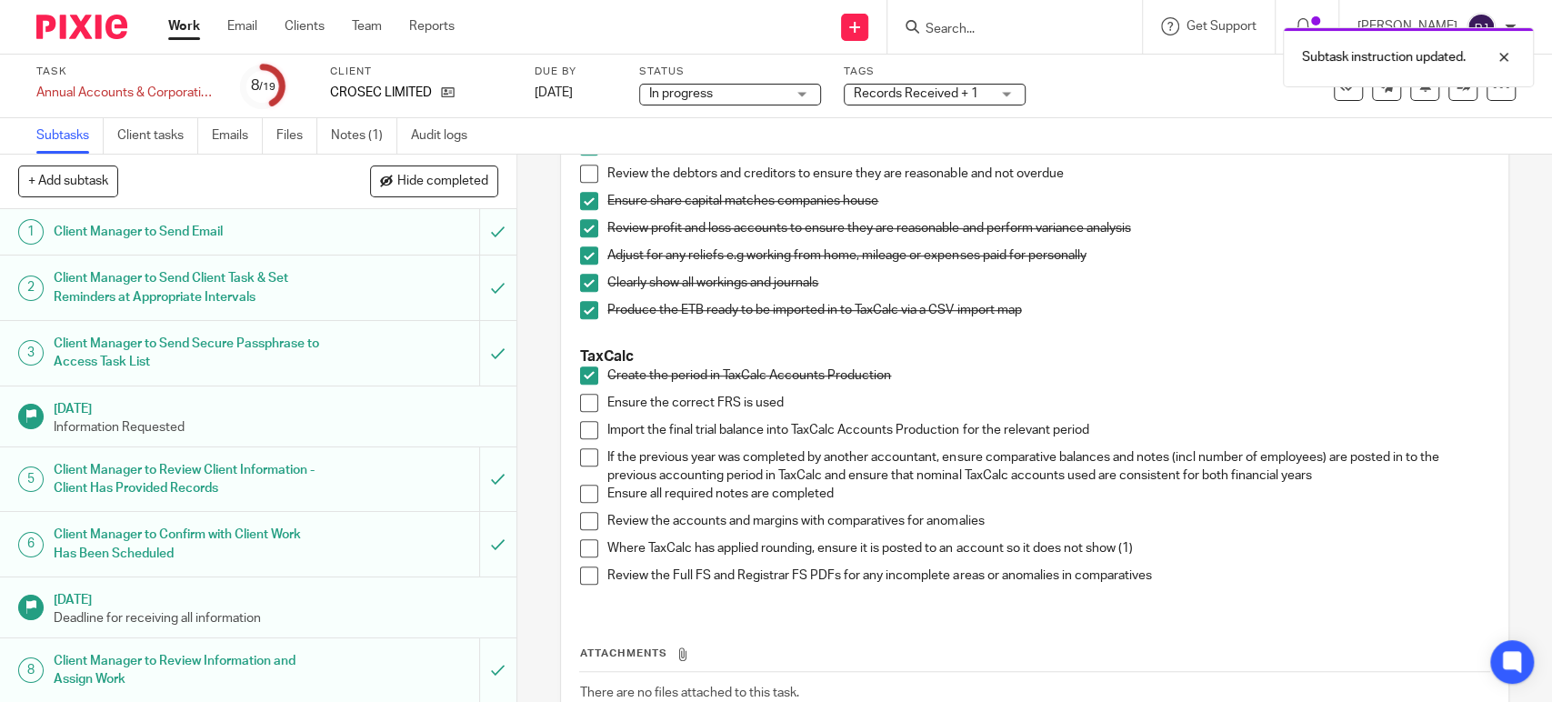
drag, startPoint x: 582, startPoint y: 409, endPoint x: 575, endPoint y: 424, distance: 16.3
click at [581, 409] on span at bounding box center [589, 403] width 18 height 18
click at [581, 434] on span at bounding box center [589, 430] width 18 height 18
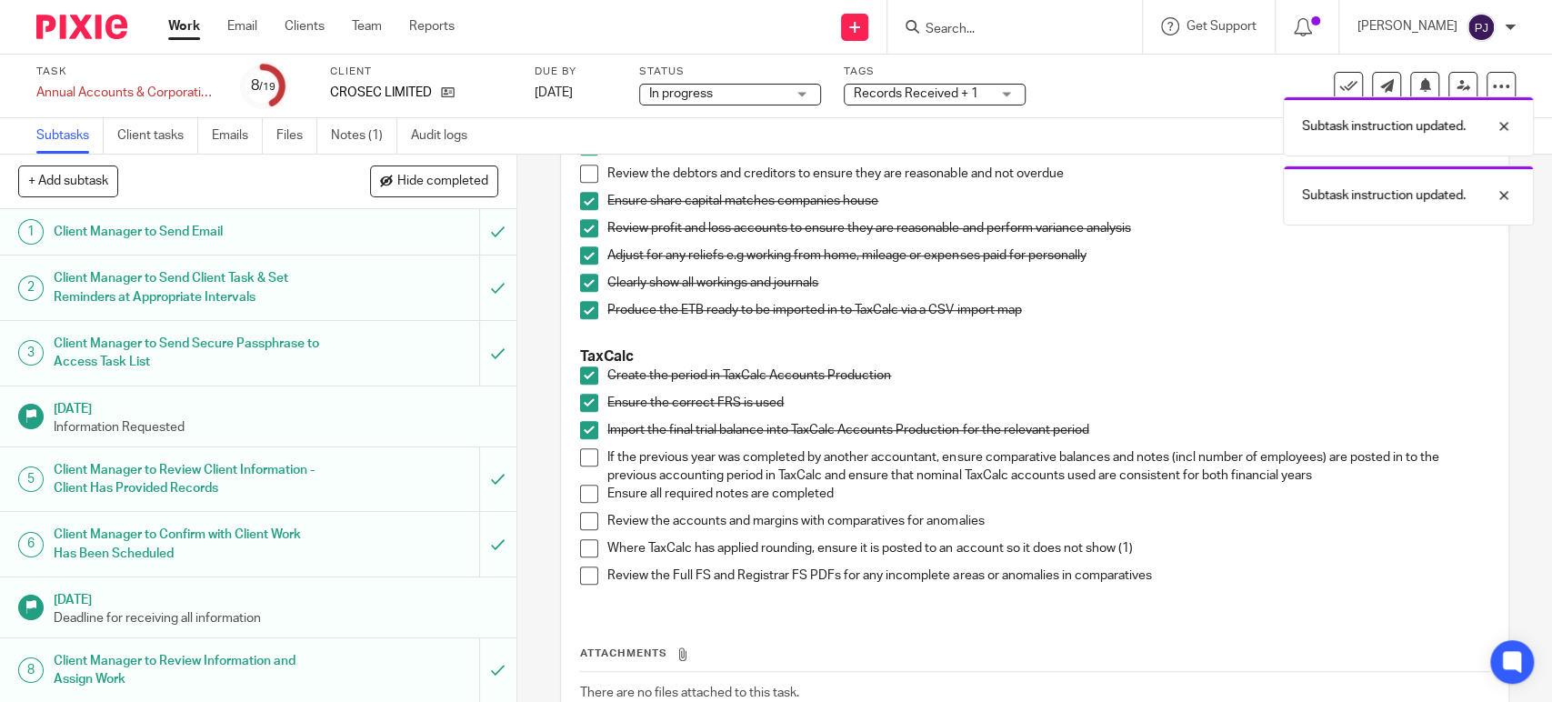
click at [582, 502] on span at bounding box center [589, 494] width 18 height 18
click at [585, 530] on span at bounding box center [589, 521] width 18 height 18
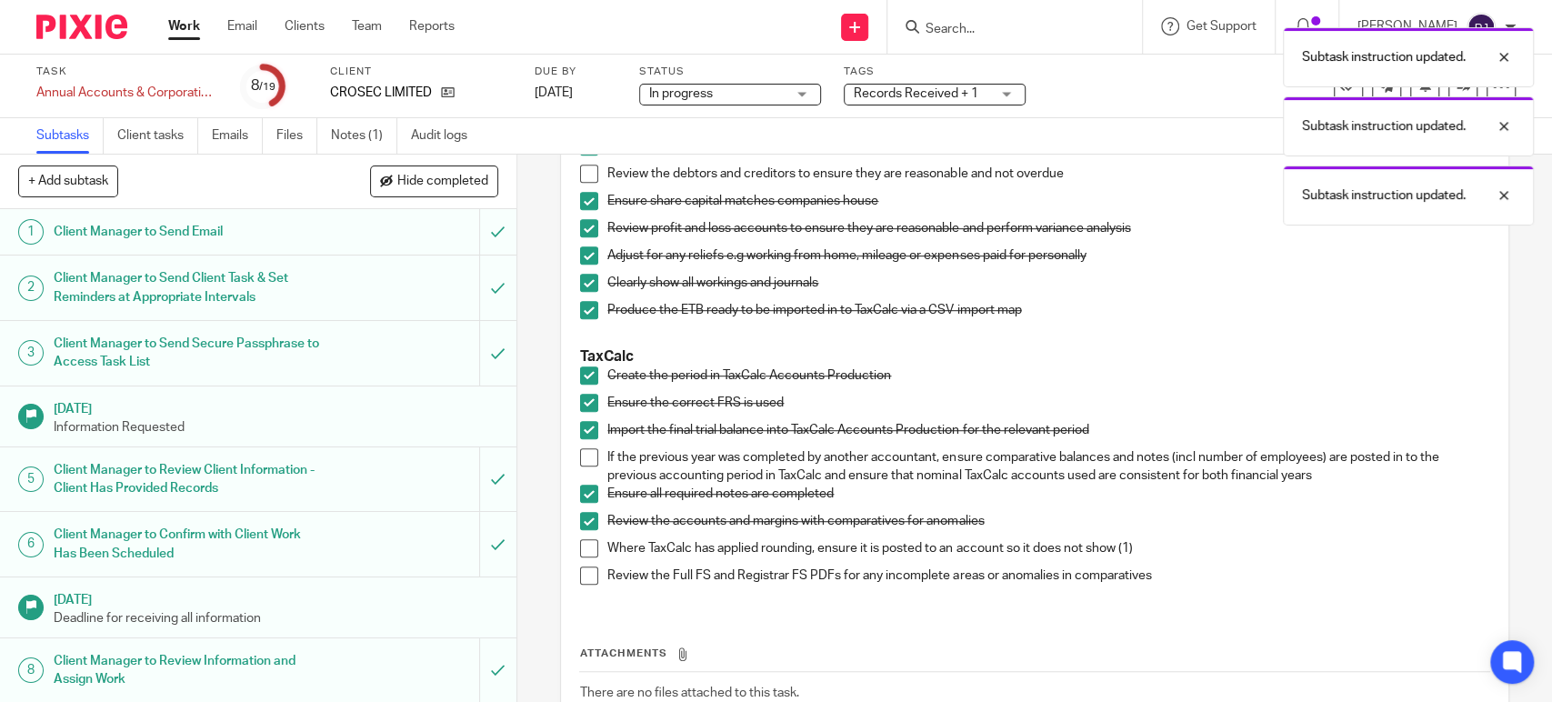
click at [581, 557] on span at bounding box center [589, 548] width 18 height 18
click at [580, 585] on span at bounding box center [589, 575] width 18 height 18
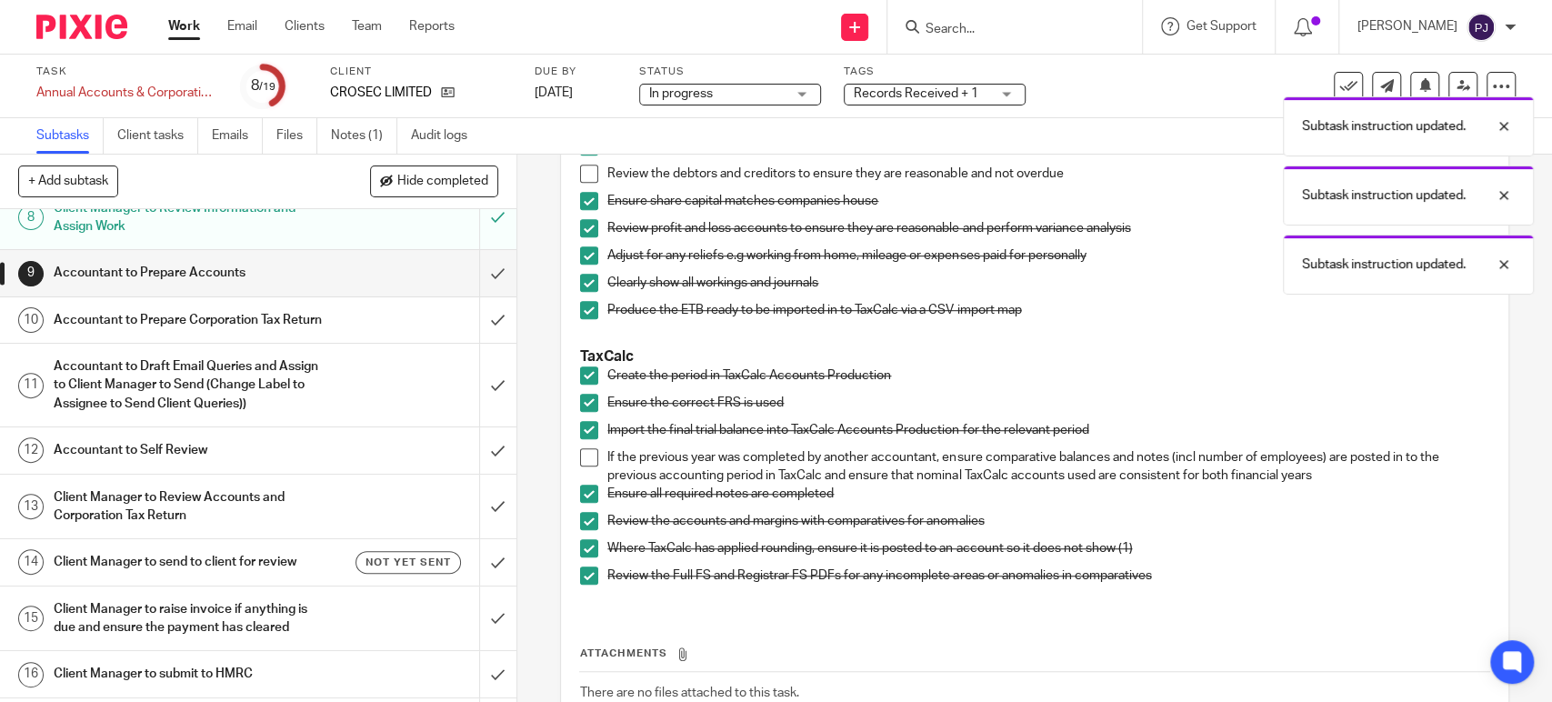
scroll to position [404, 0]
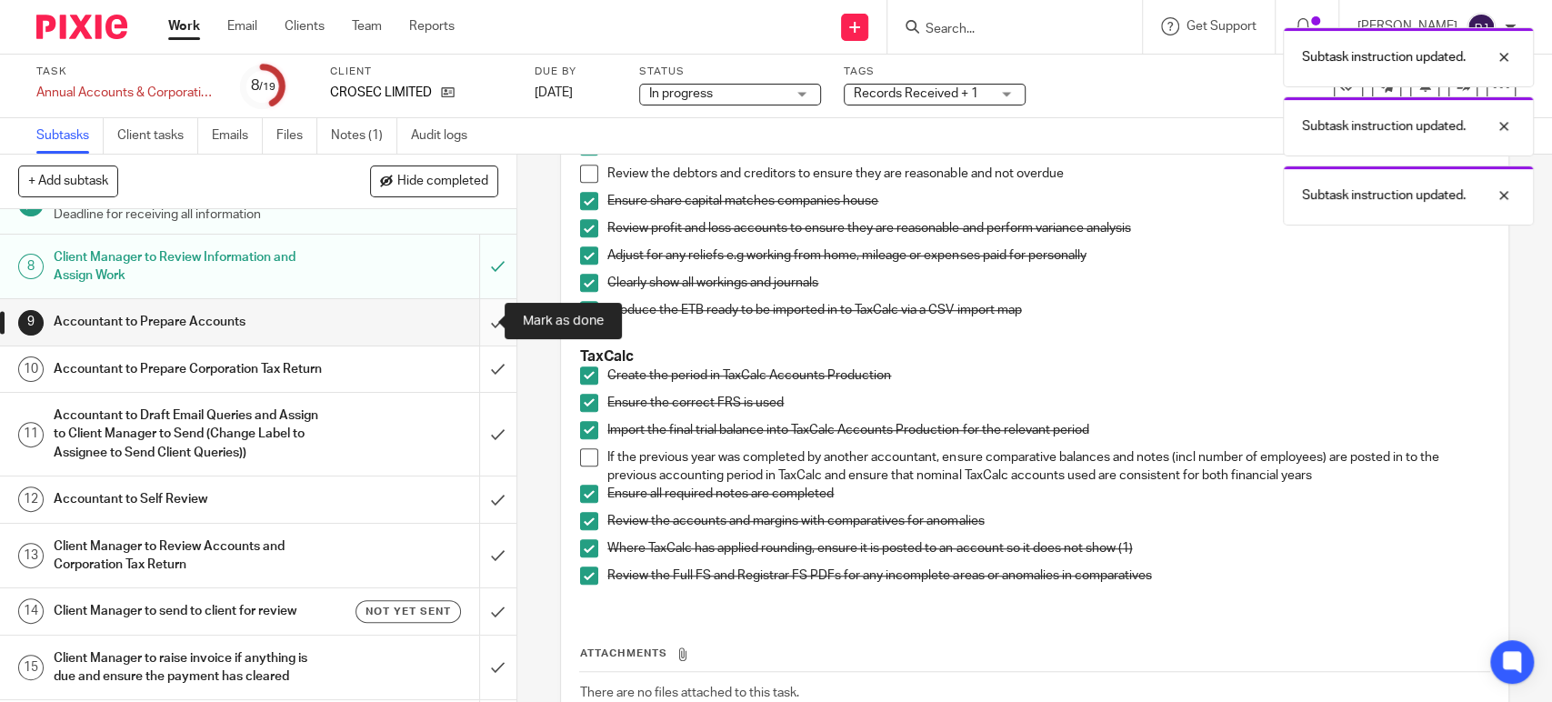
click at [483, 325] on input "submit" at bounding box center [258, 321] width 516 height 45
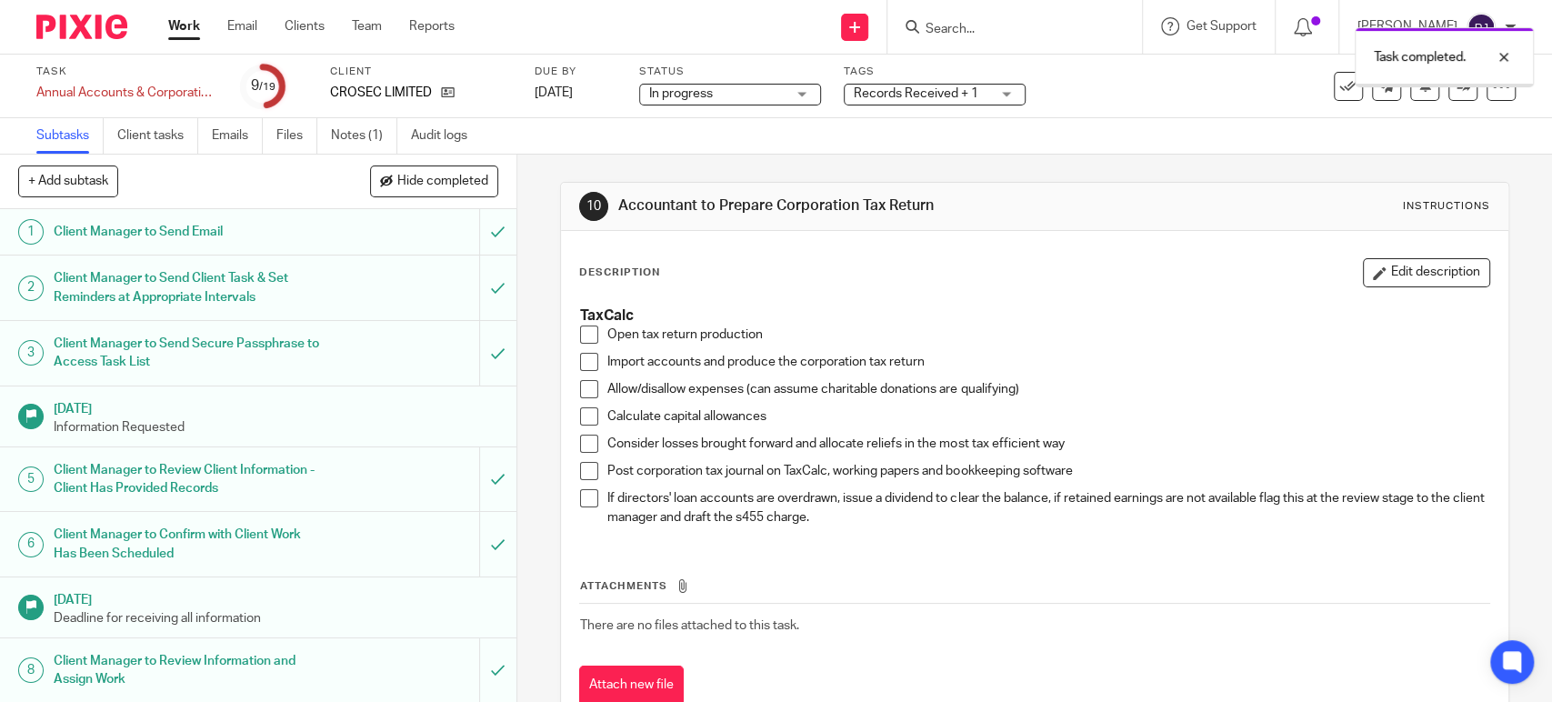
scroll to position [404, 0]
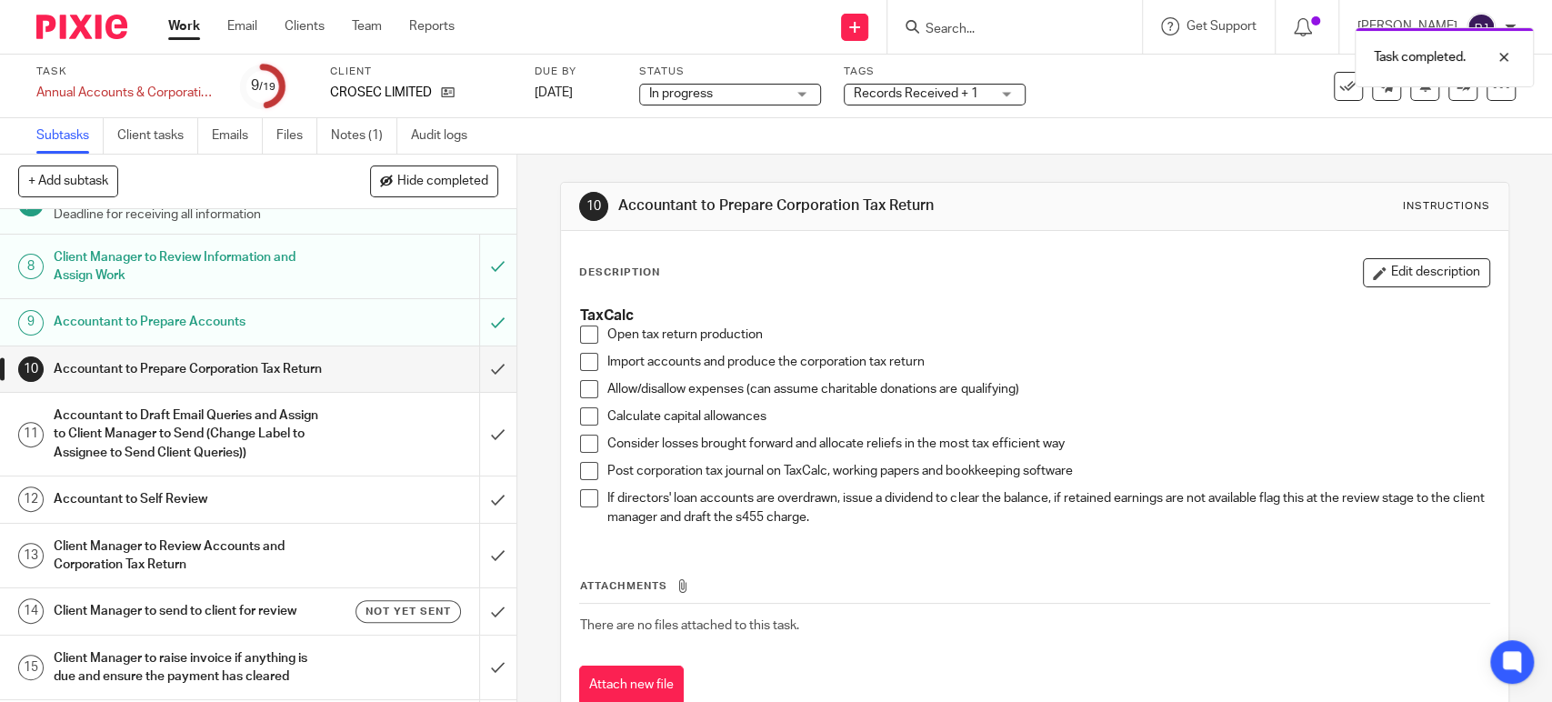
click at [240, 501] on link "12 Accountant to Self Review" at bounding box center [239, 498] width 479 height 45
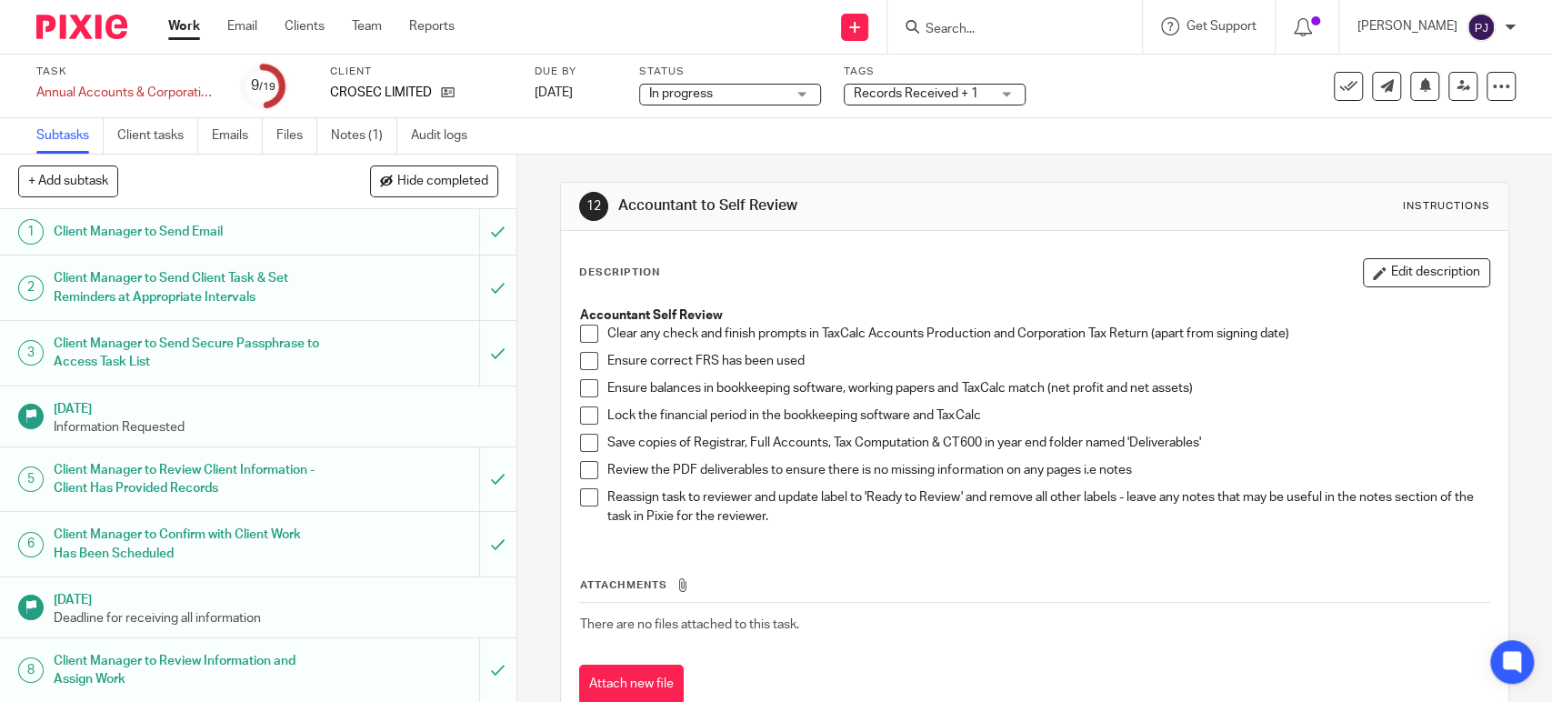
click at [585, 336] on span at bounding box center [589, 334] width 18 height 18
click at [580, 365] on span at bounding box center [589, 361] width 18 height 18
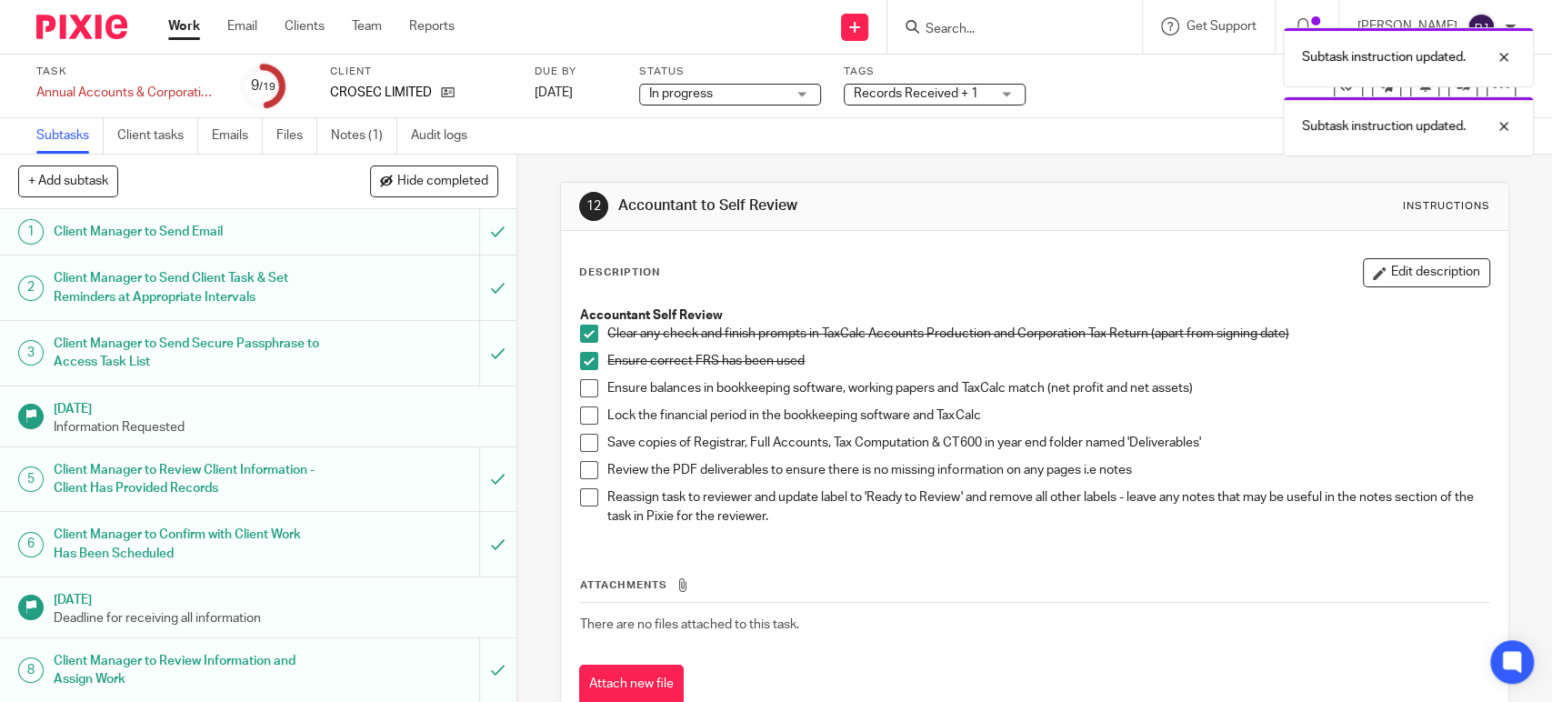
click at [580, 387] on span at bounding box center [589, 388] width 18 height 18
click at [588, 415] on span at bounding box center [589, 415] width 18 height 18
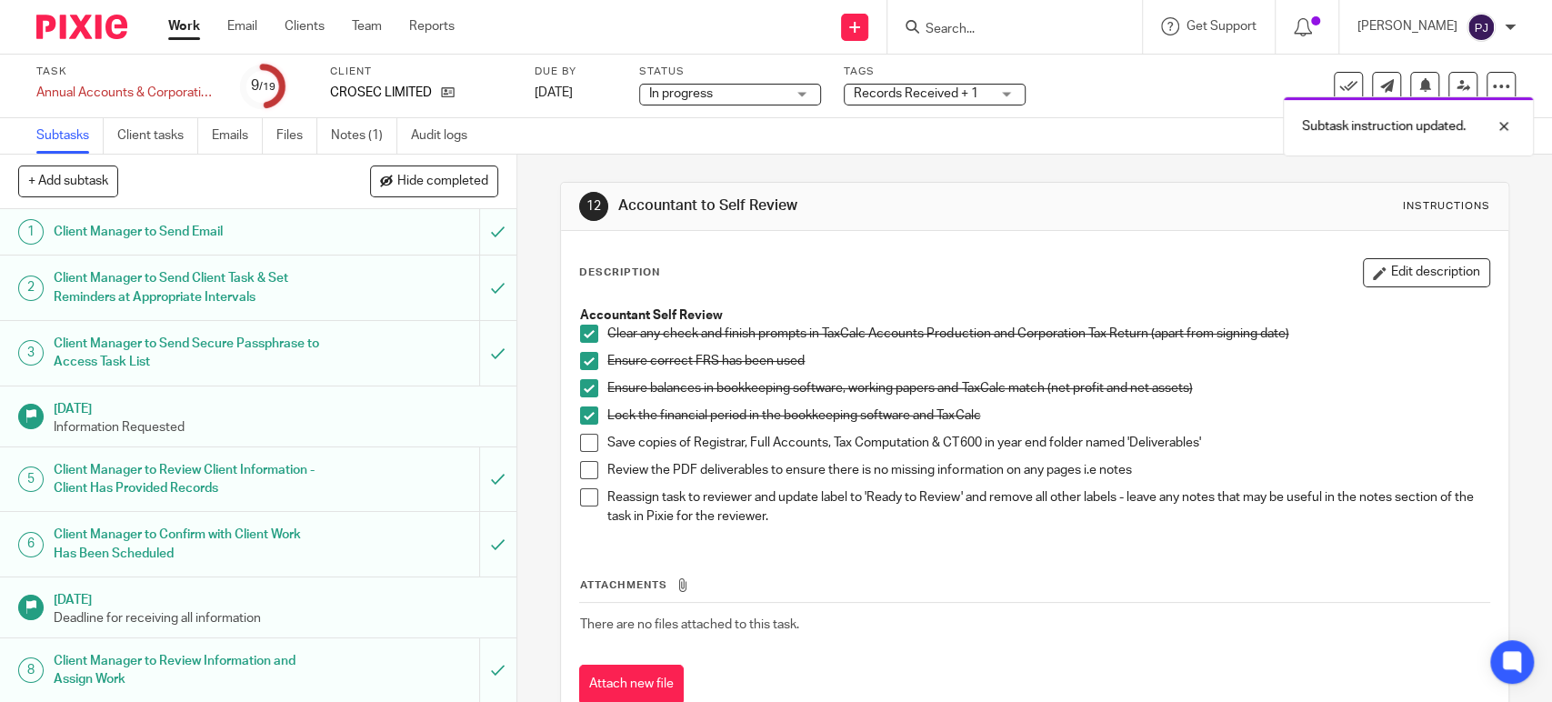
click at [582, 443] on span at bounding box center [589, 443] width 18 height 18
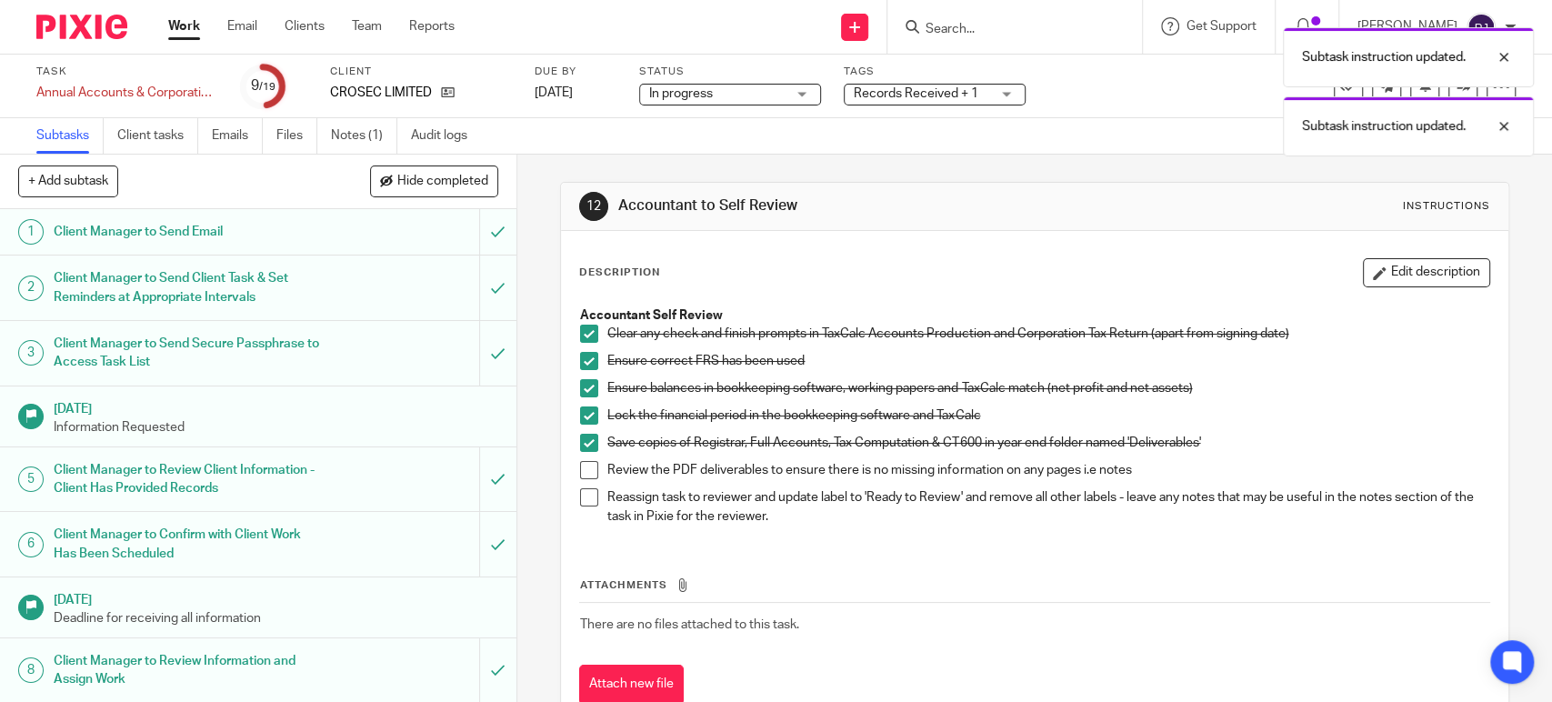
click at [580, 463] on span at bounding box center [589, 470] width 18 height 18
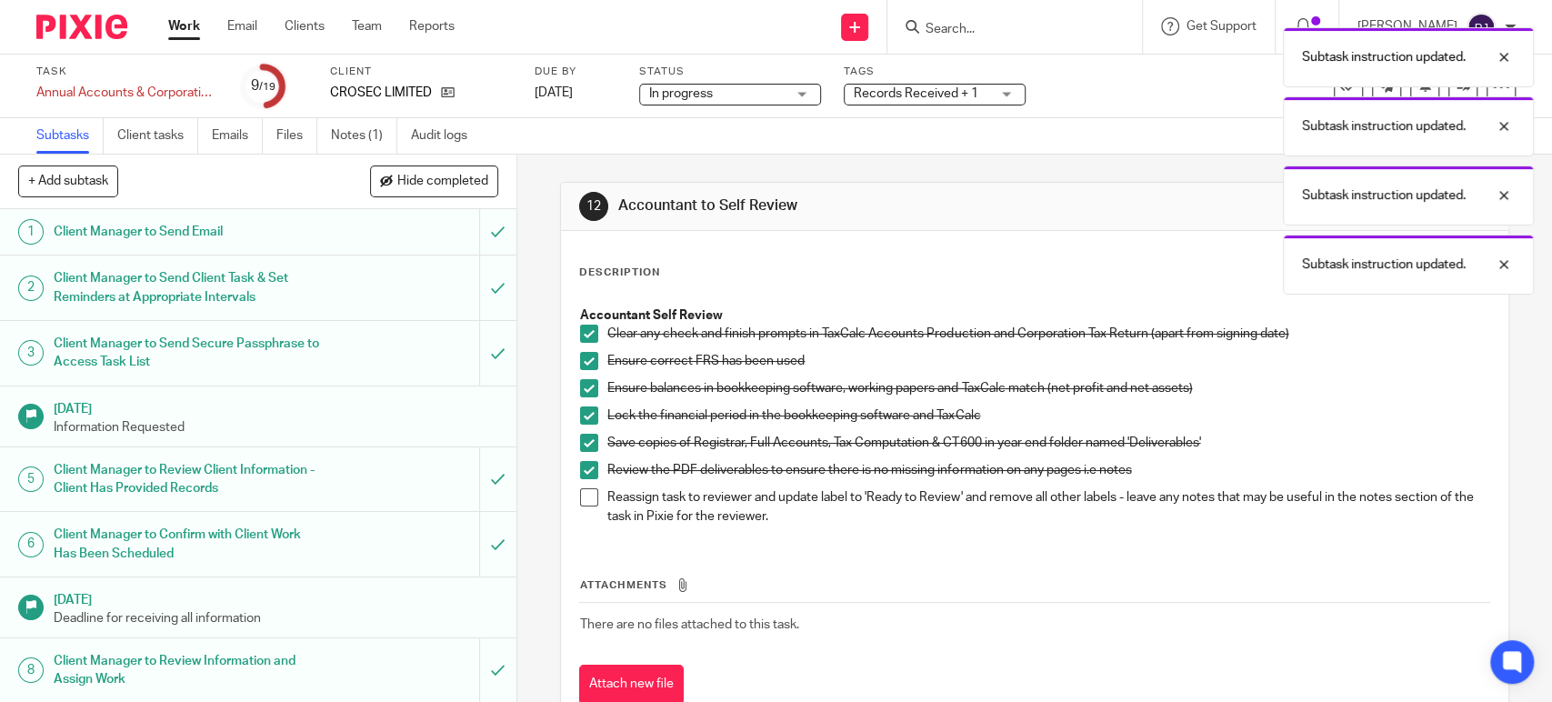
click at [580, 494] on span at bounding box center [589, 497] width 18 height 18
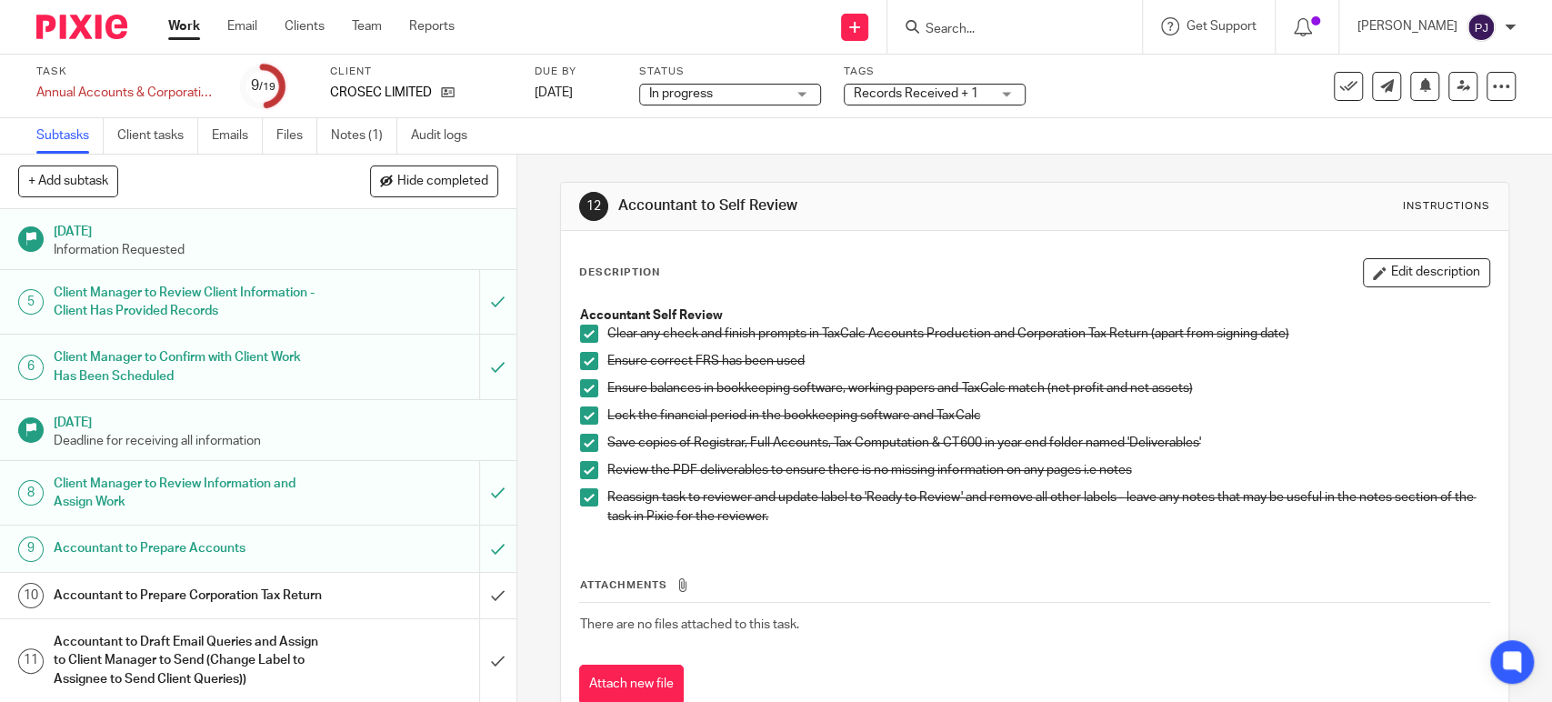
scroll to position [303, 0]
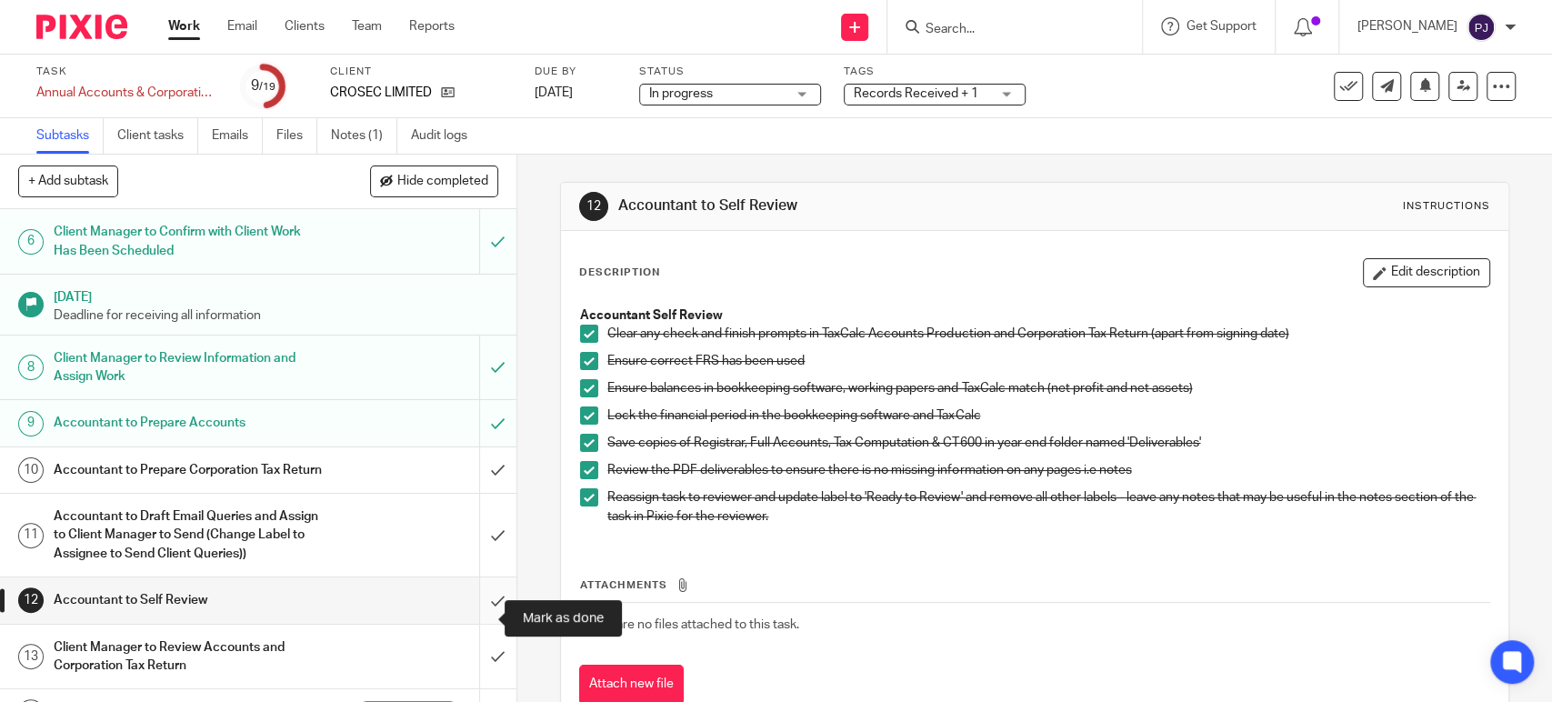
click at [474, 622] on input "submit" at bounding box center [258, 599] width 516 height 45
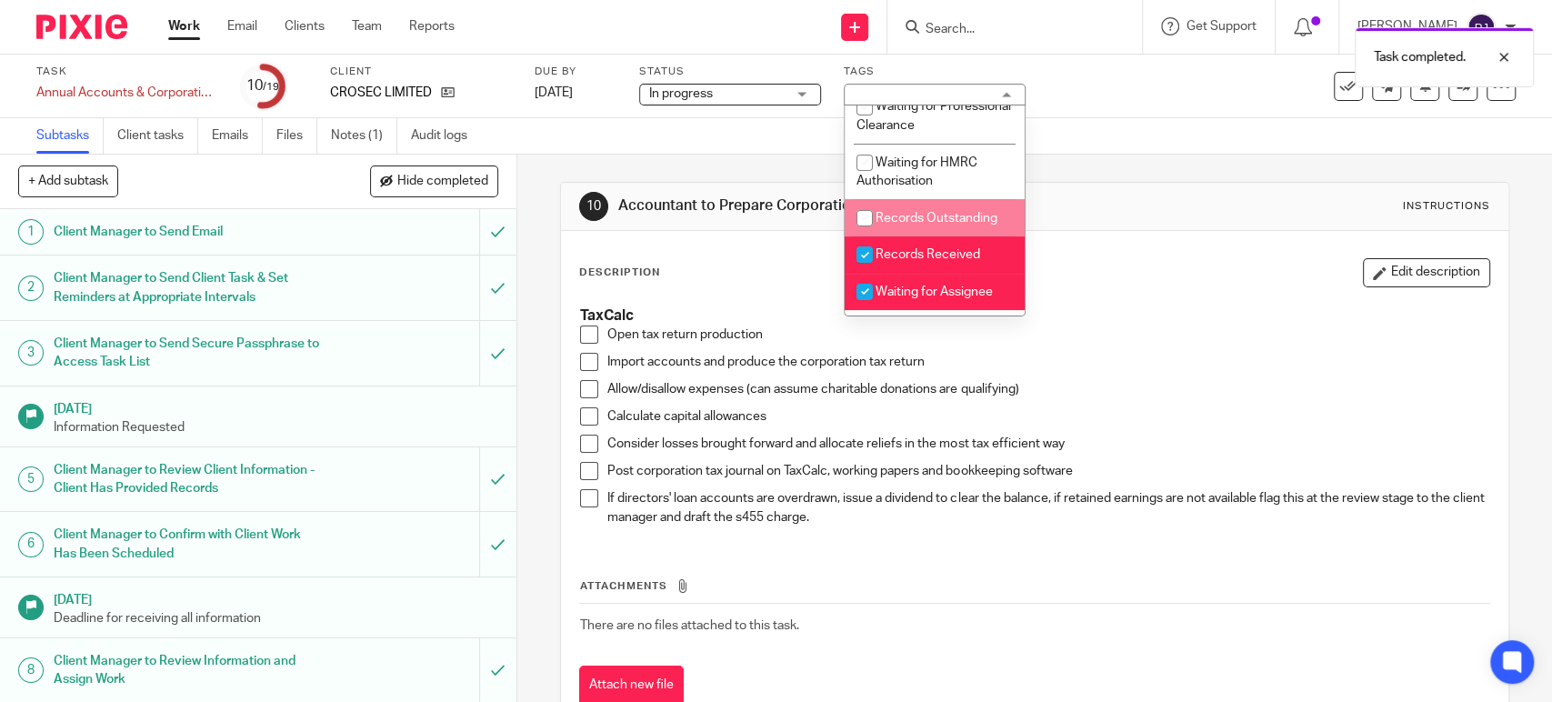
scroll to position [303, 0]
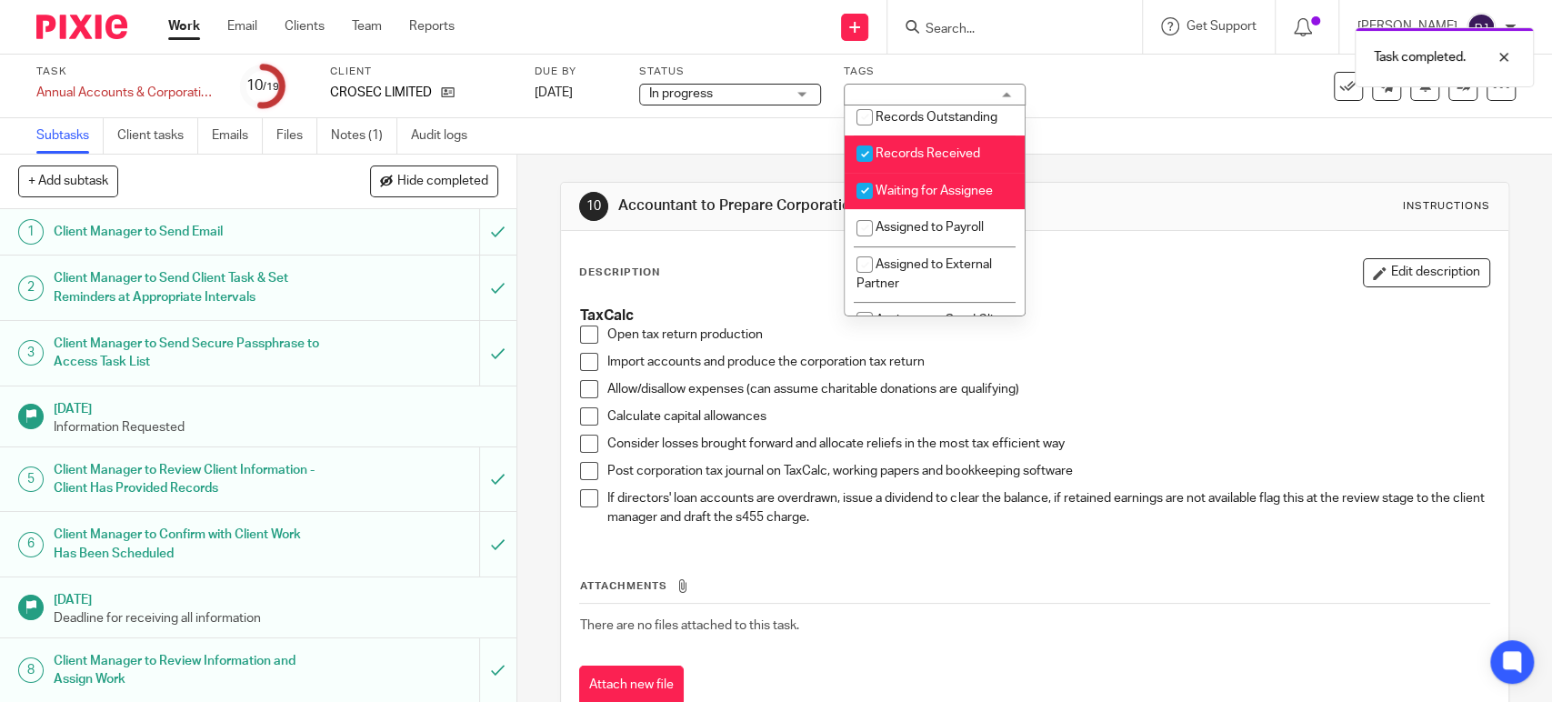
click at [896, 173] on li "Records Received" at bounding box center [935, 153] width 180 height 37
checkbox input "false"
click at [896, 197] on span "Waiting for Assignee" at bounding box center [934, 191] width 117 height 13
checkbox input "false"
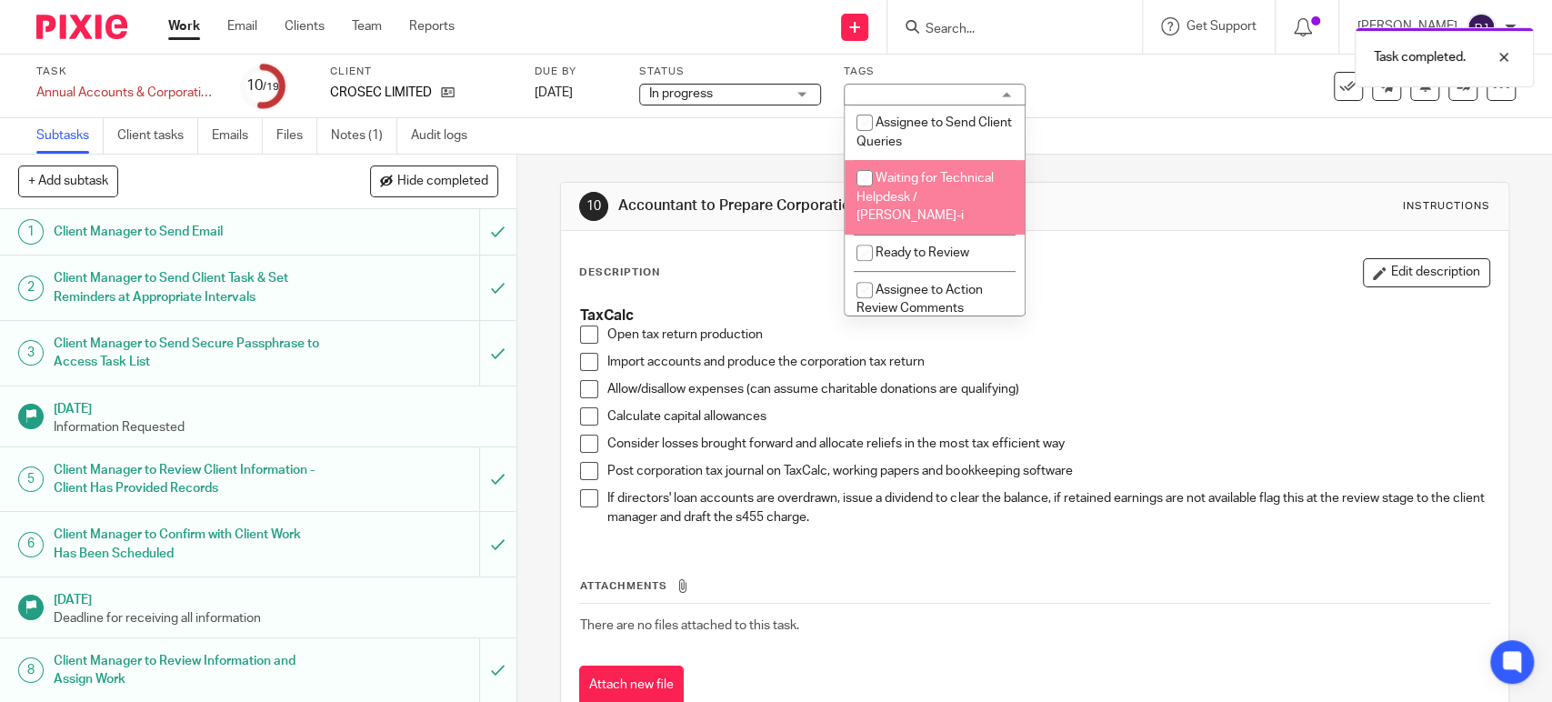
scroll to position [505, 0]
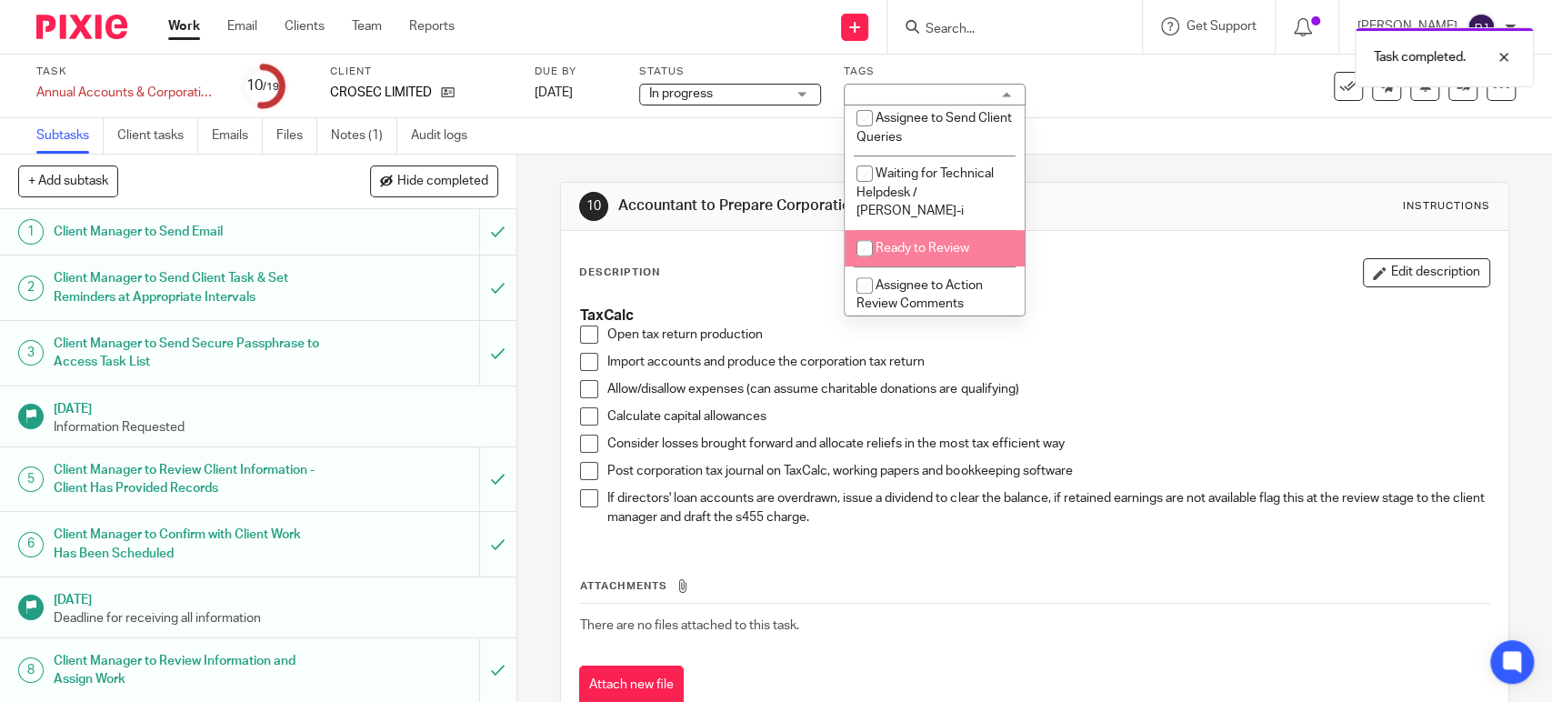
click at [895, 246] on span "Ready to Review" at bounding box center [923, 248] width 94 height 13
checkbox input "true"
click at [438, 123] on link "Audit logs" at bounding box center [446, 135] width 70 height 35
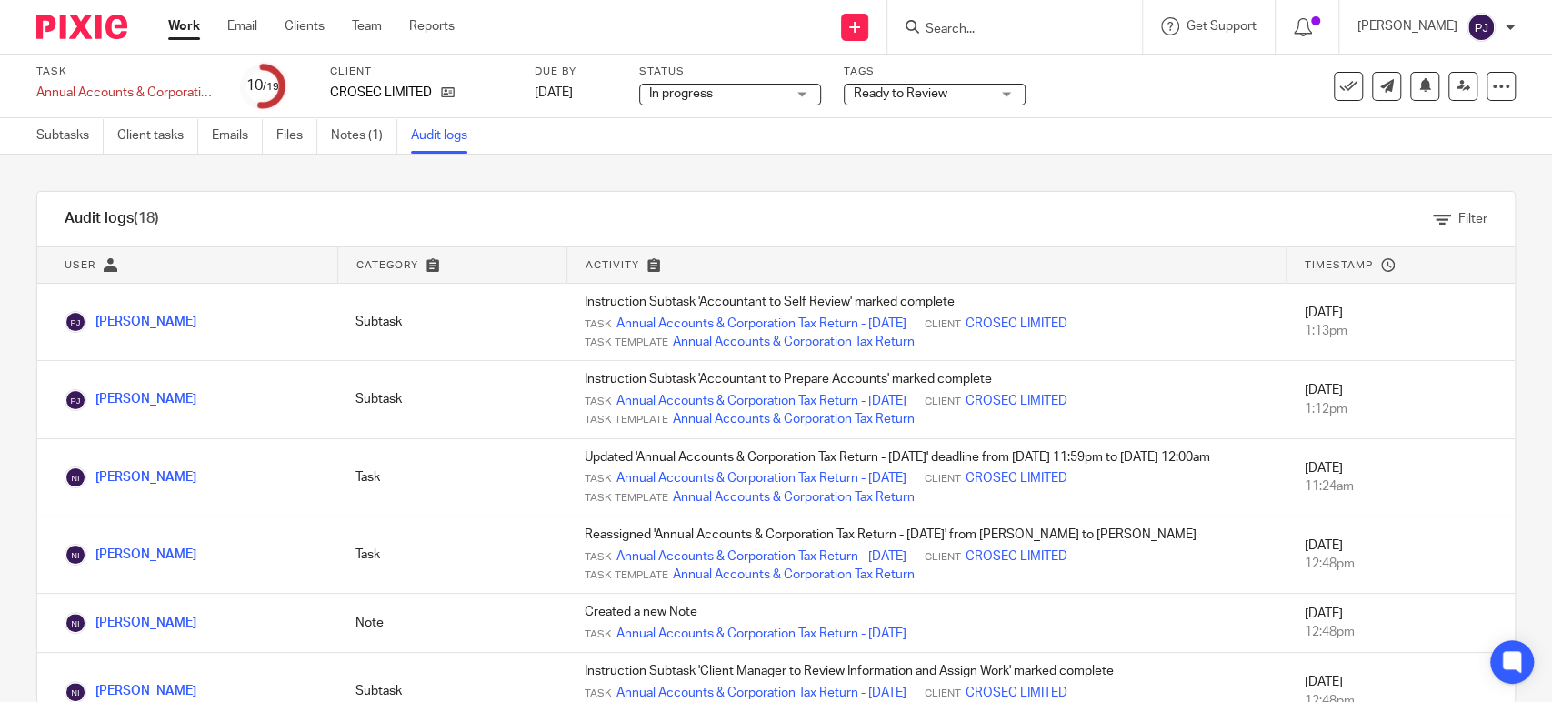
click at [1457, 89] on icon at bounding box center [1464, 86] width 14 height 14
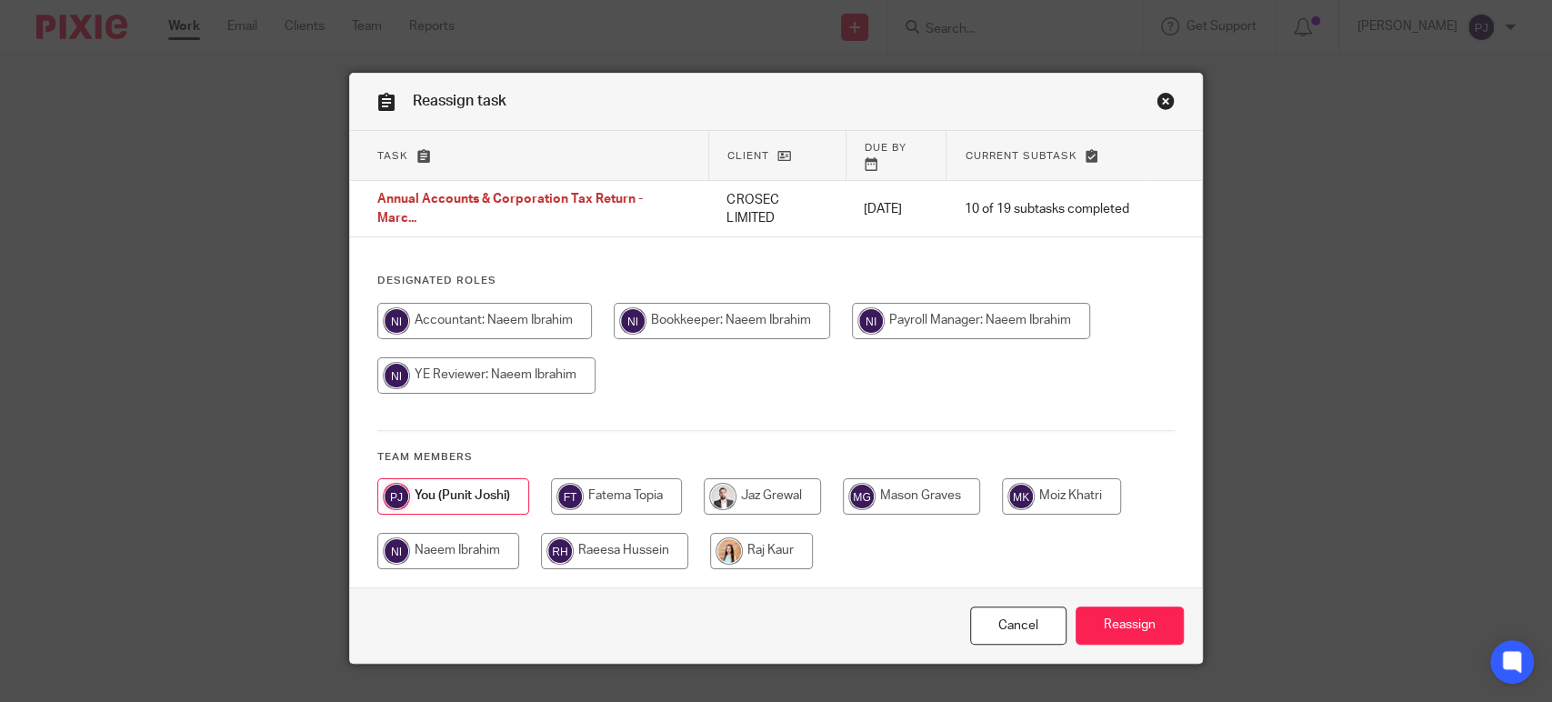
click at [427, 536] on input "radio" at bounding box center [448, 551] width 142 height 36
radio input "true"
click at [1127, 606] on input "Reassign" at bounding box center [1130, 625] width 108 height 39
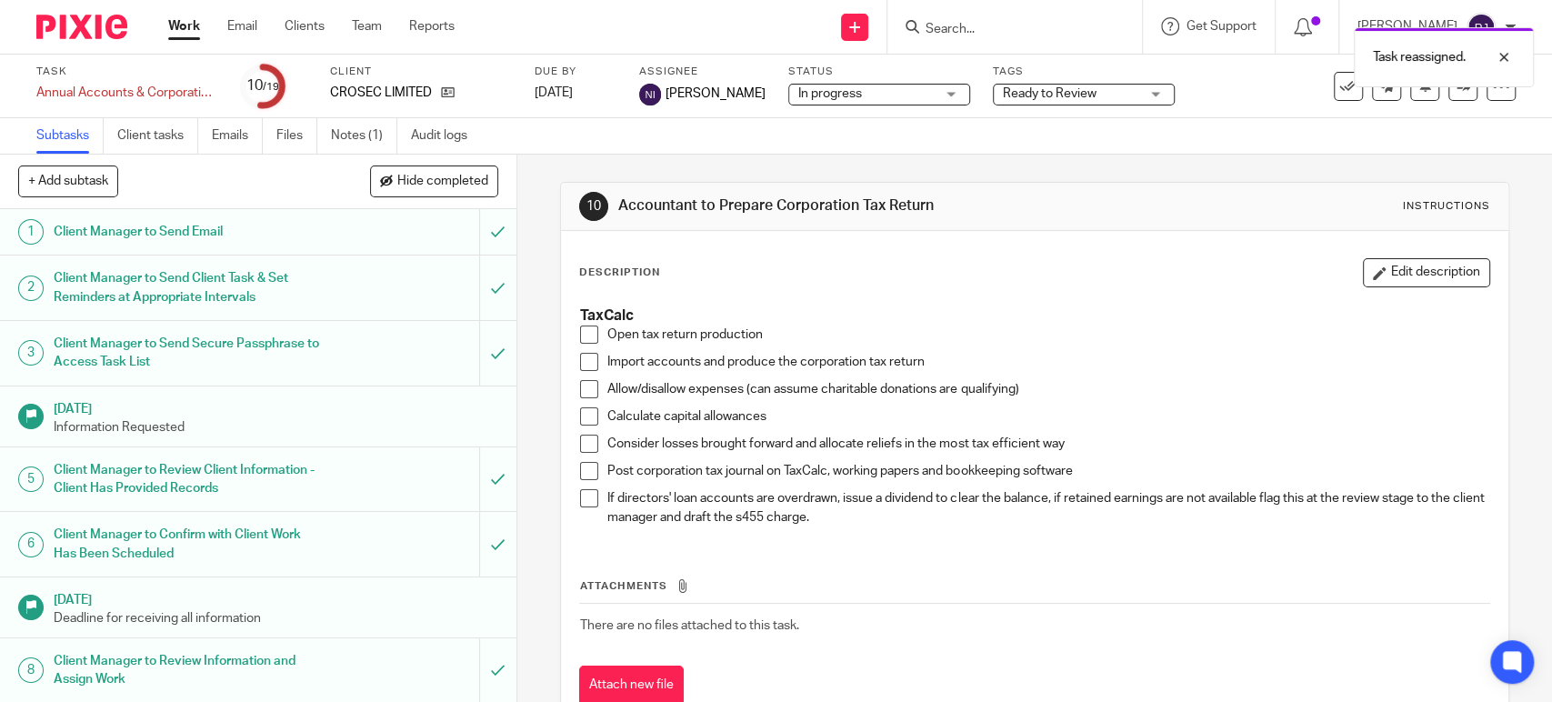
click at [195, 23] on link "Work" at bounding box center [184, 26] width 32 height 18
